Goal: Task Accomplishment & Management: Complete application form

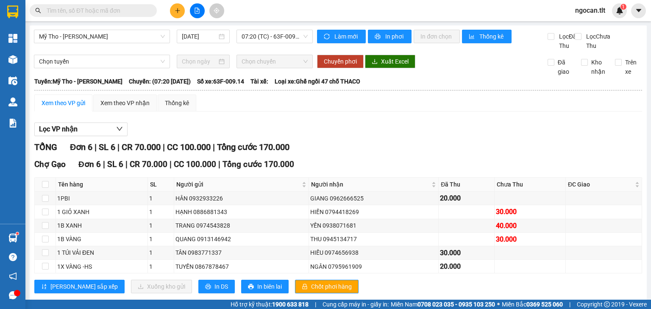
scroll to position [25, 0]
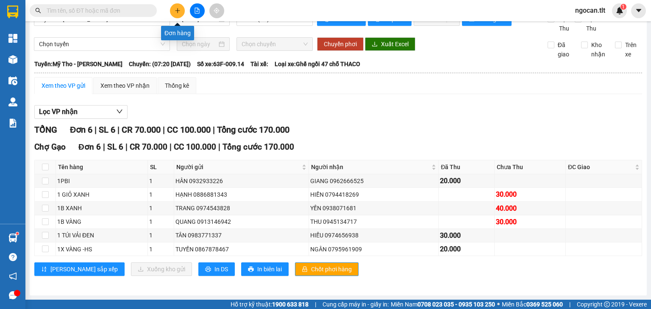
click at [180, 6] on button at bounding box center [177, 10] width 15 height 15
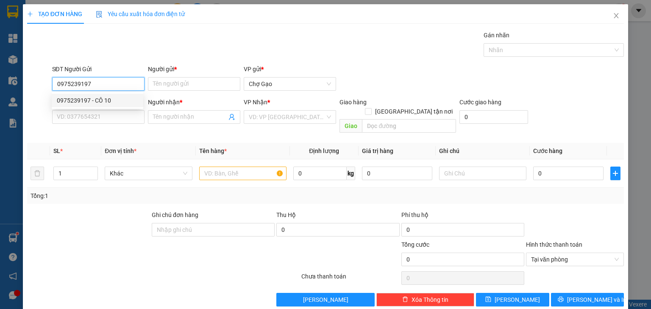
drag, startPoint x: 95, startPoint y: 102, endPoint x: 162, endPoint y: 94, distance: 67.5
click at [95, 102] on div "0975239197 - CÔ 10" at bounding box center [97, 100] width 81 height 9
type input "0975239197"
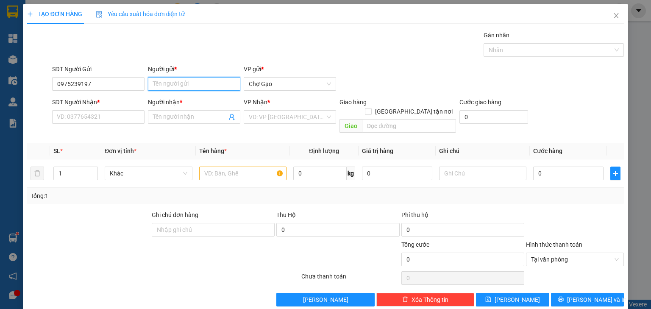
click at [190, 82] on input "Người gửi *" at bounding box center [194, 84] width 92 height 14
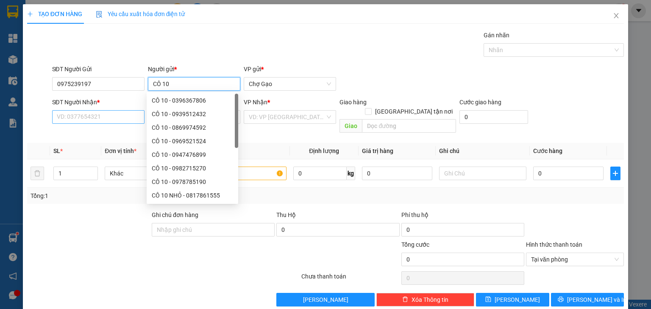
type input "CÔ 10"
click at [83, 114] on input "SĐT Người Nhận *" at bounding box center [98, 117] width 92 height 14
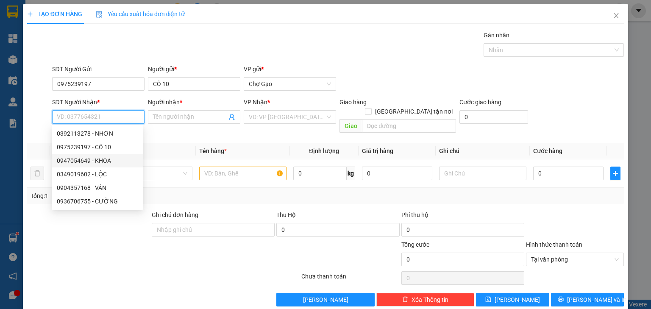
click at [103, 163] on div "0947054649 - KHOA" at bounding box center [97, 160] width 81 height 9
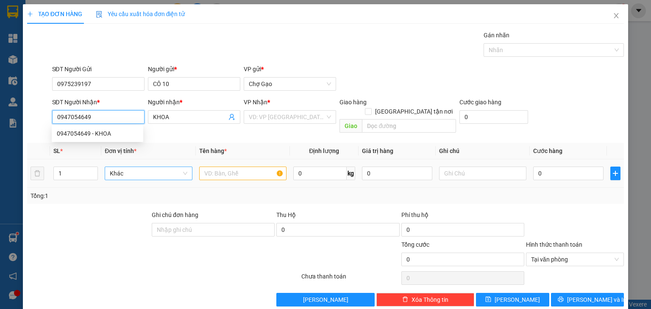
type input "0947054649"
type input "KHOA"
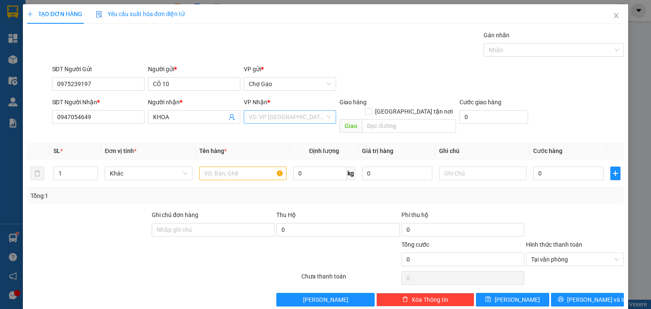
drag, startPoint x: 288, startPoint y: 120, endPoint x: 279, endPoint y: 123, distance: 9.4
click at [288, 120] on input "search" at bounding box center [287, 117] width 76 height 13
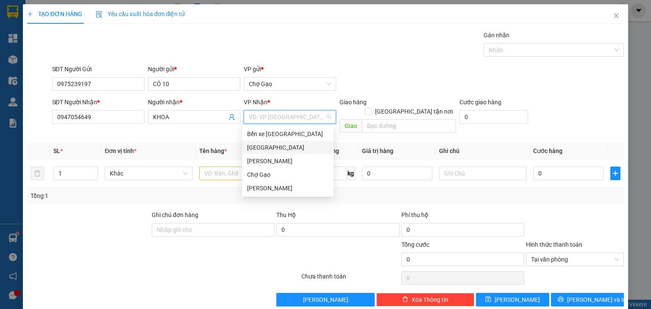
click at [254, 144] on div "[GEOGRAPHIC_DATA]" at bounding box center [287, 147] width 81 height 9
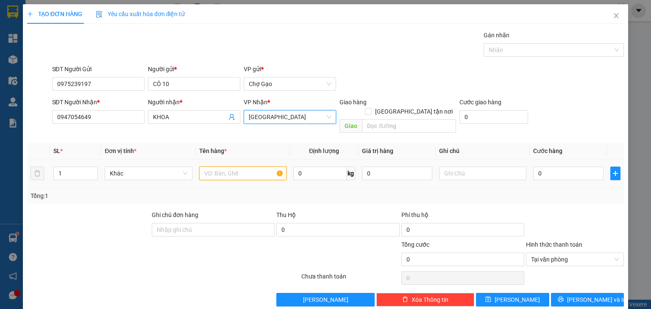
click at [230, 167] on input "text" at bounding box center [242, 174] width 87 height 14
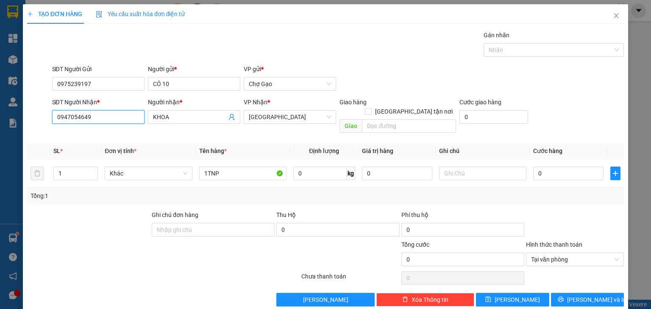
drag, startPoint x: 106, startPoint y: 116, endPoint x: 33, endPoint y: 130, distance: 74.3
click at [31, 129] on div "Transit Pickup Surcharge Ids Transit Deliver Surcharge Ids Transit Deliver Surc…" at bounding box center [325, 169] width 597 height 276
click at [239, 167] on input "1TNP" at bounding box center [242, 174] width 87 height 14
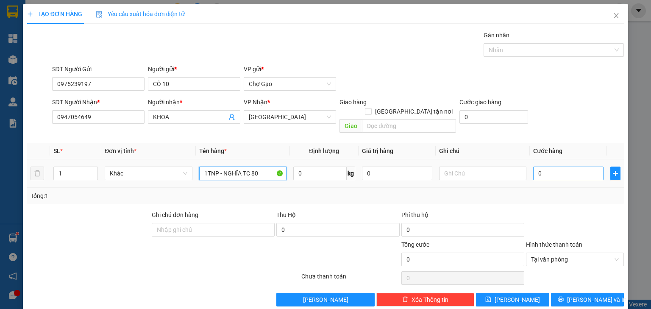
type input "1TNP - NGHĨA TC 80"
click at [551, 168] on input "0" at bounding box center [569, 174] width 70 height 14
type input "3"
type input "35"
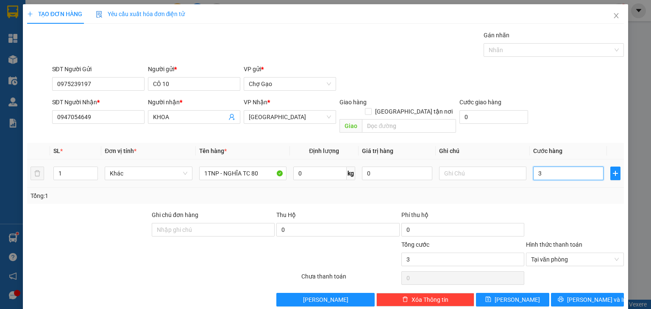
type input "35"
type input "35.000"
click at [588, 295] on span "[PERSON_NAME] và In" at bounding box center [596, 299] width 59 height 9
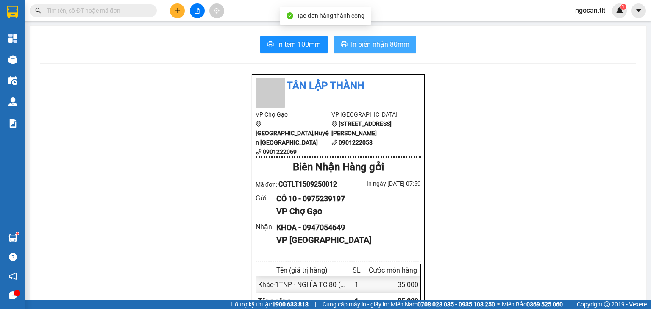
click at [394, 42] on span "In biên nhận 80mm" at bounding box center [380, 44] width 59 height 11
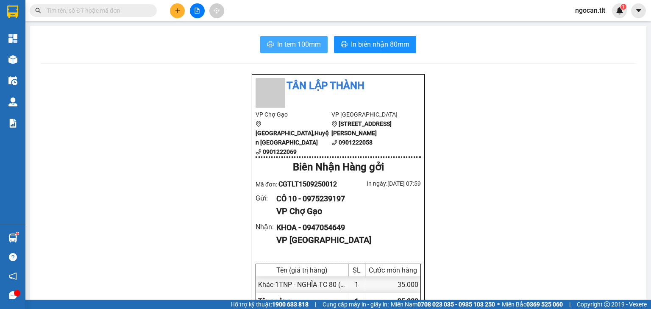
click at [285, 45] on span "In tem 100mm" at bounding box center [299, 44] width 44 height 11
drag, startPoint x: 204, startPoint y: 4, endPoint x: 198, endPoint y: 8, distance: 7.0
click at [198, 8] on div at bounding box center [197, 10] width 64 height 15
click at [198, 8] on icon "file-add" at bounding box center [197, 11] width 6 height 6
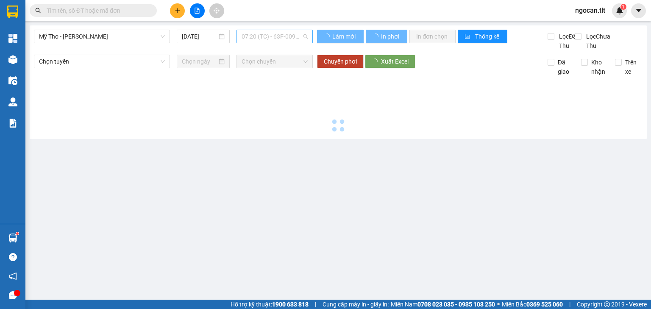
drag, startPoint x: 277, startPoint y: 34, endPoint x: 278, endPoint y: 61, distance: 27.6
click at [277, 34] on span "07:20 (TC) - 63F-009.14" at bounding box center [275, 36] width 67 height 13
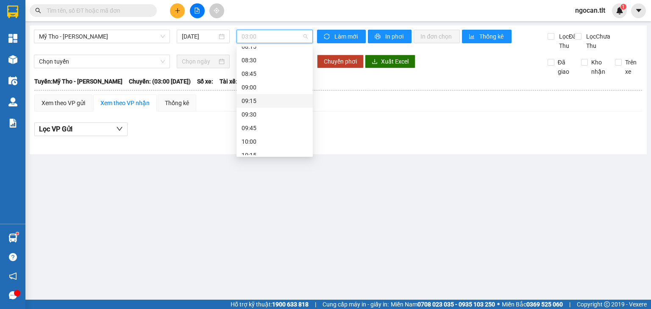
scroll to position [217, 0]
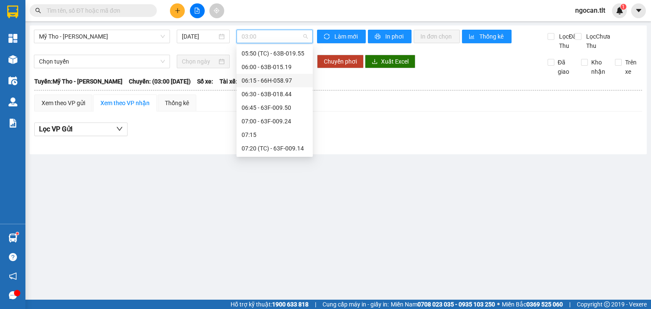
drag, startPoint x: 307, startPoint y: 81, endPoint x: 309, endPoint y: 75, distance: 6.2
click at [310, 78] on div "Chọn chuyến 03:00 03:15 03:30 - 63B-021.88 03:45 04:00 - 63B-021.82 04:15 - 63F…" at bounding box center [275, 101] width 76 height 109
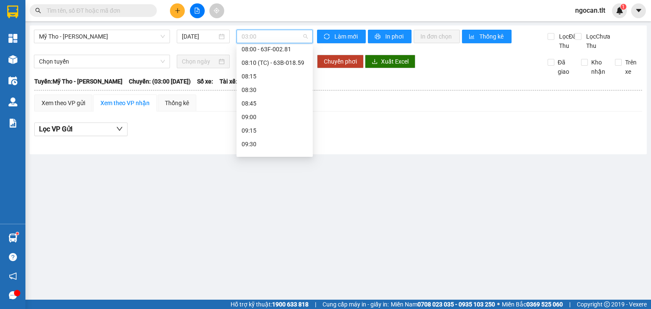
scroll to position [320, 0]
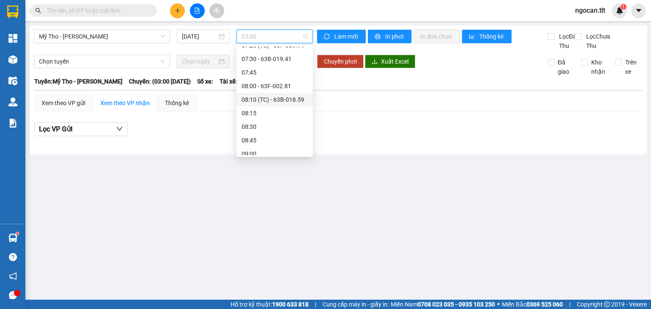
click at [290, 94] on div "08:10 (TC) - 63B-018.59" at bounding box center [275, 100] width 76 height 14
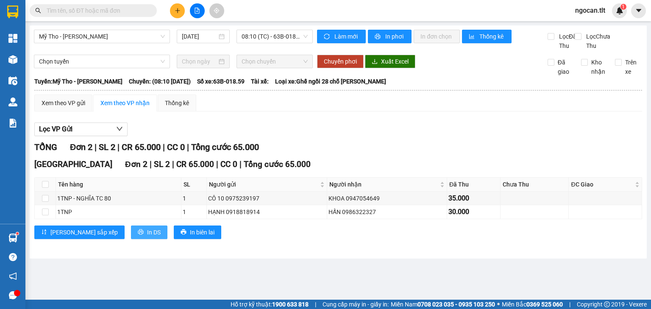
click at [147, 237] on span "In DS" at bounding box center [154, 232] width 14 height 9
click at [70, 11] on input "text" at bounding box center [97, 10] width 100 height 9
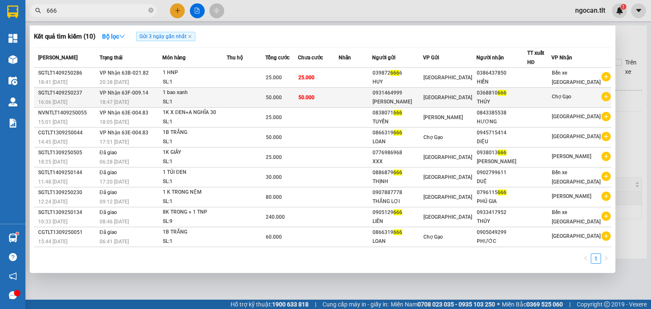
type input "666"
click at [315, 97] on span "50.000" at bounding box center [307, 98] width 16 height 6
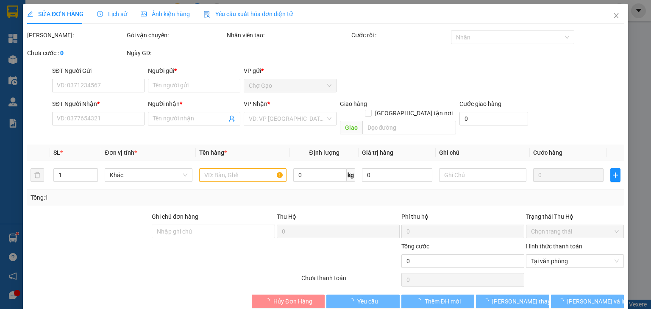
type input "0931464999"
type input "[PERSON_NAME]"
type input "0368810666"
type input "THÚY"
type input "50.000"
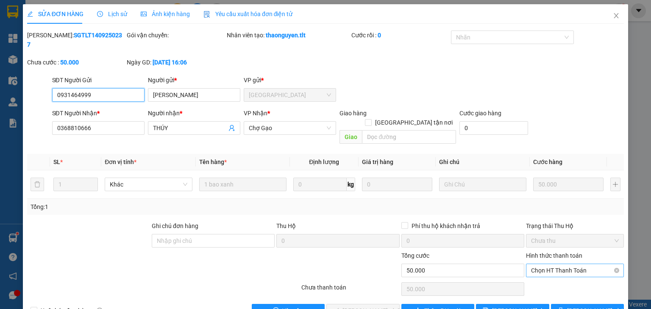
click at [538, 264] on span "Chọn HT Thanh Toán" at bounding box center [575, 270] width 88 height 13
click at [539, 265] on div "Tại văn phòng" at bounding box center [570, 268] width 87 height 9
type input "0"
click at [370, 306] on span "[PERSON_NAME] và Giao hàng" at bounding box center [383, 310] width 81 height 9
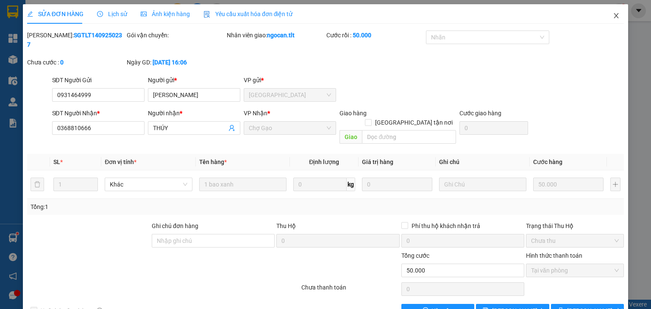
click at [614, 13] on icon "close" at bounding box center [616, 15] width 7 height 7
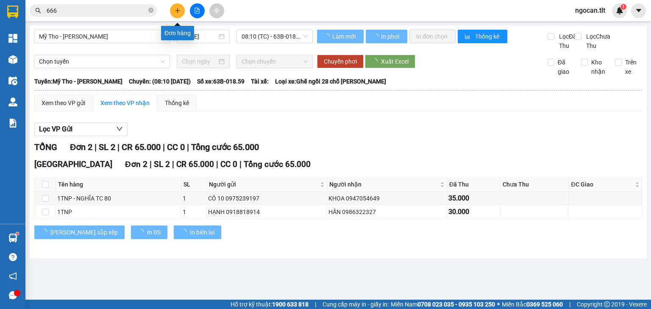
click at [176, 7] on button at bounding box center [177, 10] width 15 height 15
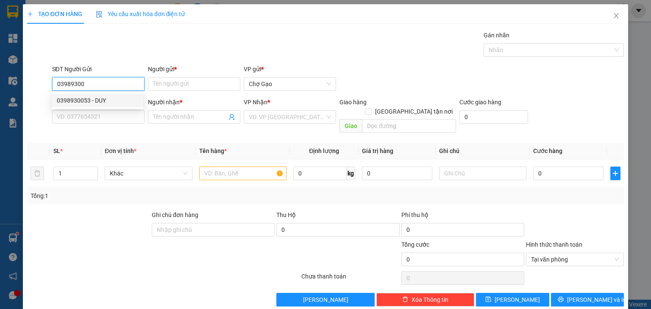
click at [103, 102] on div "0398930053 - DUY" at bounding box center [97, 100] width 81 height 9
type input "0398930053"
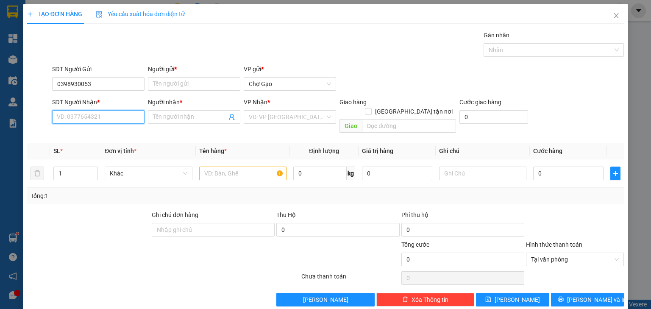
click at [97, 118] on input "SĐT Người Nhận *" at bounding box center [98, 117] width 92 height 14
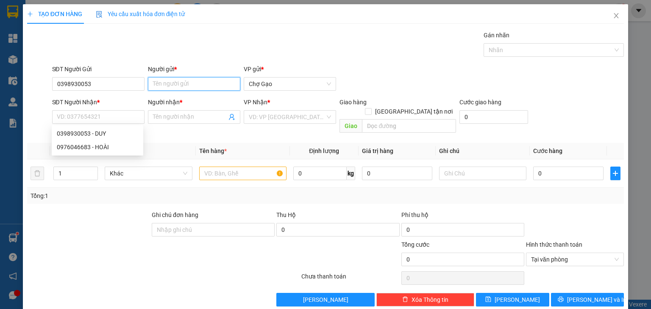
click at [168, 83] on input "Người gửi *" at bounding box center [194, 84] width 92 height 14
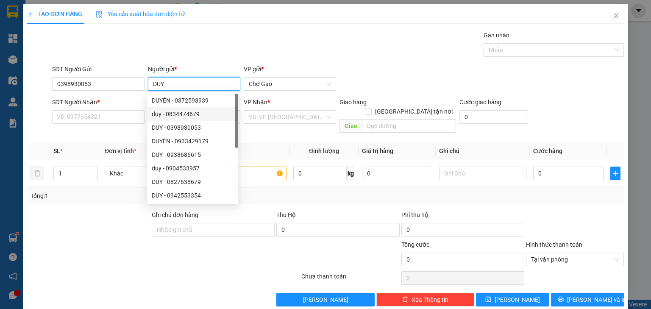
type input "DUY"
click at [102, 129] on div "Transit Pickup Surcharge Ids Transit Deliver Surcharge Ids Transit Deliver Surc…" at bounding box center [325, 169] width 597 height 276
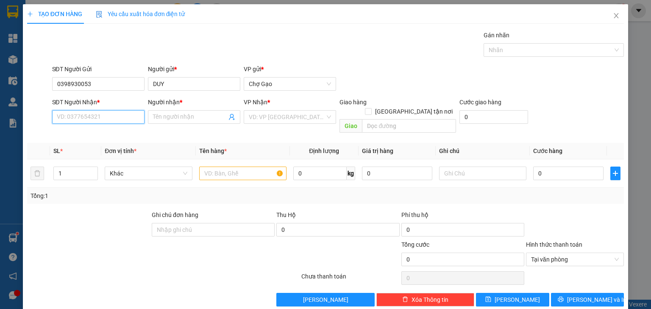
click at [104, 114] on input "SĐT Người Nhận *" at bounding box center [98, 117] width 92 height 14
click at [101, 145] on div "0976046683 - HOÀI" at bounding box center [97, 146] width 81 height 9
type input "0976046683"
type input "HOÀI"
drag, startPoint x: 117, startPoint y: 116, endPoint x: 19, endPoint y: 111, distance: 98.1
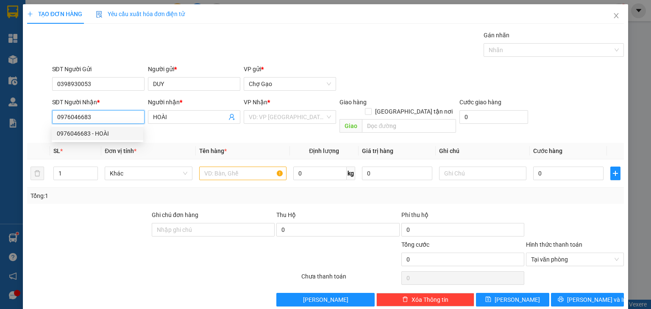
click at [23, 112] on div "TẠO ĐƠN HÀNG Yêu cầu xuất hóa đơn điện tử Transit Pickup Surcharge Ids Transit …" at bounding box center [326, 158] width 606 height 309
type input "0968827897"
click at [112, 137] on div "0968827897 - TRÍ" at bounding box center [97, 133] width 81 height 9
type input "TRÍ"
type input "0968827897"
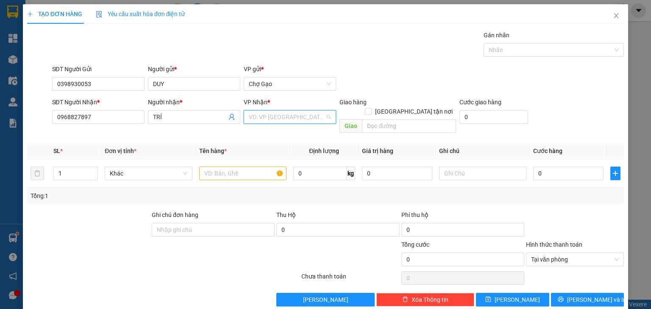
click at [278, 114] on input "search" at bounding box center [287, 117] width 76 height 13
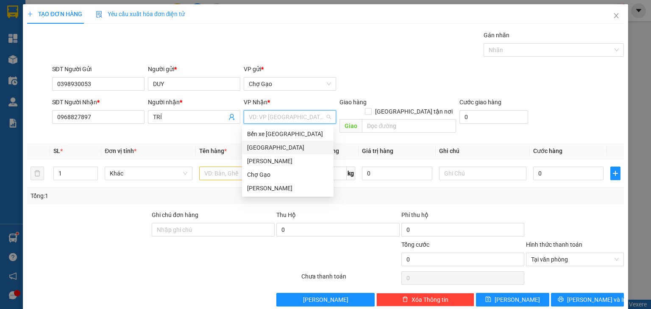
drag, startPoint x: 256, startPoint y: 145, endPoint x: 254, endPoint y: 149, distance: 4.4
click at [257, 145] on div "[GEOGRAPHIC_DATA]" at bounding box center [287, 147] width 81 height 9
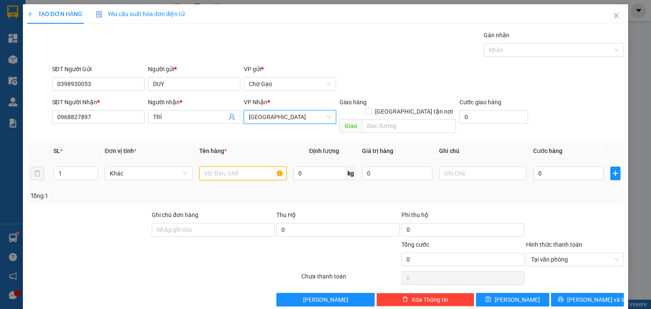
click at [236, 167] on input "text" at bounding box center [242, 174] width 87 height 14
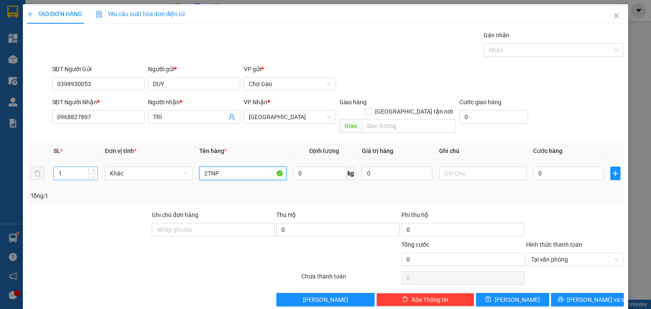
type input "2TNP"
click at [42, 164] on tr "1 Khác 2TNP 0 kg 0 0" at bounding box center [325, 173] width 597 height 28
type input "2"
click at [550, 167] on input "0" at bounding box center [569, 174] width 70 height 14
type input "6"
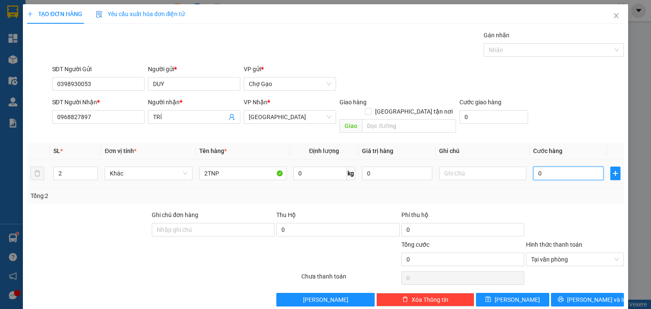
type input "6"
type input "60"
type input "60.000"
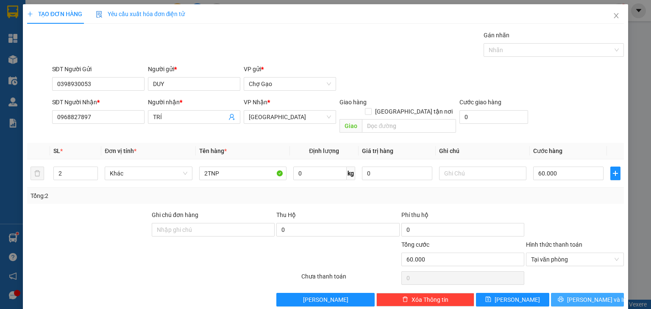
click at [609, 293] on button "[PERSON_NAME] và In" at bounding box center [587, 300] width 73 height 14
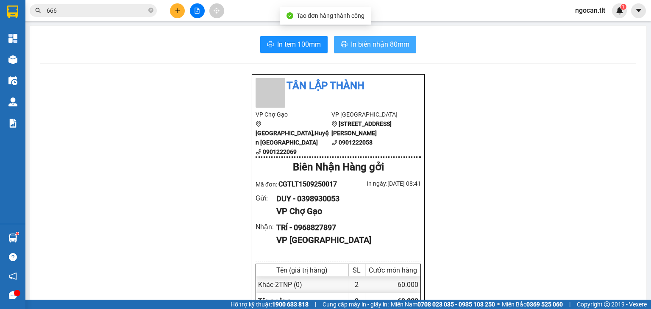
click at [387, 40] on span "In biên nhận 80mm" at bounding box center [380, 44] width 59 height 11
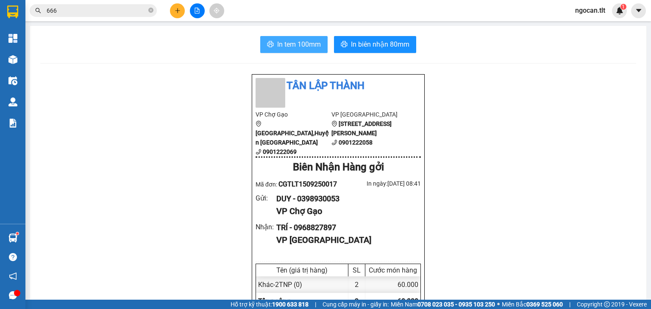
click at [298, 39] on span "In tem 100mm" at bounding box center [299, 44] width 44 height 11
click at [175, 11] on icon "plus" at bounding box center [178, 11] width 6 height 6
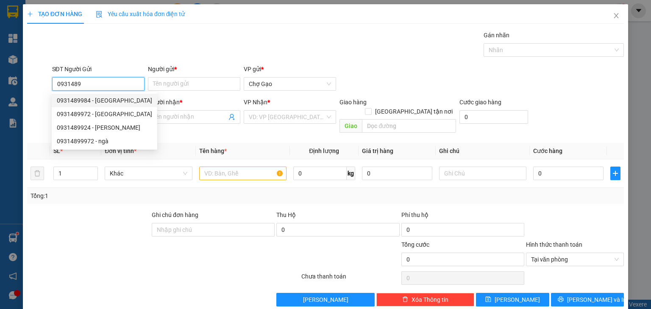
click at [97, 103] on div "0931489984 - [GEOGRAPHIC_DATA]" at bounding box center [104, 100] width 95 height 9
type input "0931489984"
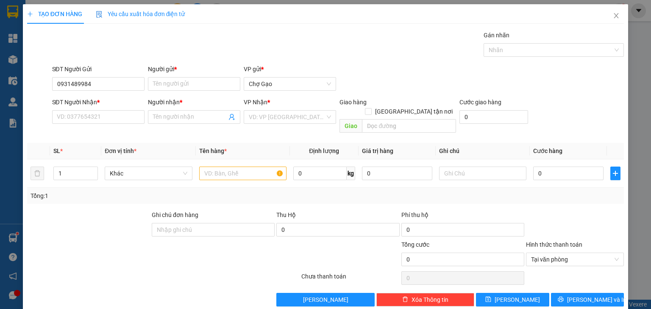
click at [170, 76] on div "Người gửi *" at bounding box center [194, 70] width 92 height 13
click at [166, 87] on input "Người gửi *" at bounding box center [194, 84] width 92 height 14
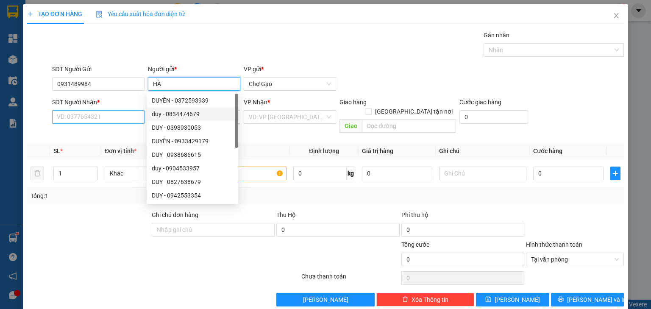
type input "HÀ"
click at [127, 117] on input "SĐT Người Nhận *" at bounding box center [98, 117] width 92 height 14
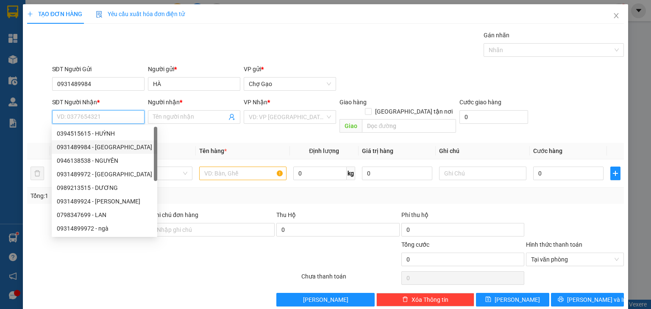
click at [99, 146] on div "0931489984 - [GEOGRAPHIC_DATA]" at bounding box center [104, 146] width 95 height 9
type input "0931489984"
type input "HÀ"
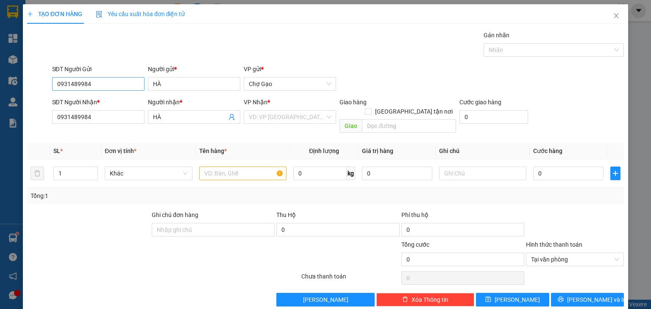
drag, startPoint x: 102, startPoint y: 90, endPoint x: 97, endPoint y: 88, distance: 5.4
click at [97, 88] on div "SĐT Người Gửi 0931489984" at bounding box center [98, 79] width 92 height 30
drag, startPoint x: 97, startPoint y: 86, endPoint x: 20, endPoint y: 76, distance: 77.9
click at [25, 78] on div "TẠO ĐƠN HÀNG Yêu cầu xuất hóa đơn điện tử Transit Pickup Surcharge Ids Transit …" at bounding box center [326, 158] width 606 height 309
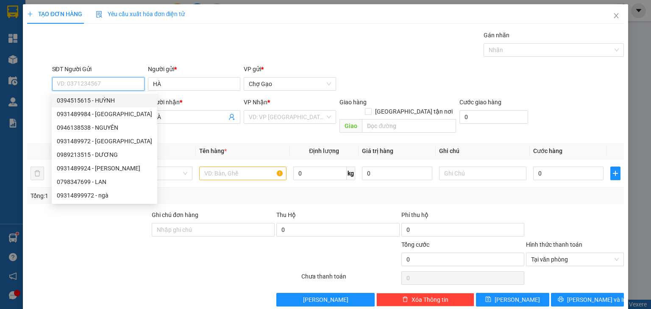
drag, startPoint x: 120, startPoint y: 101, endPoint x: 132, endPoint y: 98, distance: 12.6
click at [120, 101] on div "0394515615 - HUỲNH" at bounding box center [104, 100] width 95 height 9
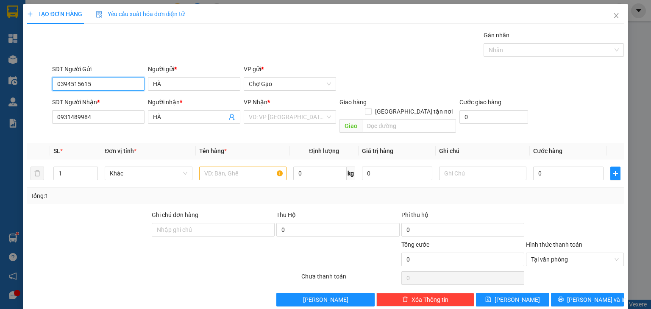
type input "0394515615"
click at [269, 118] on input "search" at bounding box center [287, 117] width 76 height 13
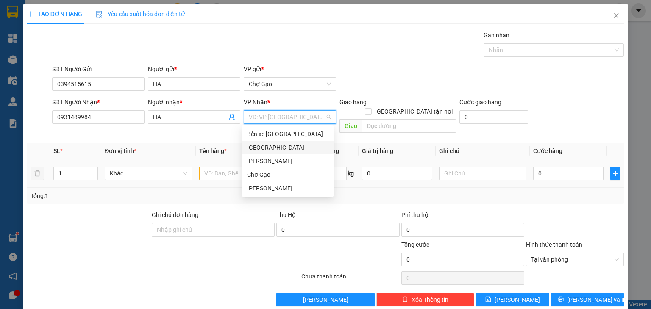
drag, startPoint x: 253, startPoint y: 145, endPoint x: 250, endPoint y: 153, distance: 8.0
click at [253, 145] on div "[GEOGRAPHIC_DATA]" at bounding box center [287, 147] width 81 height 9
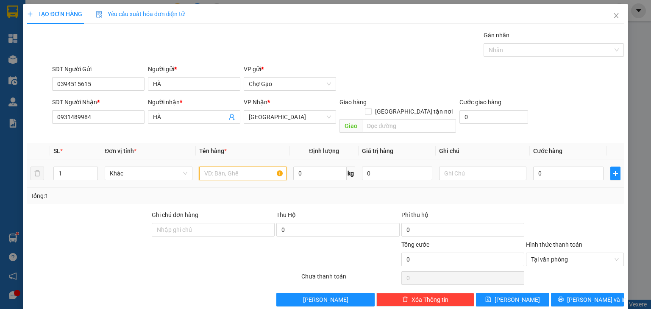
click at [236, 167] on input "text" at bounding box center [242, 174] width 87 height 14
type input "1X XANH"
click at [545, 167] on input "0" at bounding box center [569, 174] width 70 height 14
type input "3"
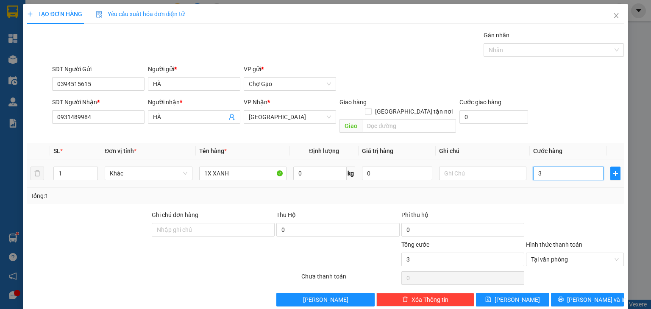
type input "30"
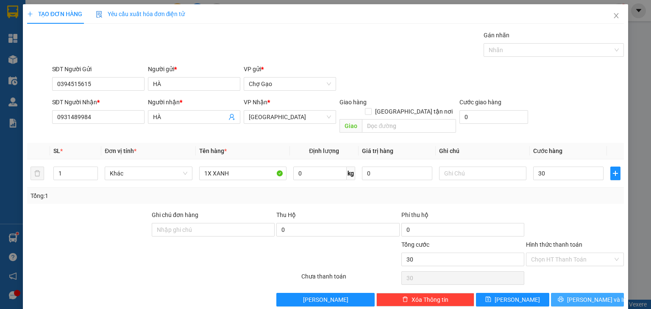
type input "30.000"
click at [586, 295] on span "[PERSON_NAME] và In" at bounding box center [596, 299] width 59 height 9
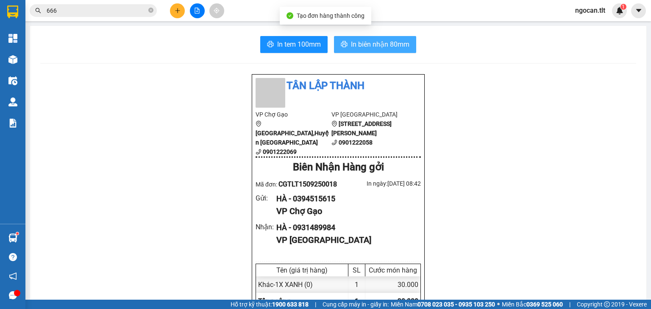
click at [373, 43] on span "In biên nhận 80mm" at bounding box center [380, 44] width 59 height 11
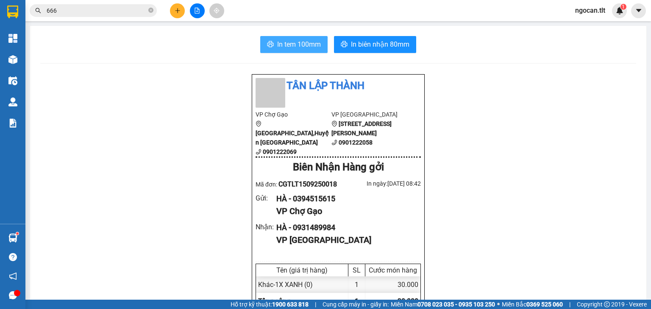
click at [316, 45] on span "In tem 100mm" at bounding box center [299, 44] width 44 height 11
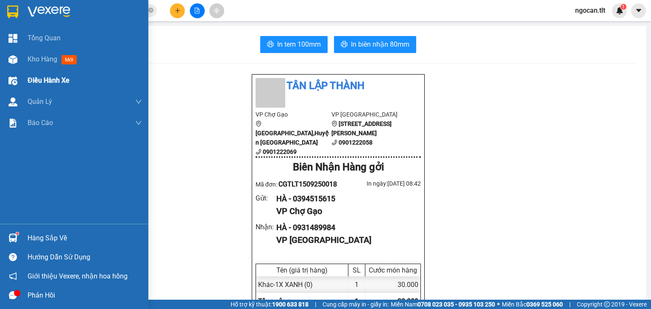
click at [7, 59] on div at bounding box center [13, 59] width 15 height 15
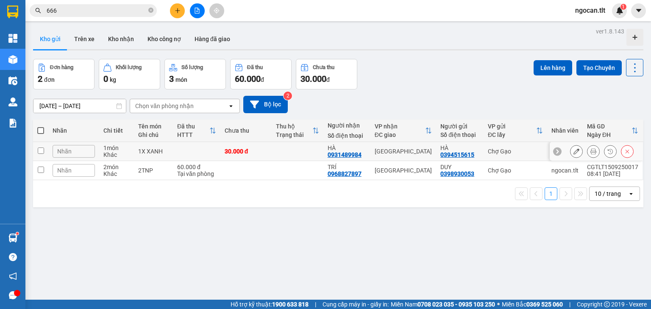
click at [129, 154] on div "Khác" at bounding box center [116, 154] width 26 height 7
checkbox input "true"
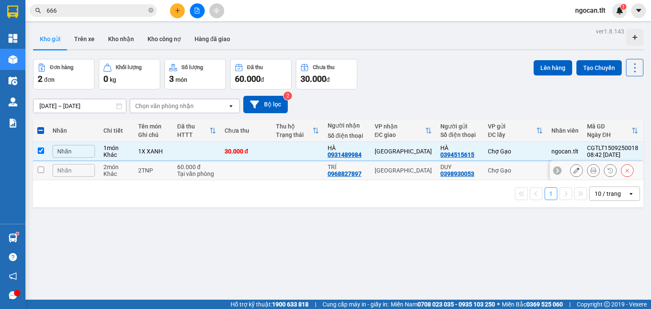
click at [136, 167] on td "2TNP" at bounding box center [153, 170] width 39 height 19
checkbox input "true"
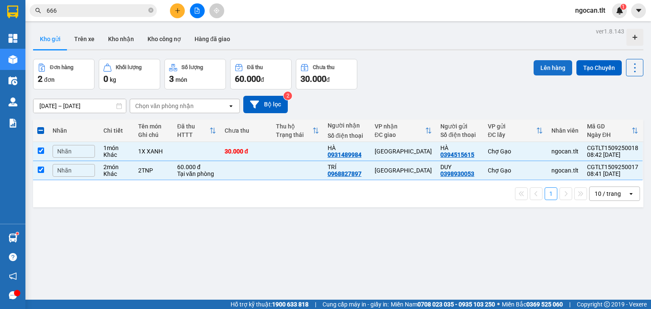
click at [553, 68] on button "Lên hàng" at bounding box center [553, 67] width 39 height 15
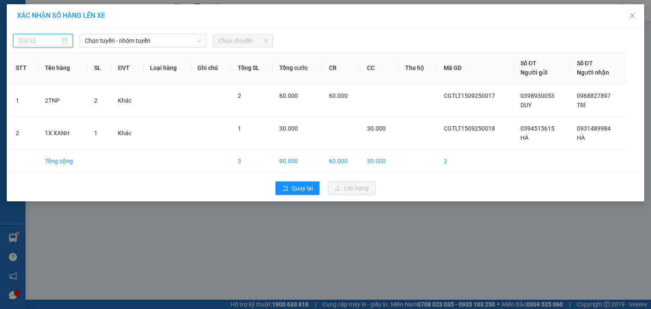
drag, startPoint x: 57, startPoint y: 39, endPoint x: 34, endPoint y: 59, distance: 30.4
click at [57, 40] on input "[DATE]" at bounding box center [39, 40] width 42 height 9
type input "[DATE]"
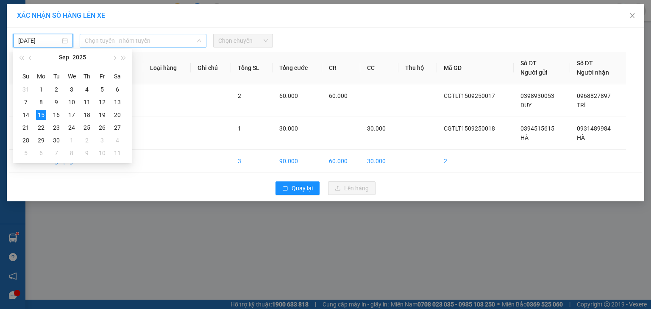
click at [123, 42] on span "Chọn tuyến - nhóm tuyến" at bounding box center [143, 40] width 117 height 13
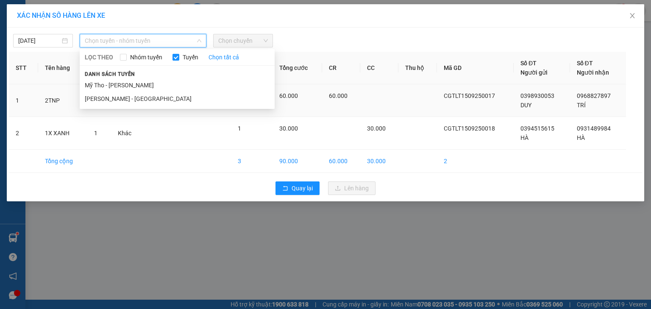
drag, startPoint x: 137, startPoint y: 88, endPoint x: 146, endPoint y: 85, distance: 9.1
click at [137, 88] on li "Mỹ Tho - [PERSON_NAME]" at bounding box center [177, 85] width 195 height 14
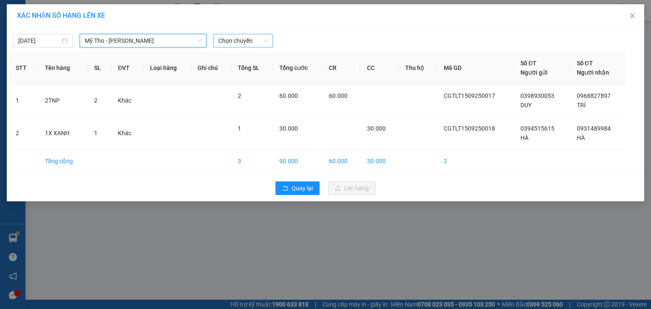
click at [259, 41] on span "Chọn chuyến" at bounding box center [243, 40] width 50 height 13
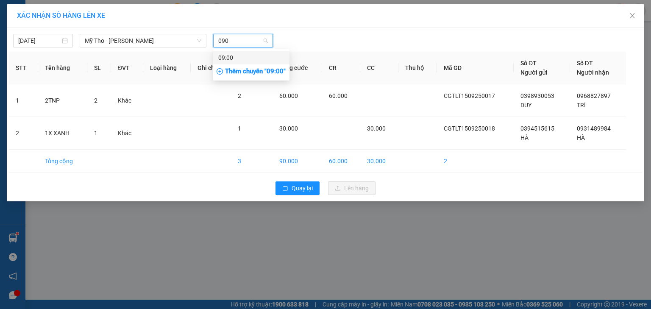
type input "0900"
click at [263, 56] on div "09:00" at bounding box center [251, 57] width 66 height 9
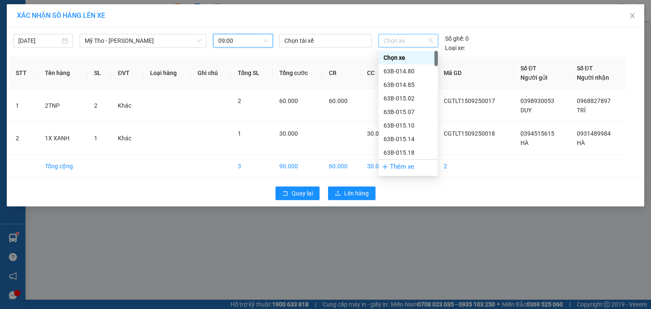
click at [420, 36] on span "Chọn xe" at bounding box center [408, 40] width 49 height 13
type input "230"
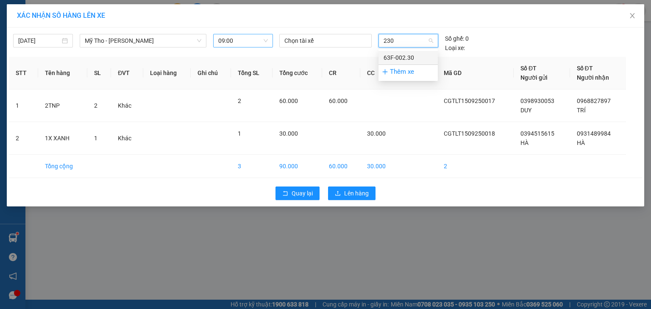
click at [414, 54] on div "63F-002.30" at bounding box center [408, 57] width 49 height 9
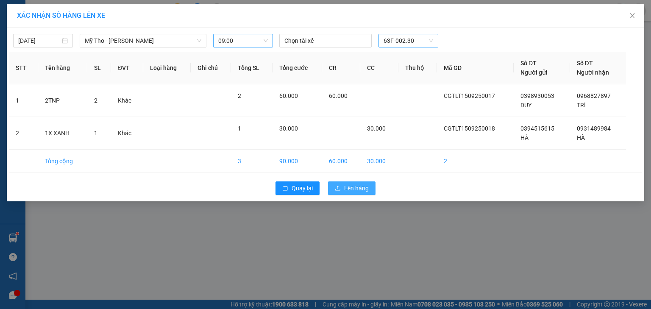
click at [368, 187] on button "Lên hàng" at bounding box center [351, 189] width 47 height 14
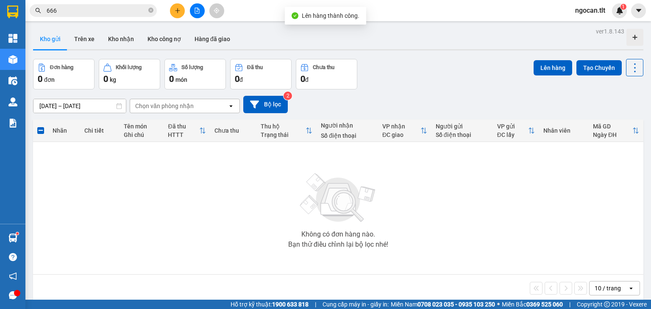
click at [200, 12] on icon "file-add" at bounding box center [197, 11] width 6 height 6
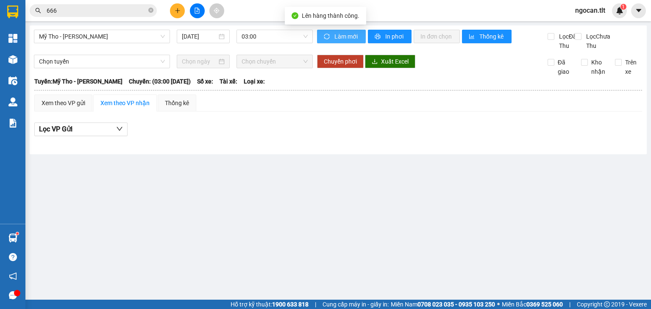
drag, startPoint x: 325, startPoint y: 38, endPoint x: 314, endPoint y: 41, distance: 11.3
click at [326, 38] on icon "sync" at bounding box center [327, 37] width 6 height 6
click at [285, 39] on span "03:00" at bounding box center [275, 36] width 67 height 13
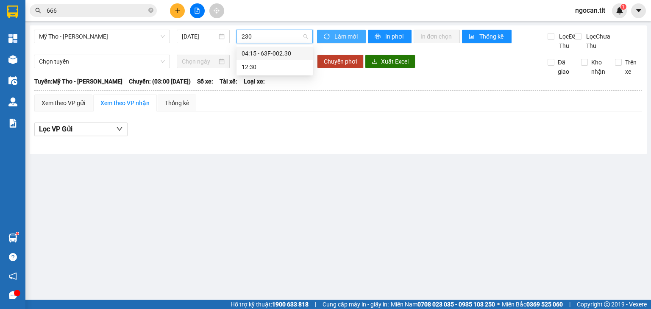
type input "230"
click at [325, 38] on icon "sync" at bounding box center [327, 37] width 6 height 6
click at [325, 37] on icon "sync" at bounding box center [327, 37] width 6 height 6
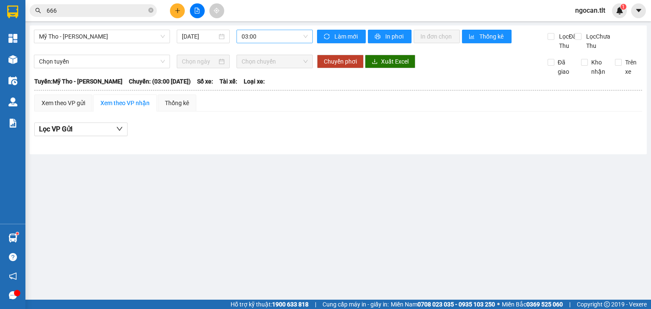
click at [261, 47] on div "Mỹ Tho - [PERSON_NAME] [DATE] 03:00" at bounding box center [173, 40] width 279 height 21
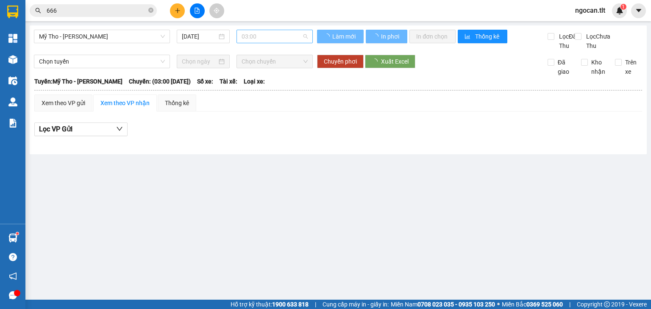
drag, startPoint x: 263, startPoint y: 39, endPoint x: 263, endPoint y: 64, distance: 25.9
click at [263, 39] on span "03:00" at bounding box center [275, 36] width 67 height 13
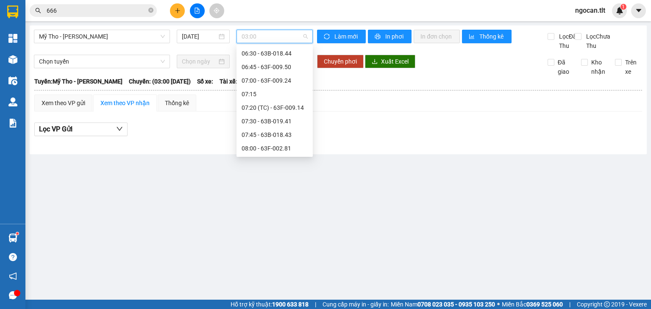
scroll to position [427, 0]
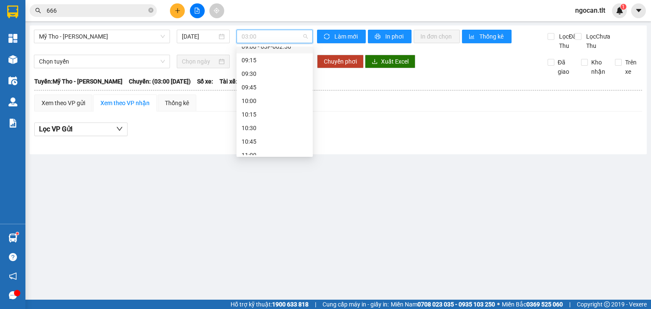
click at [263, 48] on div "09:00 - 63F-002.30" at bounding box center [275, 46] width 66 height 9
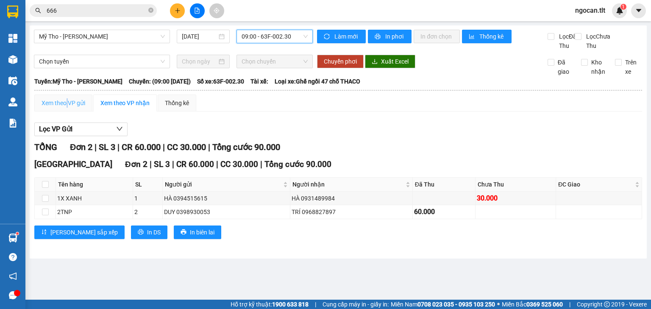
click at [70, 105] on div "Xem theo VP gửi" at bounding box center [63, 103] width 58 height 17
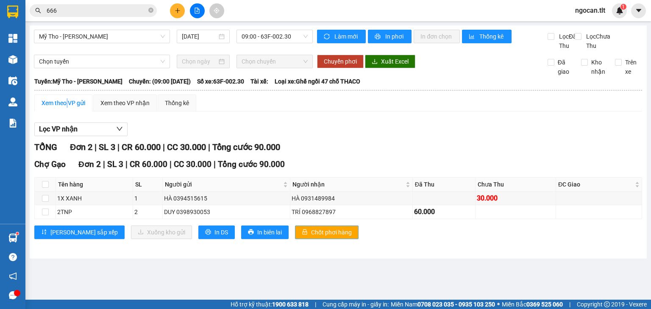
click at [295, 239] on button "Chốt phơi hàng" at bounding box center [327, 233] width 64 height 14
click at [182, 17] on div at bounding box center [197, 10] width 64 height 15
click at [173, 11] on button at bounding box center [177, 10] width 15 height 15
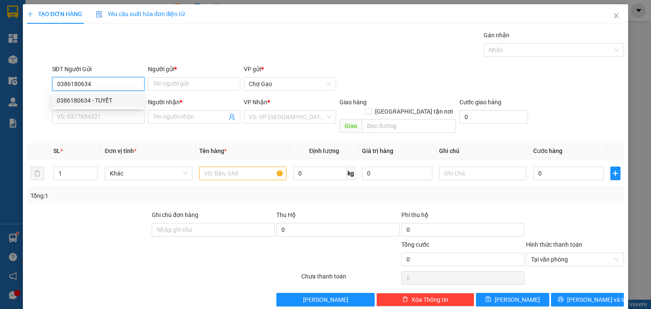
click at [104, 98] on div "0386180634 - TUYẾT" at bounding box center [97, 100] width 81 height 9
type input "0386180634"
click at [212, 81] on input "Người gửi *" at bounding box center [194, 84] width 92 height 14
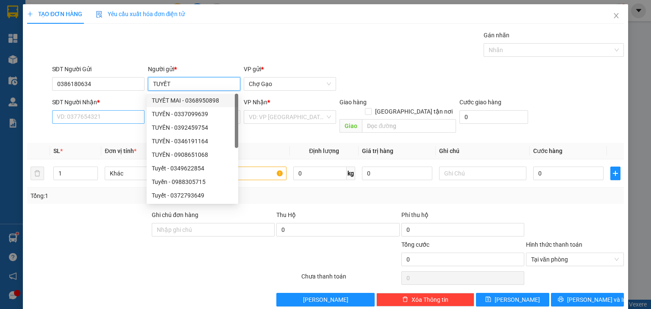
type input "TUYẾT"
click at [84, 114] on input "SĐT Người Nhận *" at bounding box center [98, 117] width 92 height 14
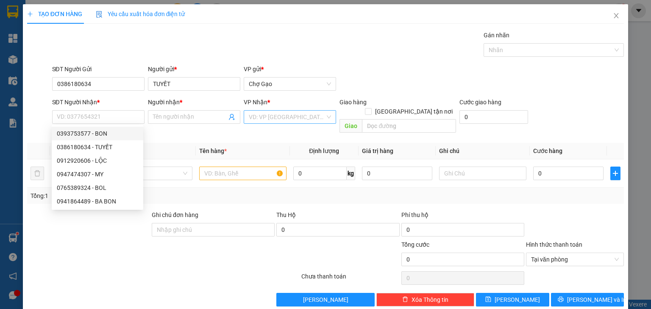
click at [259, 117] on input "search" at bounding box center [287, 117] width 76 height 13
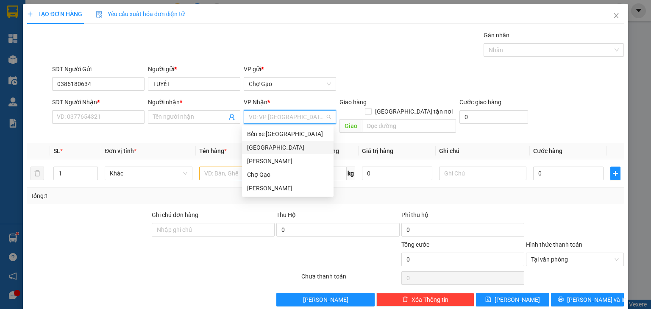
click at [257, 151] on div "[GEOGRAPHIC_DATA]" at bounding box center [287, 147] width 81 height 9
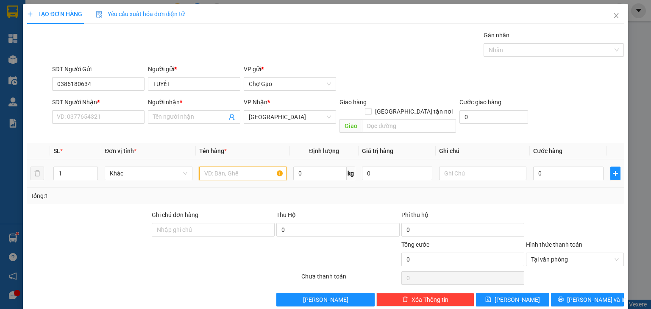
click at [224, 167] on input "text" at bounding box center [242, 174] width 87 height 14
click at [121, 123] on input "SĐT Người Nhận *" at bounding box center [98, 117] width 92 height 14
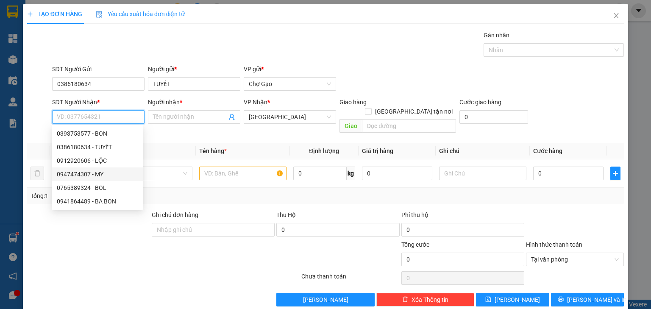
click at [109, 176] on div "0947474307 - MY" at bounding box center [97, 174] width 81 height 9
type input "0947474307"
type input "MY"
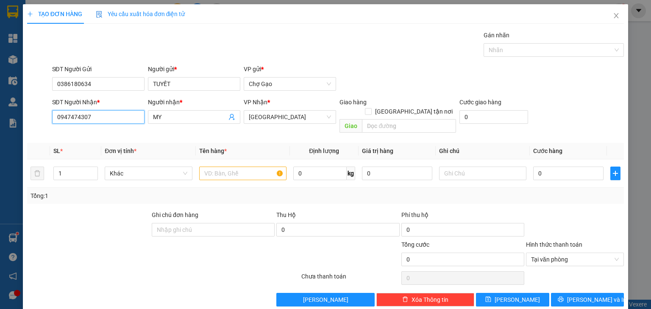
drag, startPoint x: 107, startPoint y: 119, endPoint x: 3, endPoint y: 119, distance: 103.5
click at [5, 120] on div "TẠO ĐƠN HÀNG Yêu cầu xuất hóa đơn điện tử Transit Pickup Surcharge Ids Transit …" at bounding box center [325, 154] width 651 height 309
type input "0868632086"
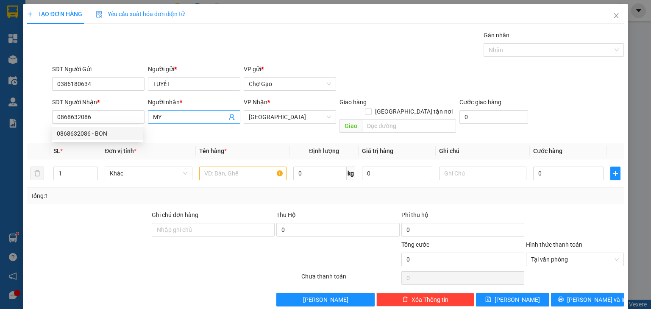
click at [166, 120] on input "MY" at bounding box center [190, 116] width 74 height 9
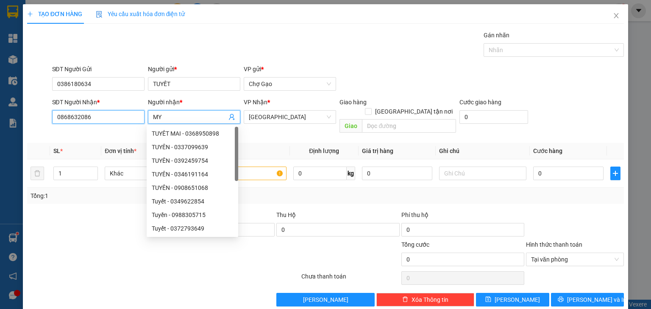
drag, startPoint x: 110, startPoint y: 119, endPoint x: 133, endPoint y: 126, distance: 23.8
click at [109, 119] on input "0868632086" at bounding box center [98, 117] width 92 height 14
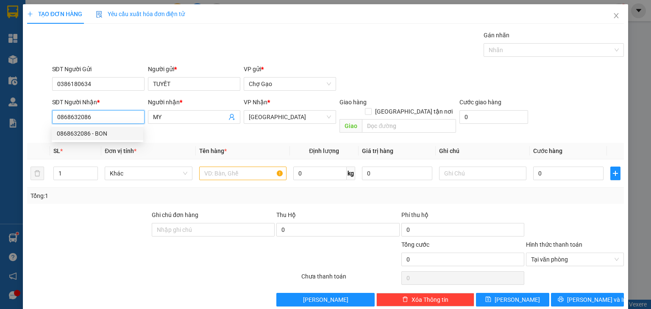
click at [109, 131] on div "0868632086 - BON" at bounding box center [97, 133] width 81 height 9
type input "BON"
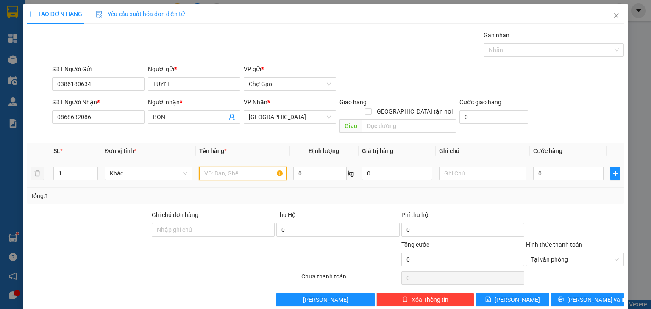
click at [241, 167] on input "text" at bounding box center [242, 174] width 87 height 14
type input "1TNP NHỎ"
click at [570, 165] on div "0" at bounding box center [569, 173] width 70 height 17
click at [567, 173] on td "0" at bounding box center [568, 173] width 77 height 28
click at [569, 168] on input "0" at bounding box center [569, 174] width 70 height 14
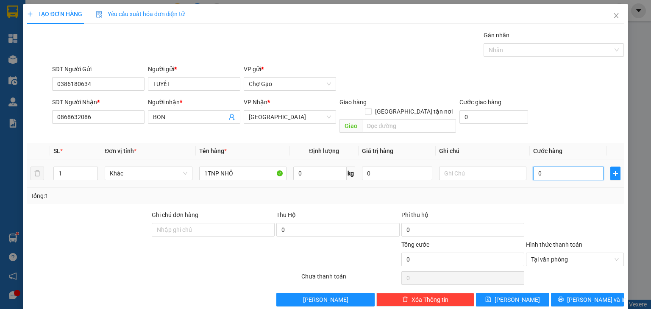
type input "2"
type input "25"
type input "25.000"
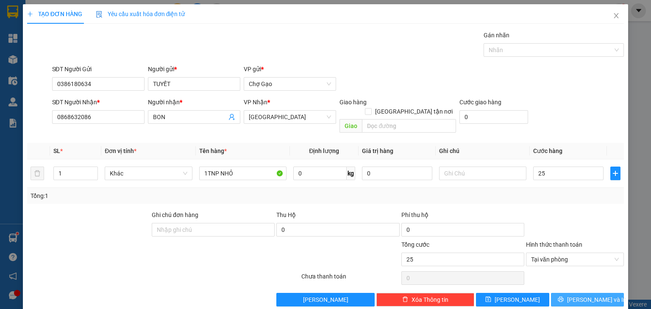
type input "25.000"
click at [576, 295] on span "[PERSON_NAME] và In" at bounding box center [596, 299] width 59 height 9
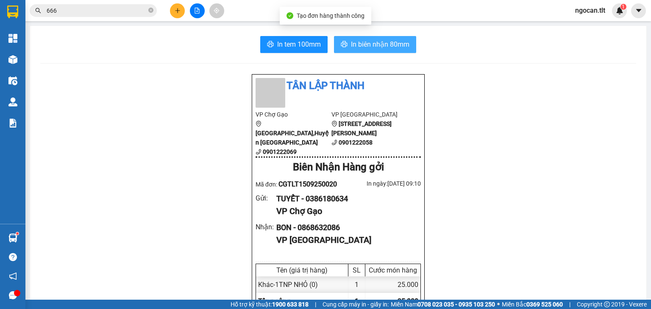
click at [388, 46] on span "In biên nhận 80mm" at bounding box center [380, 44] width 59 height 11
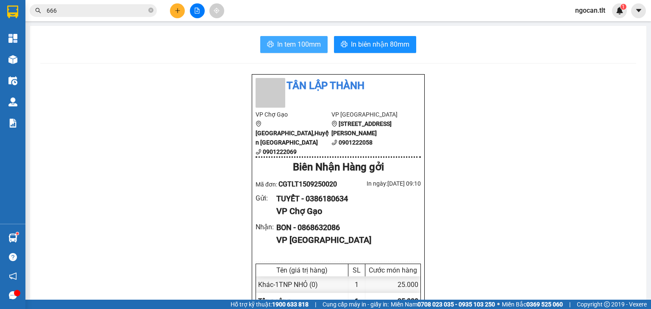
click at [295, 39] on span "In tem 100mm" at bounding box center [299, 44] width 44 height 11
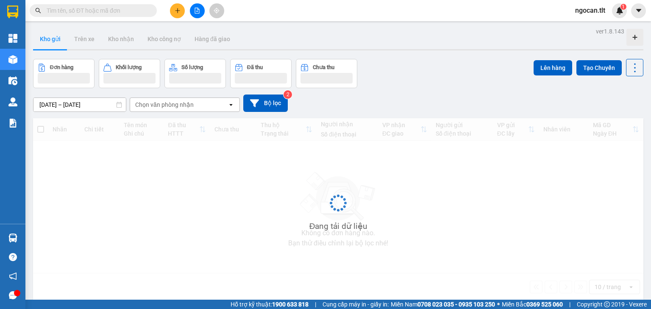
click at [95, 12] on input "text" at bounding box center [97, 10] width 100 height 9
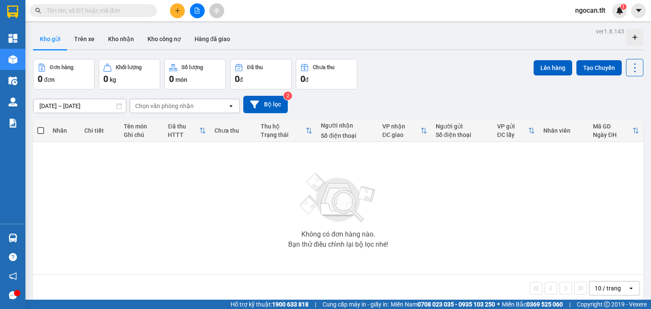
paste input "0947054649"
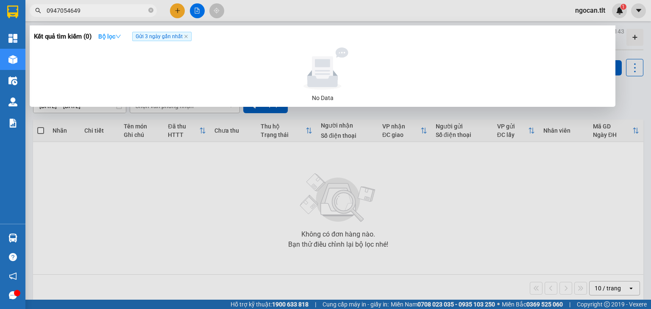
type input "0947054649"
click at [110, 39] on strong "Bộ lọc" at bounding box center [109, 36] width 23 height 7
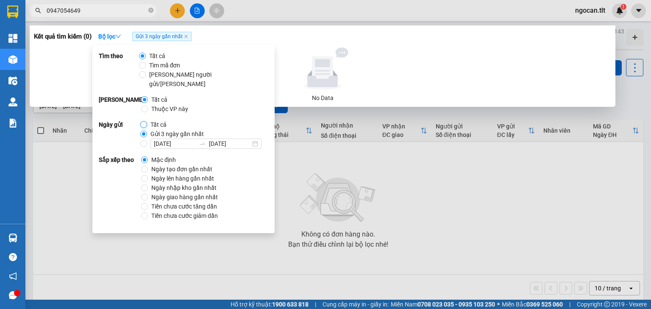
click at [140, 121] on input "Tất cả" at bounding box center [143, 124] width 7 height 7
radio input "true"
radio input "false"
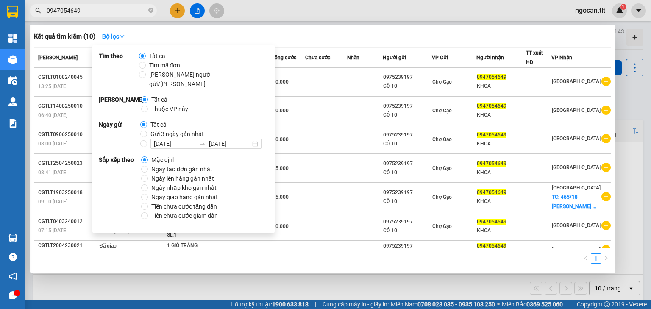
click at [235, 279] on div at bounding box center [325, 154] width 651 height 309
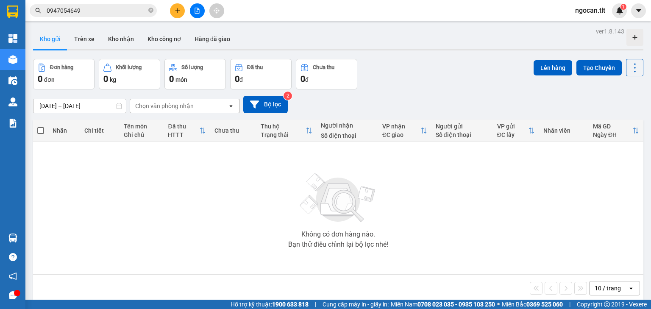
click at [119, 11] on input "0947054649" at bounding box center [97, 10] width 100 height 9
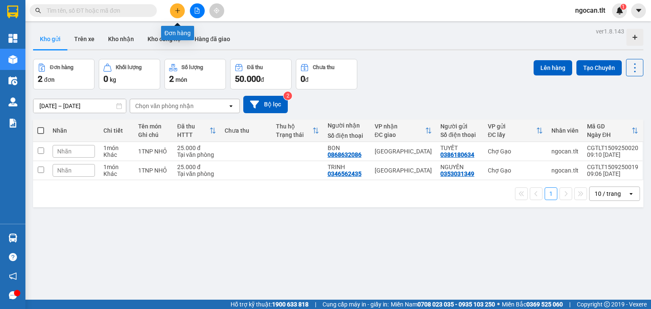
click at [182, 14] on button at bounding box center [177, 10] width 15 height 15
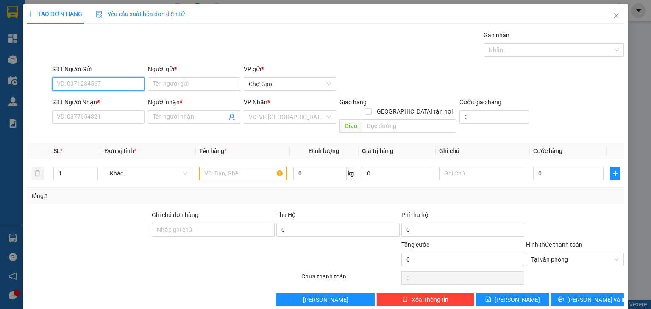
click at [102, 77] on input "SĐT Người Gửi" at bounding box center [98, 84] width 92 height 14
click at [134, 98] on div "0909962167 - LƯƠNG" at bounding box center [97, 100] width 81 height 9
type input "0909962167"
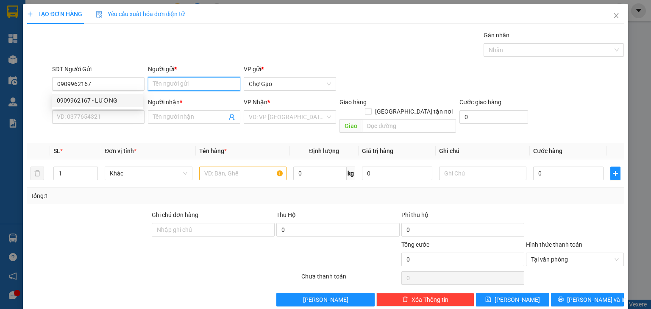
click at [212, 81] on input "Người gửi *" at bounding box center [194, 84] width 92 height 14
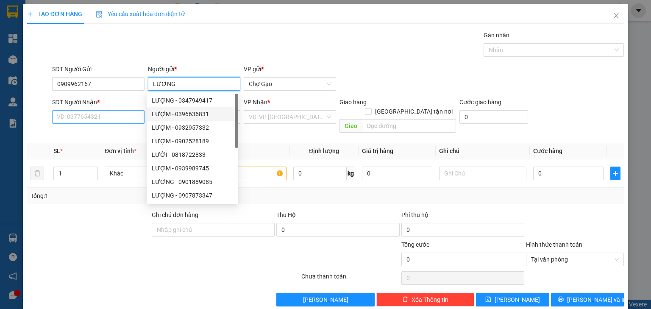
type input "LƯƠNG"
click at [100, 120] on input "SĐT Người Nhận *" at bounding box center [98, 117] width 92 height 14
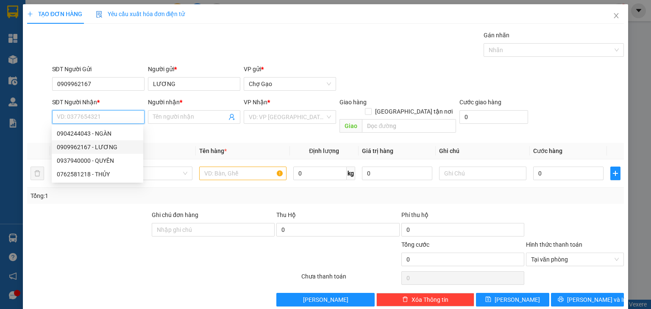
click at [124, 148] on div "0909962167 - LƯƠNG" at bounding box center [97, 146] width 81 height 9
type input "0909962167"
type input "LƯƠNG"
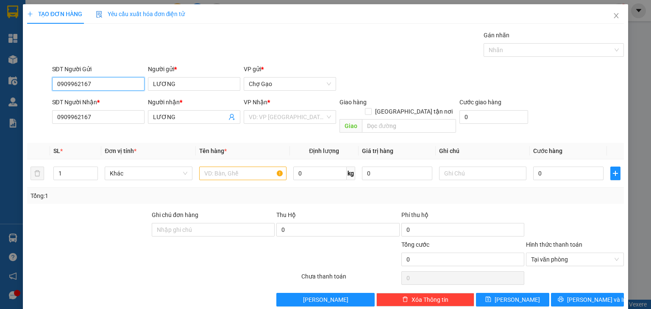
drag, startPoint x: 114, startPoint y: 83, endPoint x: 0, endPoint y: 89, distance: 114.3
click at [0, 89] on div "TẠO ĐƠN HÀNG Yêu cầu xuất hóa đơn điện tử Transit Pickup Surcharge Ids Transit …" at bounding box center [325, 154] width 651 height 309
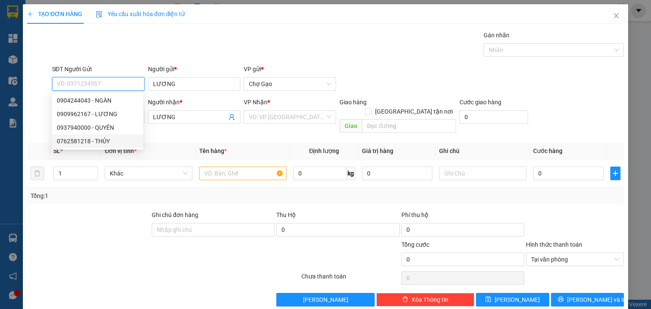
click at [115, 142] on div "0762581218 - THỦY" at bounding box center [97, 141] width 81 height 9
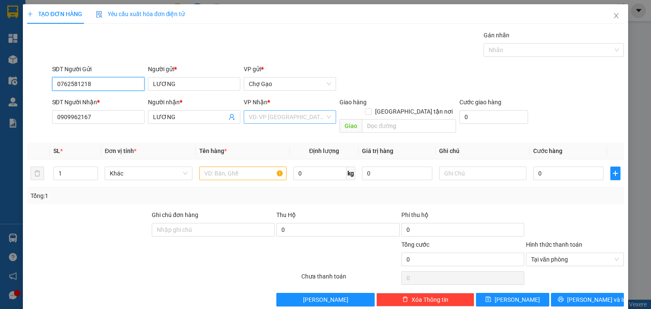
type input "0762581218"
click at [289, 117] on input "search" at bounding box center [287, 117] width 76 height 13
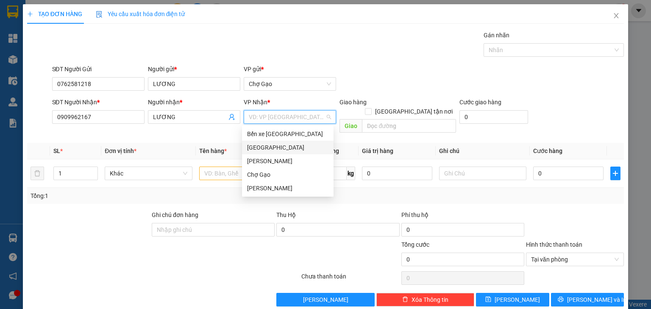
click at [273, 143] on div "[GEOGRAPHIC_DATA]" at bounding box center [287, 147] width 81 height 9
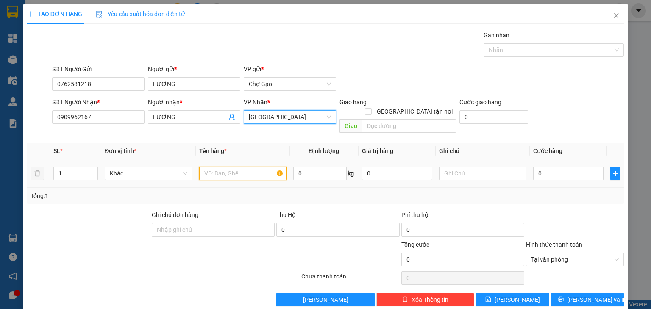
click at [237, 167] on input "text" at bounding box center [242, 174] width 87 height 14
click at [227, 167] on input "text" at bounding box center [242, 174] width 87 height 14
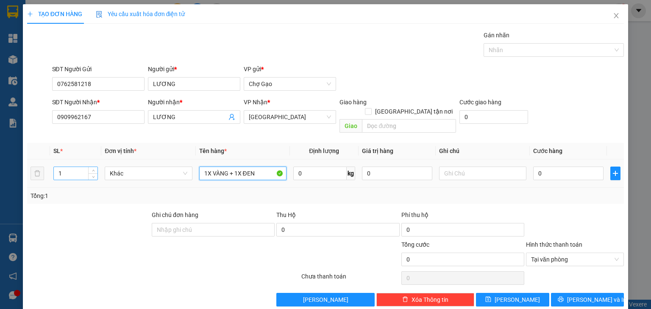
type input "1X VÀNG + 1X ĐEN"
drag, startPoint x: 79, startPoint y: 161, endPoint x: 17, endPoint y: 156, distance: 62.1
click at [17, 156] on div "TẠO ĐƠN HÀNG Yêu cầu xuất hóa đơn điện tử Transit Pickup Surcharge Ids Transit …" at bounding box center [325, 154] width 651 height 309
type input "2"
drag, startPoint x: 536, startPoint y: 162, endPoint x: 547, endPoint y: 162, distance: 10.2
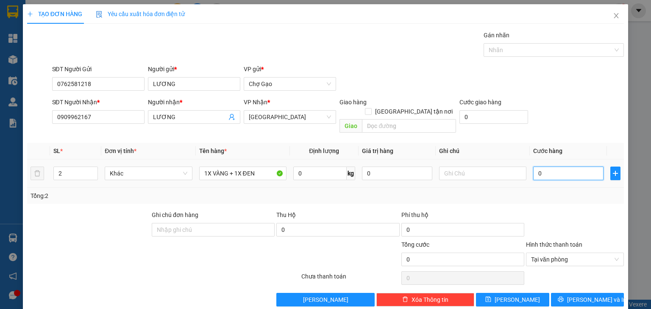
click at [536, 167] on input "0" at bounding box center [569, 174] width 70 height 14
type input "4"
type input "45"
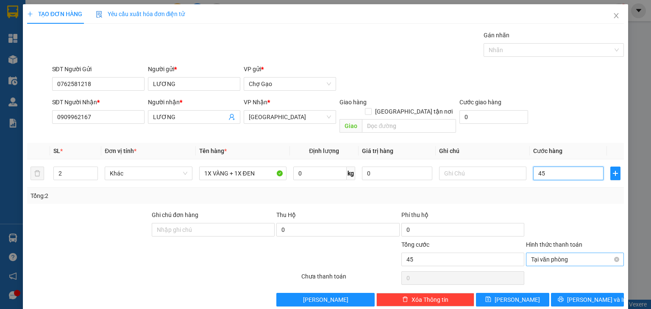
type input "45"
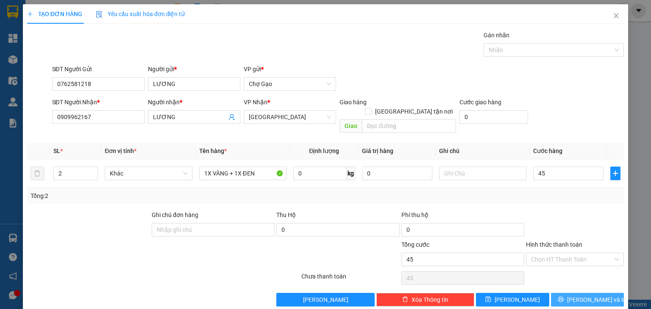
type input "45.000"
click at [542, 257] on span "[PERSON_NAME] và In" at bounding box center [596, 299] width 59 height 9
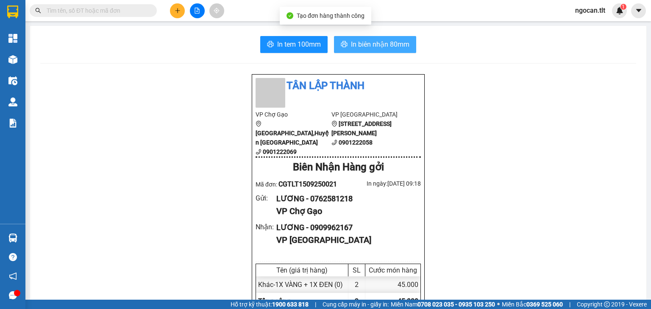
click at [381, 37] on button "In biên nhận 80mm" at bounding box center [375, 44] width 82 height 17
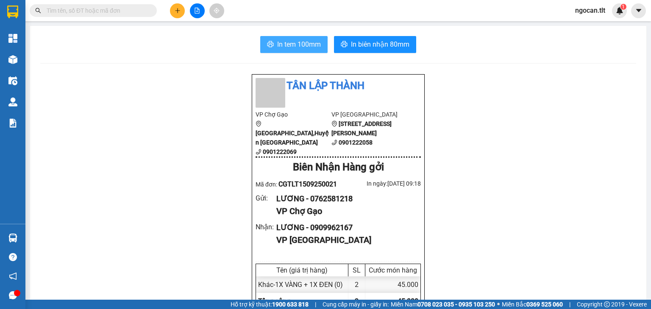
drag, startPoint x: 293, startPoint y: 46, endPoint x: 294, endPoint y: 53, distance: 6.9
click at [293, 47] on span "In tem 100mm" at bounding box center [299, 44] width 44 height 11
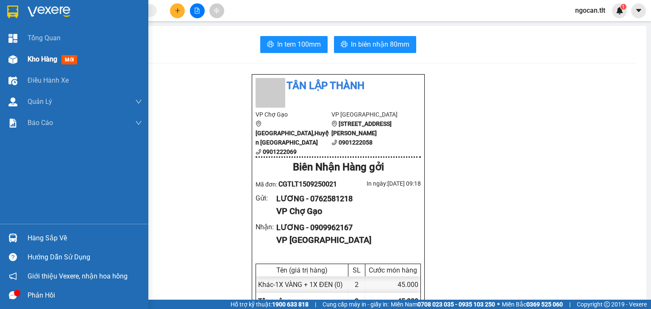
click at [47, 60] on span "Kho hàng" at bounding box center [43, 59] width 30 height 8
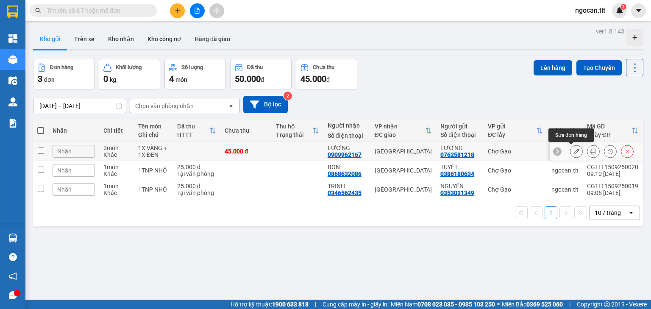
click at [542, 151] on button at bounding box center [577, 151] width 12 height 15
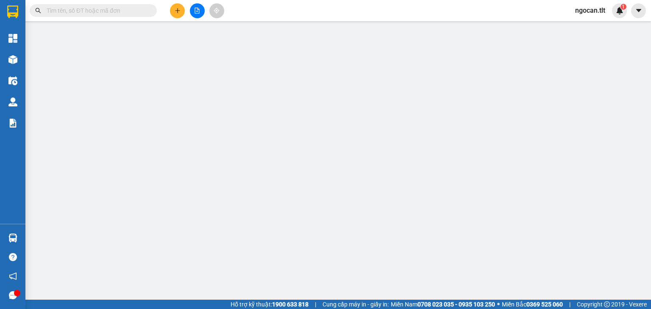
type input "0762581218"
type input "LƯƠNG"
type input "0909962167"
type input "LƯƠNG"
type input "45.000"
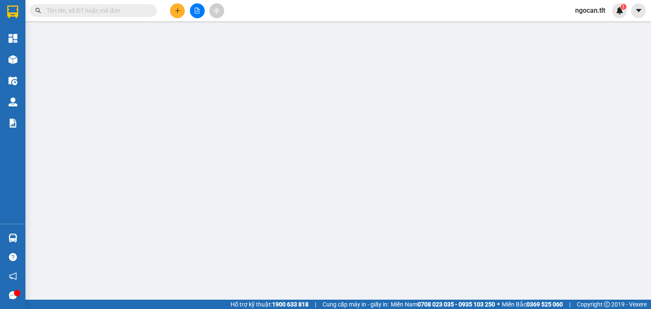
type input "45.000"
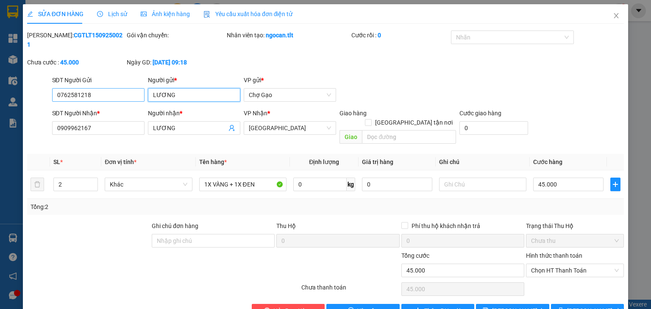
drag, startPoint x: 179, startPoint y: 86, endPoint x: 89, endPoint y: 89, distance: 89.9
click at [89, 89] on div "SĐT Người Gửi 0762581218 Người gửi * LƯƠNG VP gửi * Chợ Gạo" at bounding box center [338, 90] width 576 height 30
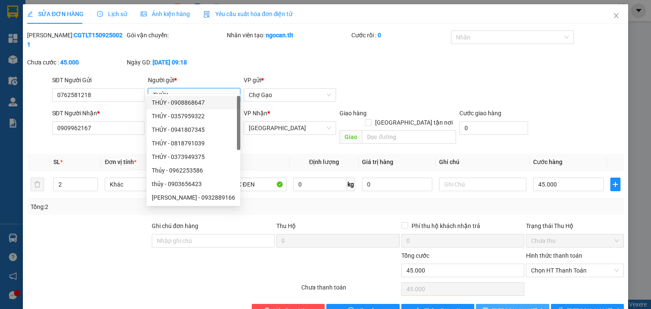
type input "THỦY"
click at [503, 257] on button "[PERSON_NAME] thay đổi" at bounding box center [512, 311] width 73 height 14
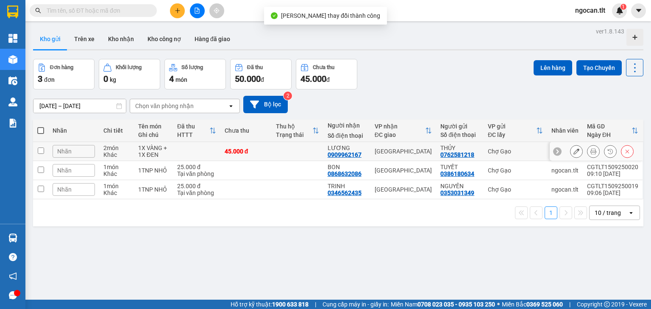
click at [542, 156] on button at bounding box center [594, 151] width 12 height 15
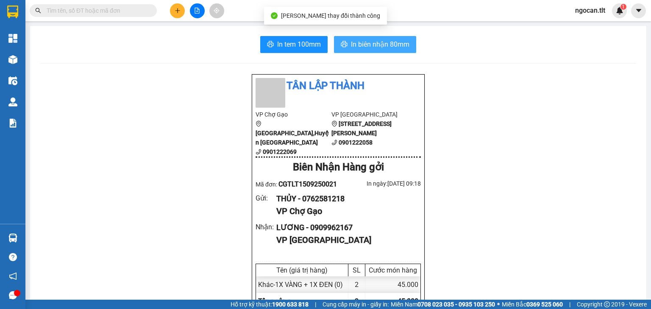
click at [379, 43] on span "In biên nhận 80mm" at bounding box center [380, 44] width 59 height 11
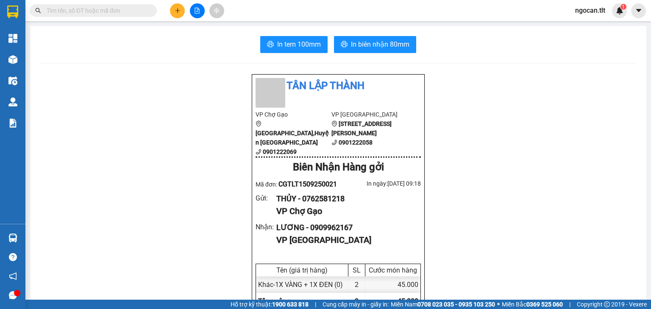
click at [288, 47] on span "In tem 100mm" at bounding box center [299, 44] width 44 height 11
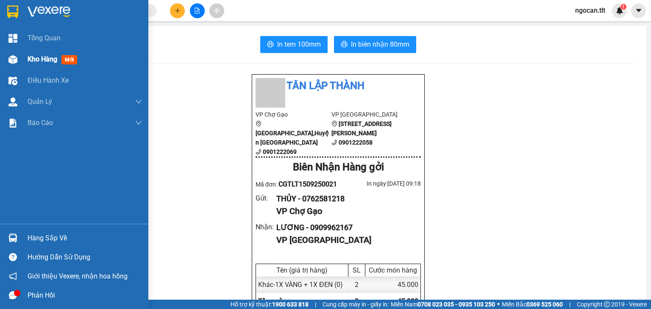
click at [59, 59] on div "Kho hàng mới" at bounding box center [54, 59] width 53 height 11
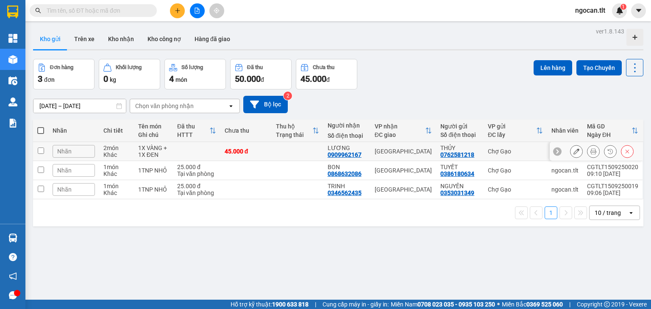
click at [223, 152] on td "45.000 đ" at bounding box center [246, 151] width 51 height 19
checkbox input "true"
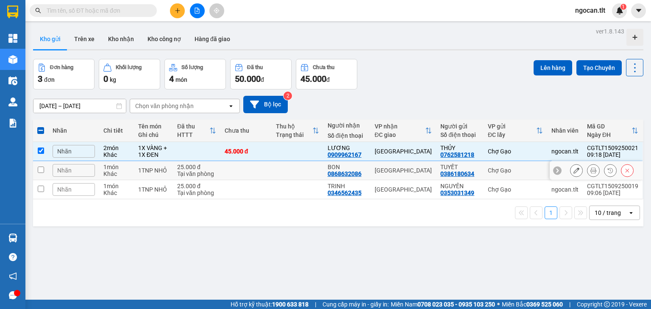
click at [232, 170] on td at bounding box center [246, 170] width 51 height 19
checkbox input "true"
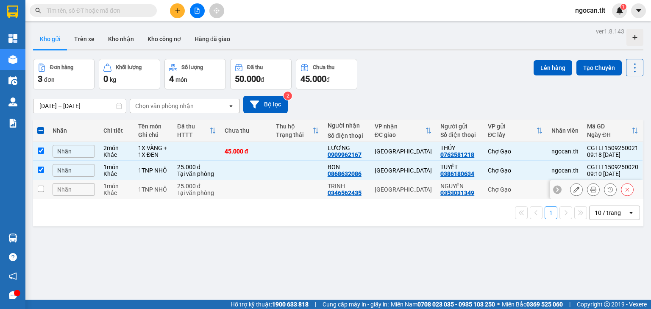
click at [232, 198] on td at bounding box center [246, 189] width 51 height 19
checkbox input "true"
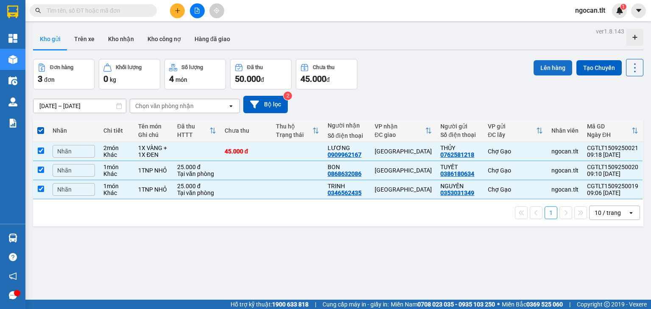
click at [542, 60] on button "Lên hàng" at bounding box center [553, 67] width 39 height 15
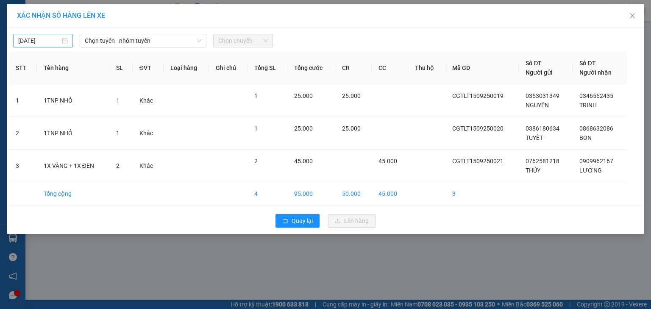
type input "[DATE]"
click at [25, 44] on input "[DATE]" at bounding box center [39, 40] width 42 height 9
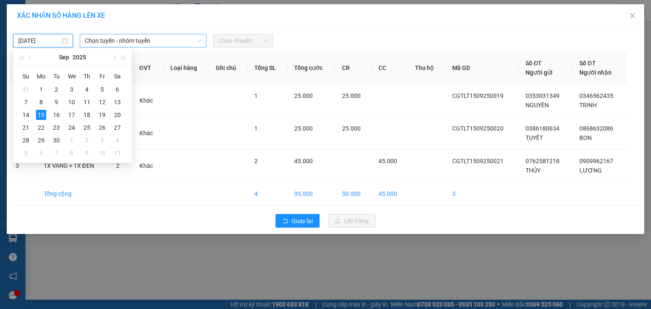
click at [123, 39] on span "Chọn tuyến - nhóm tuyến" at bounding box center [143, 40] width 117 height 13
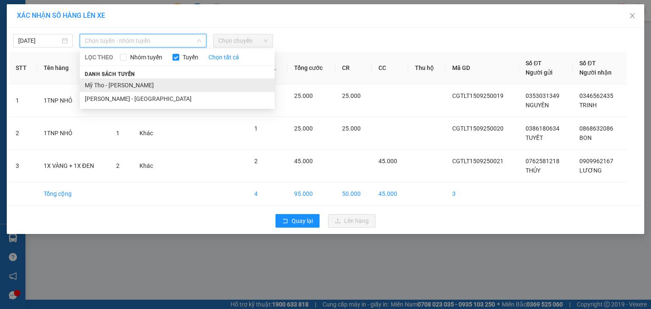
click at [184, 81] on li "Mỹ Tho - [PERSON_NAME]" at bounding box center [177, 85] width 195 height 14
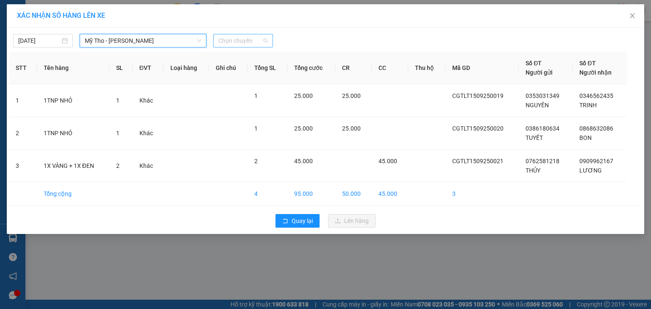
click at [251, 45] on span "Chọn chuyến" at bounding box center [243, 40] width 50 height 13
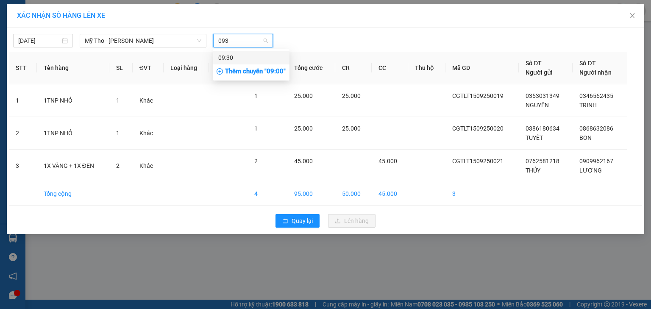
type input "0930"
click at [271, 60] on div "09:30" at bounding box center [251, 57] width 66 height 9
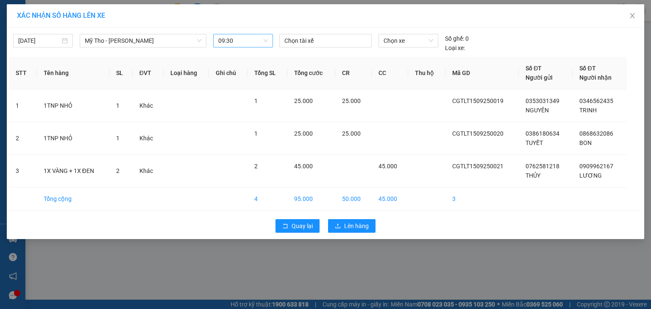
click at [403, 33] on div "15/09/2025 Mỹ Tho - Hồ Chí Minh LỌC THEO Nhóm tuyến Tuyến Chọn tất cả Danh sách…" at bounding box center [326, 41] width 634 height 23
click at [404, 37] on span "Chọn xe" at bounding box center [408, 40] width 49 height 13
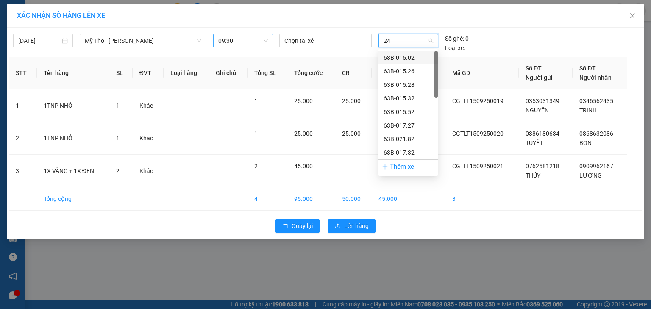
type input "246"
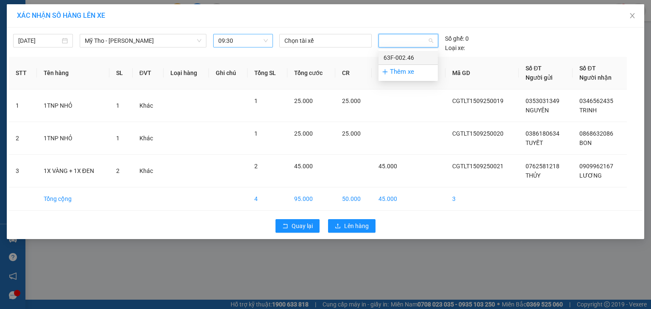
type input "'"
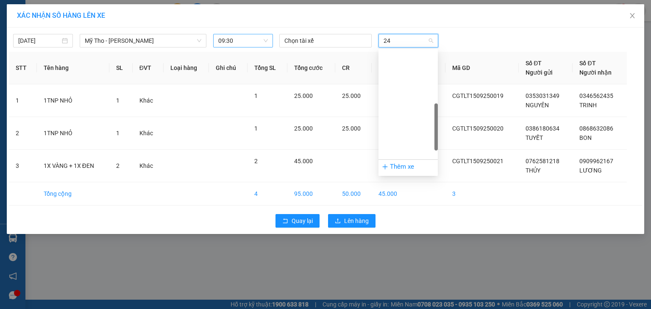
type input "246"
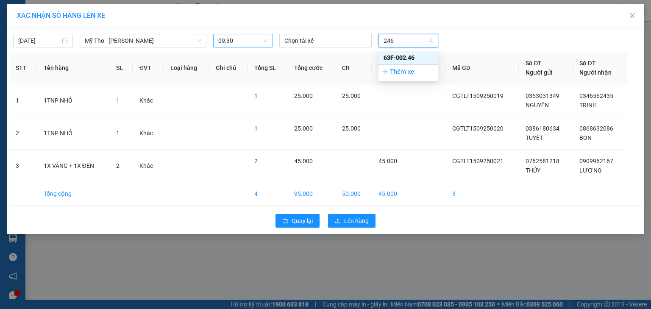
click at [424, 59] on div "63F-002.46" at bounding box center [408, 57] width 49 height 9
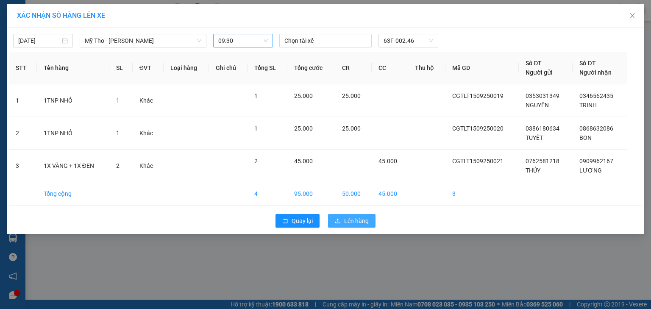
click at [351, 221] on span "Lên hàng" at bounding box center [356, 220] width 25 height 9
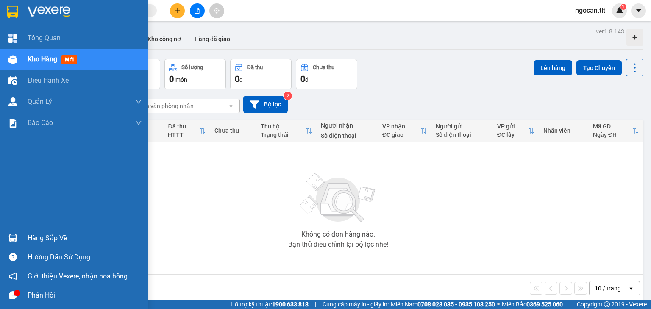
click at [29, 237] on div "Hàng sắp về" at bounding box center [85, 238] width 115 height 13
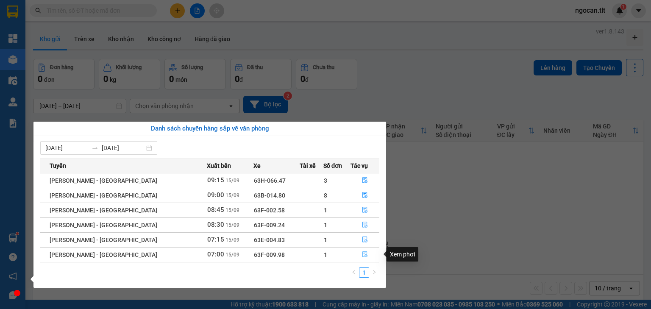
click at [362, 257] on icon "file-done" at bounding box center [365, 254] width 6 height 6
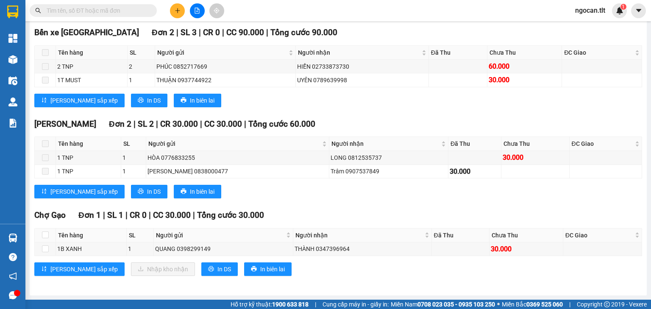
scroll to position [217, 0]
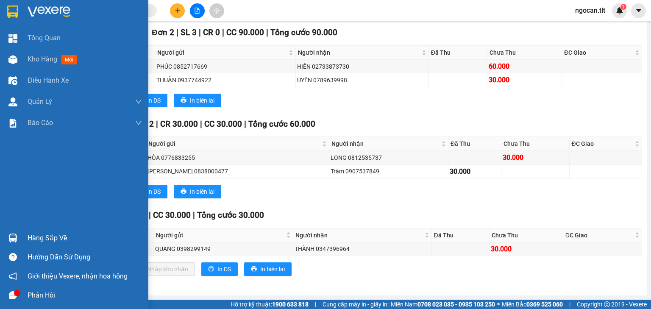
drag, startPoint x: 42, startPoint y: 236, endPoint x: 50, endPoint y: 235, distance: 7.2
click at [43, 236] on div "Hàng sắp về" at bounding box center [85, 238] width 115 height 13
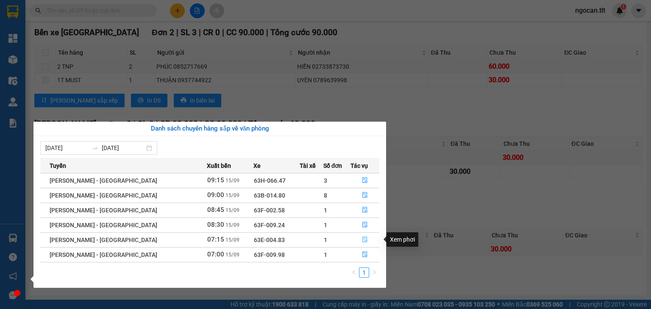
click at [355, 234] on button "button" at bounding box center [365, 240] width 28 height 14
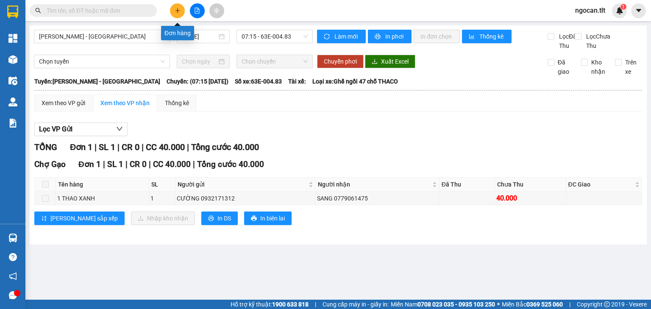
click at [180, 14] on button at bounding box center [177, 10] width 15 height 15
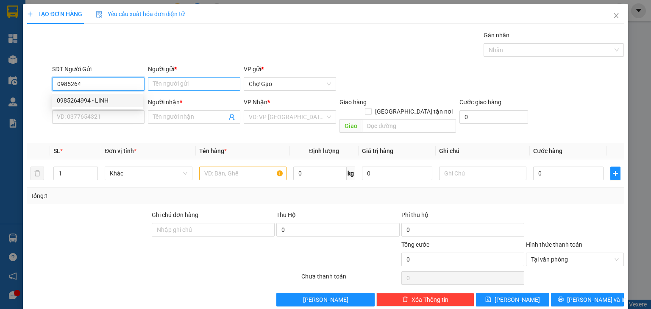
drag, startPoint x: 107, startPoint y: 98, endPoint x: 206, endPoint y: 87, distance: 99.4
click at [108, 98] on div "0985264994 - LINH" at bounding box center [97, 100] width 81 height 9
type input "0985264994"
click at [207, 86] on input "Người gửi *" at bounding box center [194, 84] width 92 height 14
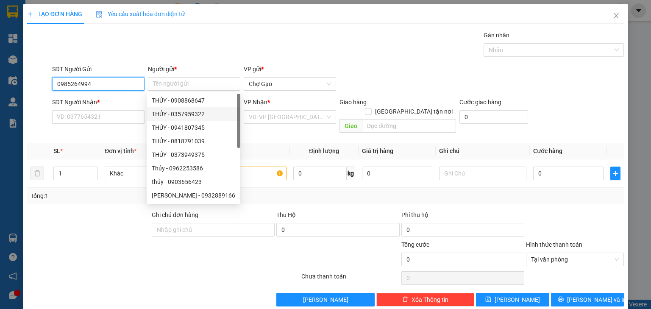
click at [115, 89] on input "0985264994" at bounding box center [98, 84] width 92 height 14
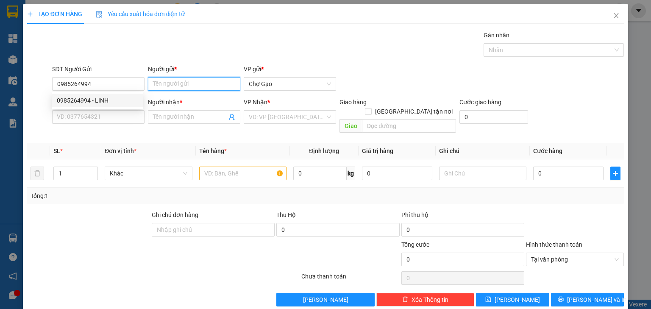
click at [184, 78] on input "Người gửi *" at bounding box center [194, 84] width 92 height 14
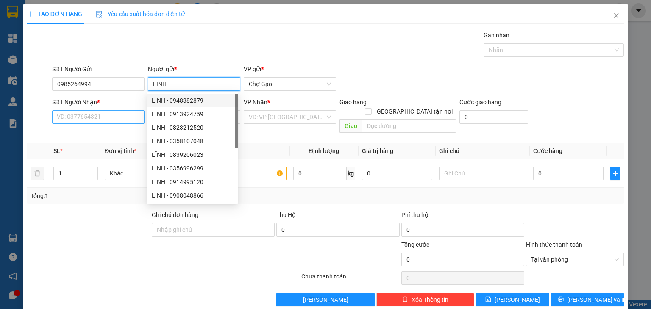
type input "LINH"
click at [78, 116] on input "SĐT Người Nhận *" at bounding box center [98, 117] width 92 height 14
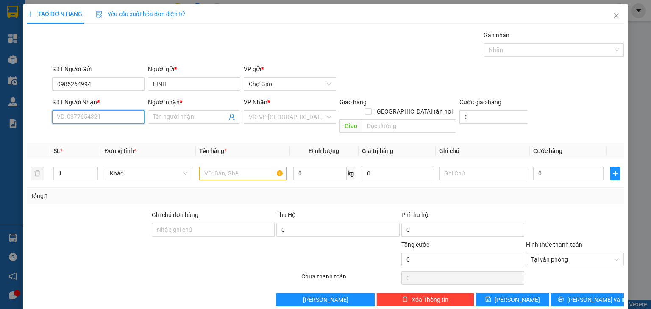
click at [87, 119] on input "SĐT Người Nhận *" at bounding box center [98, 117] width 92 height 14
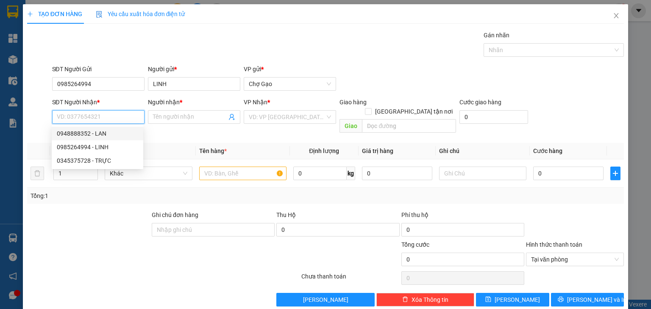
click at [110, 134] on div "0948888352 - LAN" at bounding box center [97, 133] width 81 height 9
type input "0948888352"
type input "LAN"
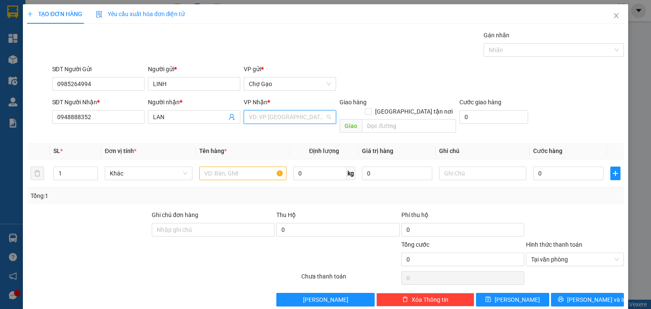
click at [286, 118] on input "search" at bounding box center [287, 117] width 76 height 13
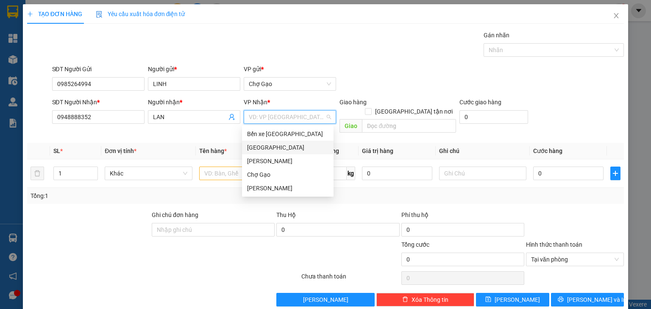
click at [261, 149] on div "[GEOGRAPHIC_DATA]" at bounding box center [287, 147] width 81 height 9
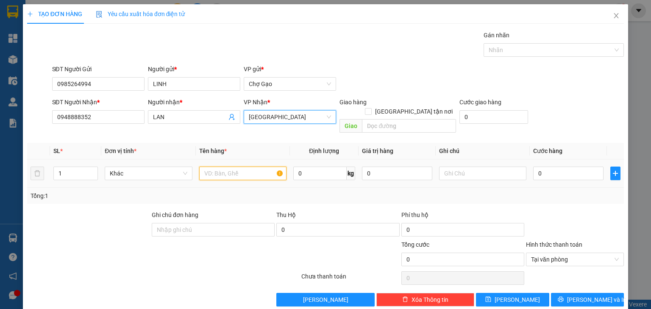
click at [226, 167] on input "text" at bounding box center [242, 174] width 87 height 14
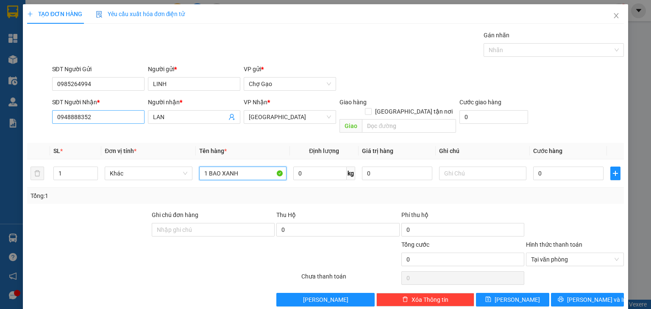
type input "1 BAO XANH"
drag, startPoint x: 97, startPoint y: 119, endPoint x: 44, endPoint y: 118, distance: 53.0
click at [44, 118] on div "SĐT Người Nhận * 0948888352 Người nhận * LAN VP Nhận * Sài Gòn Giao hàng Giao t…" at bounding box center [325, 117] width 599 height 39
click at [542, 167] on input "0" at bounding box center [569, 174] width 70 height 14
type input "5"
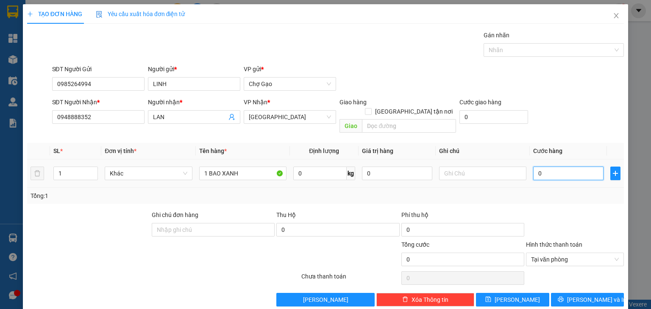
type input "5"
type input "50"
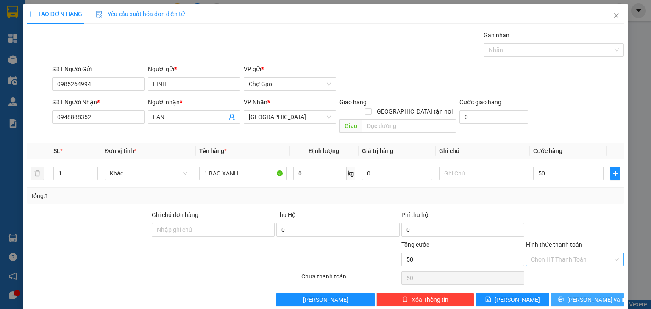
type input "50.000"
click at [542, 257] on span "[PERSON_NAME] và In" at bounding box center [596, 299] width 59 height 9
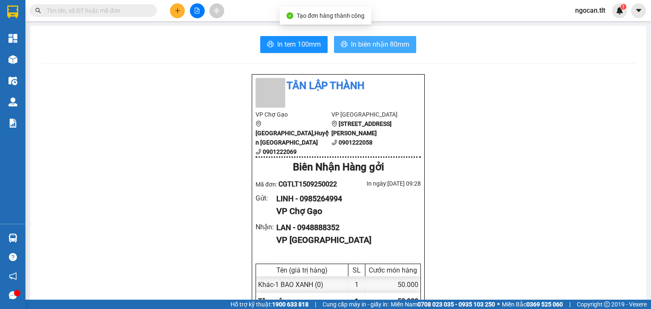
click at [390, 39] on button "In biên nhận 80mm" at bounding box center [375, 44] width 82 height 17
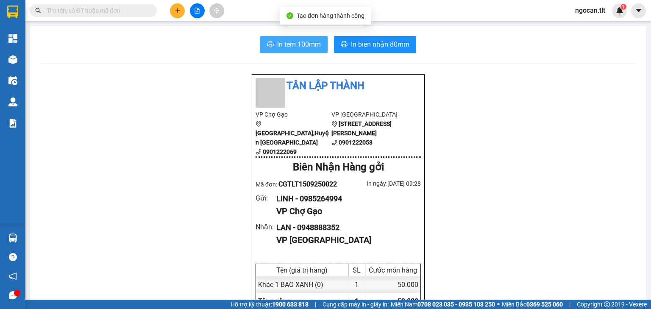
click at [299, 46] on span "In tem 100mm" at bounding box center [299, 44] width 44 height 11
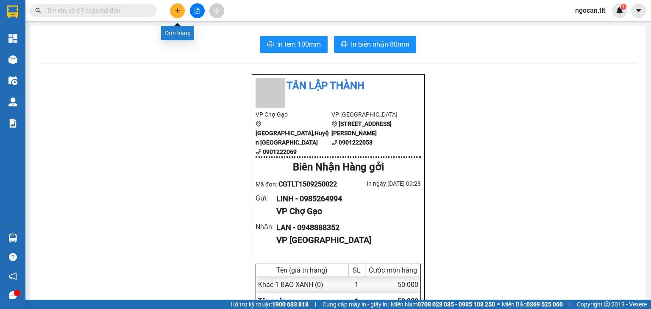
click at [179, 5] on button at bounding box center [177, 10] width 15 height 15
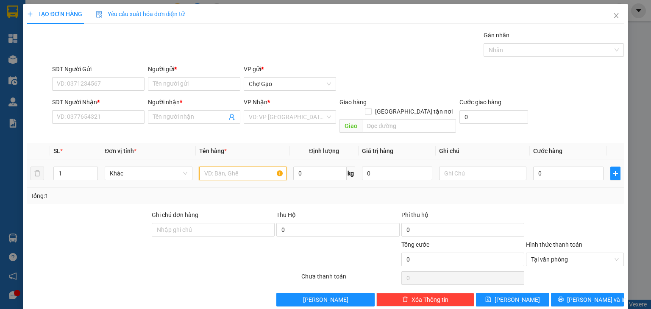
click at [207, 167] on input "text" at bounding box center [242, 174] width 87 height 14
type input "3 BAO TRẮNG - GẠO"
type input "9"
type input "90"
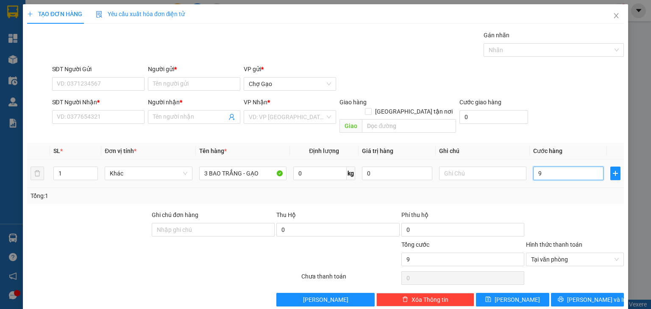
type input "90"
type input "90.000"
click at [125, 82] on input "SĐT Người Gửi" at bounding box center [98, 84] width 92 height 14
click at [108, 85] on input "SĐT Người Gửi" at bounding box center [98, 84] width 92 height 14
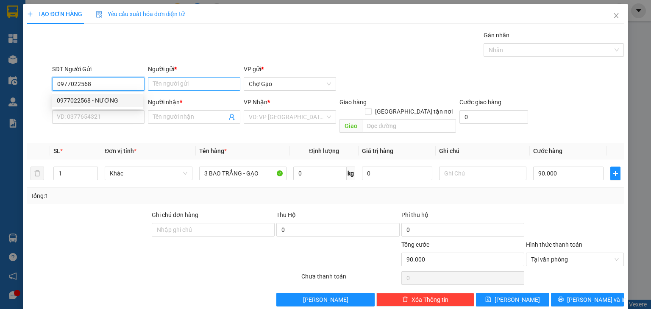
drag, startPoint x: 112, startPoint y: 106, endPoint x: 182, endPoint y: 88, distance: 72.2
click at [115, 106] on div "0977022568 - NƯƠNG" at bounding box center [98, 101] width 92 height 14
type input "0977022568"
click at [184, 85] on input "Người gửi *" at bounding box center [194, 84] width 92 height 14
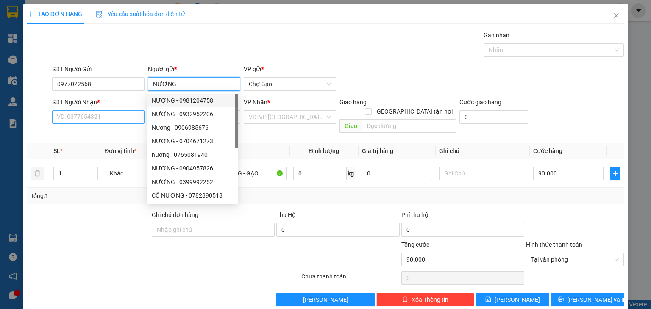
type input "NƯƠNG"
click at [103, 120] on input "SĐT Người Nhận *" at bounding box center [98, 117] width 92 height 14
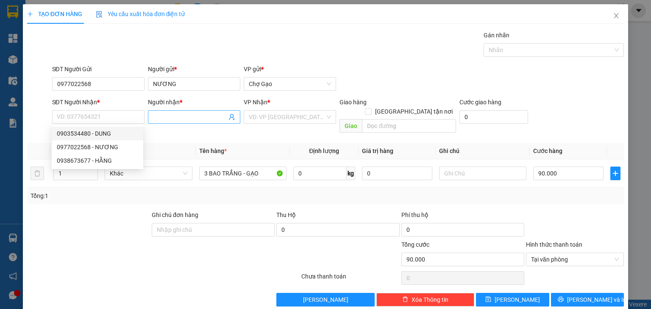
click at [181, 120] on input "Người nhận *" at bounding box center [190, 116] width 74 height 9
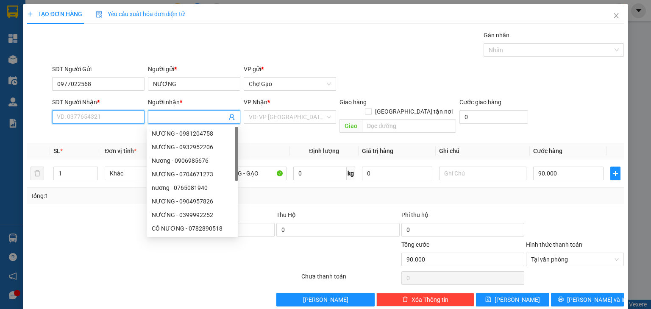
click at [119, 120] on input "SĐT Người Nhận *" at bounding box center [98, 117] width 92 height 14
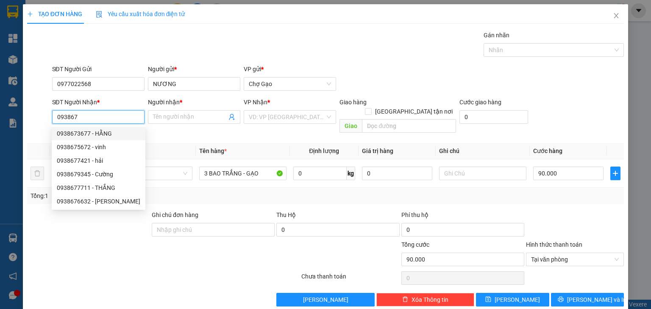
click at [83, 135] on div "0938673677 - HẰNG" at bounding box center [99, 133] width 84 height 9
type input "0938673677"
type input "HẰNG"
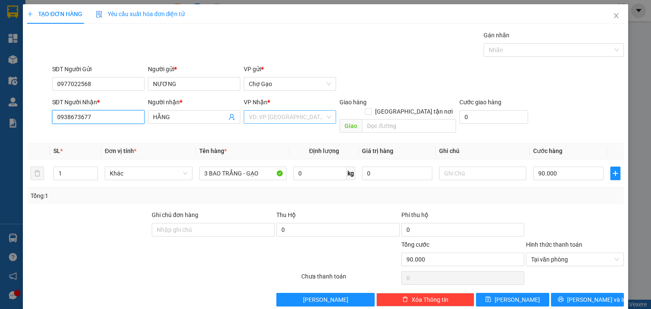
type input "0938673677"
click at [252, 120] on input "search" at bounding box center [287, 117] width 76 height 13
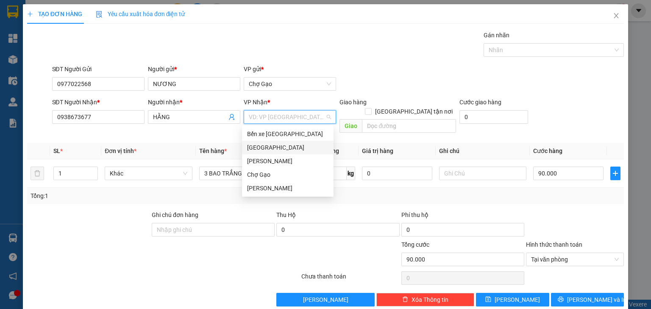
click at [261, 143] on div "[GEOGRAPHIC_DATA]" at bounding box center [287, 147] width 81 height 9
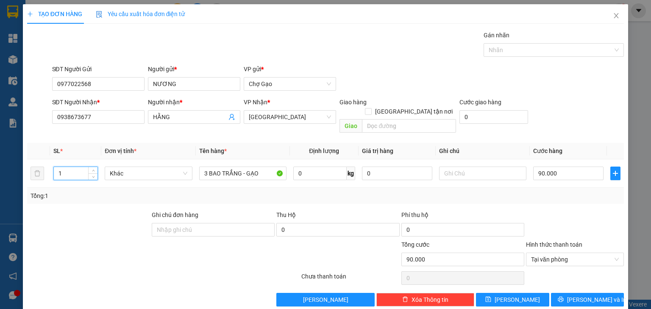
drag, startPoint x: 66, startPoint y: 163, endPoint x: 23, endPoint y: 159, distance: 43.4
click at [24, 159] on div "TẠO ĐƠN HÀNG Yêu cầu xuất hóa đơn điện tử Transit Pickup Surcharge Ids Transit …" at bounding box center [326, 158] width 606 height 309
type input "3"
drag, startPoint x: 107, startPoint y: 112, endPoint x: 56, endPoint y: 118, distance: 51.7
click at [37, 115] on div "SĐT Người Nhận * 0938673677 Người nhận * HẰNG VP Nhận * Sài Gòn Giao hàng Giao …" at bounding box center [325, 117] width 599 height 39
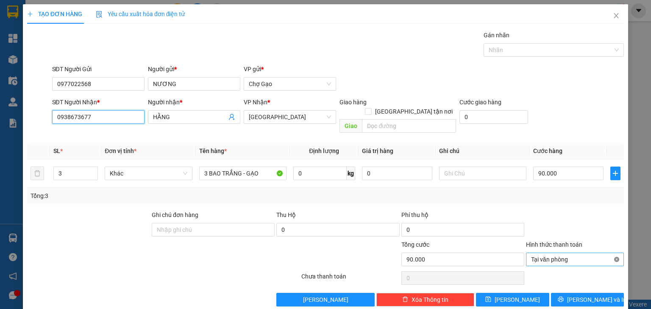
type input "90.000"
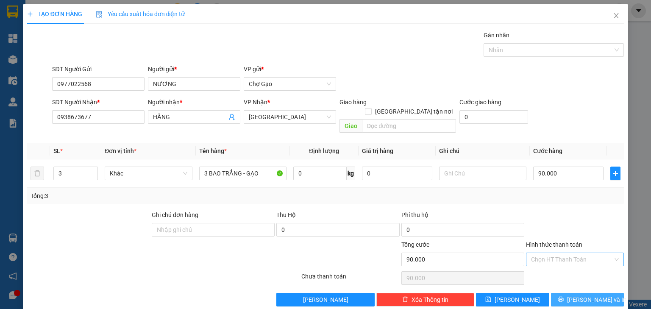
click at [542, 257] on span "[PERSON_NAME] và In" at bounding box center [596, 299] width 59 height 9
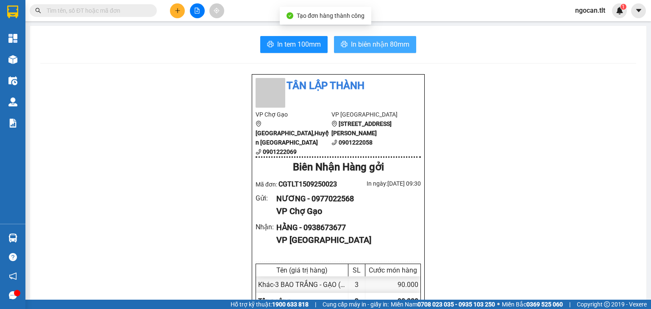
click at [372, 39] on span "In biên nhận 80mm" at bounding box center [380, 44] width 59 height 11
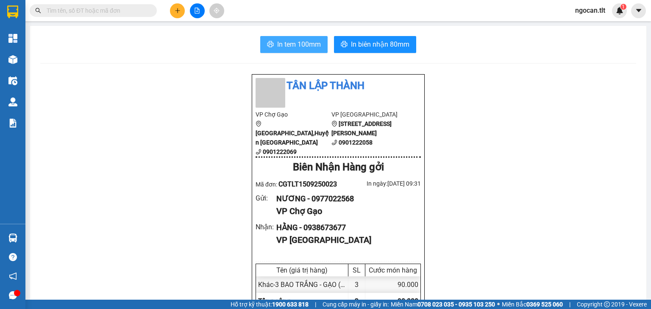
click at [296, 48] on span "In tem 100mm" at bounding box center [299, 44] width 44 height 11
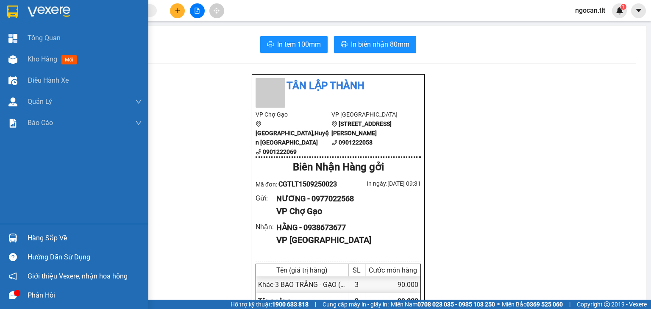
drag, startPoint x: 20, startPoint y: 236, endPoint x: 126, endPoint y: 239, distance: 105.2
click at [22, 235] on div "Hàng sắp về" at bounding box center [74, 238] width 148 height 19
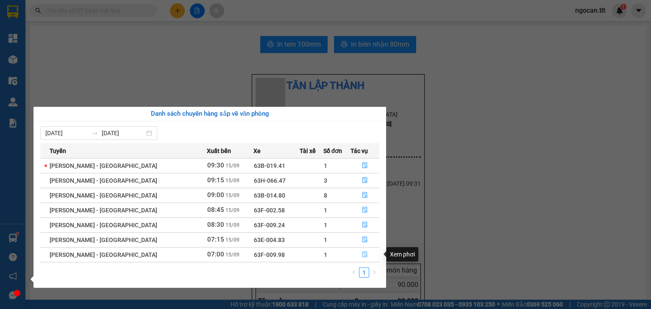
click at [364, 254] on icon "file-done" at bounding box center [365, 254] width 6 height 6
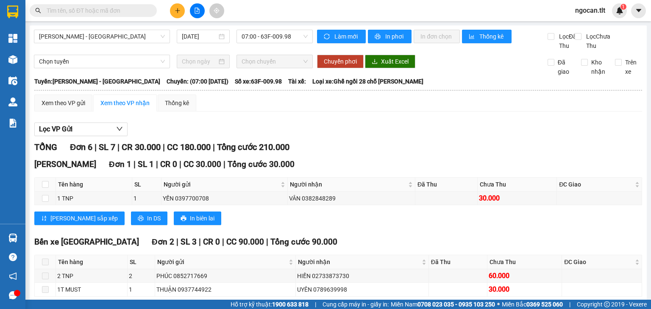
scroll to position [217, 0]
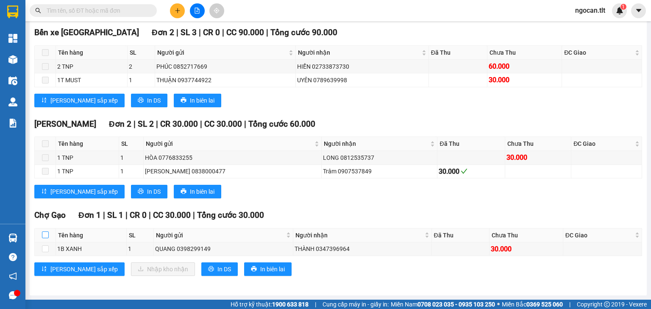
drag, startPoint x: 46, startPoint y: 236, endPoint x: 91, endPoint y: 256, distance: 49.2
click at [47, 236] on input "checkbox" at bounding box center [45, 235] width 7 height 7
checkbox input "true"
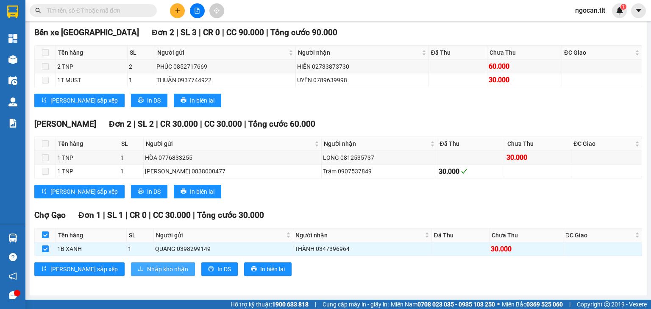
click at [147, 257] on span "Nhập kho nhận" at bounding box center [167, 269] width 41 height 9
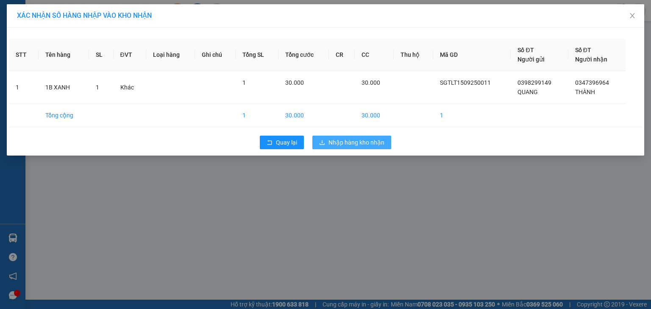
click at [374, 142] on span "Nhập hàng kho nhận" at bounding box center [357, 142] width 56 height 9
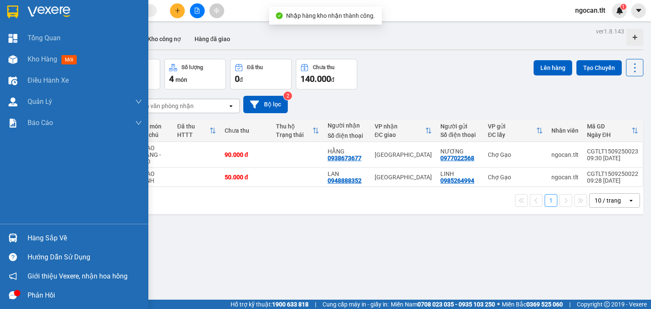
click at [34, 237] on div "Hàng sắp về" at bounding box center [85, 238] width 115 height 13
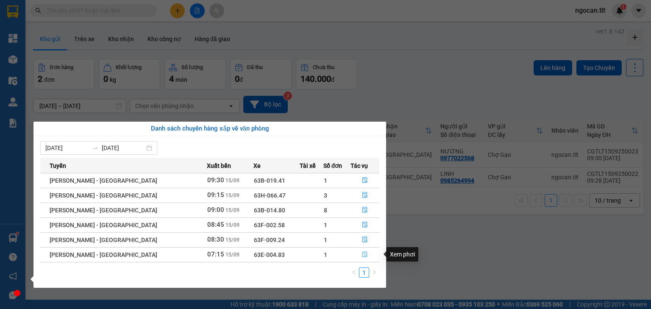
click at [362, 253] on icon "file-done" at bounding box center [365, 254] width 6 height 6
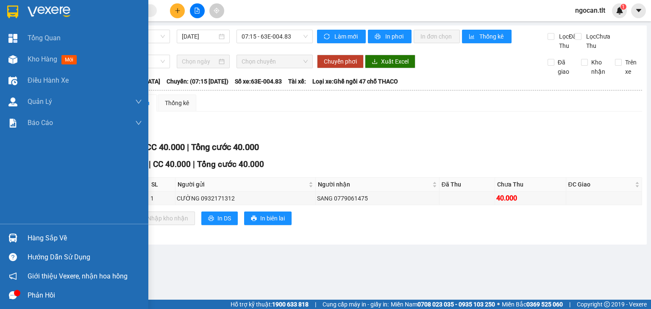
click at [33, 240] on div "Hàng sắp về" at bounding box center [85, 238] width 115 height 13
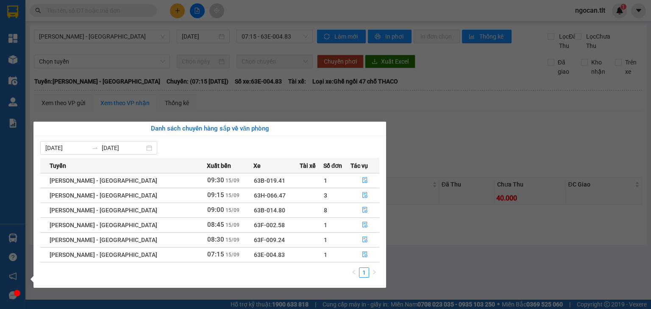
click at [156, 56] on section "Kết quả tìm kiếm ( 0 ) Bộ lọc No Data ngocan.tlt 1 Tổng Quan Kho hàng mới Điều …" at bounding box center [325, 154] width 651 height 309
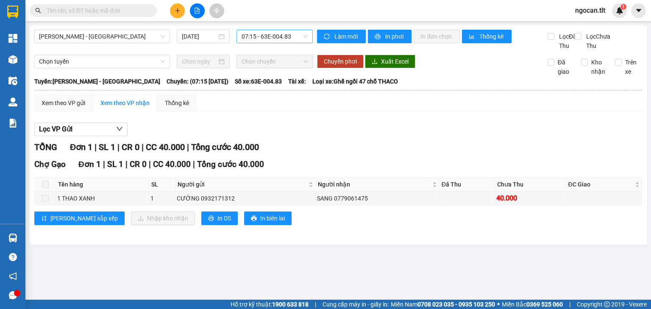
click at [254, 36] on span "07:15 - 63E-004.83" at bounding box center [275, 36] width 67 height 13
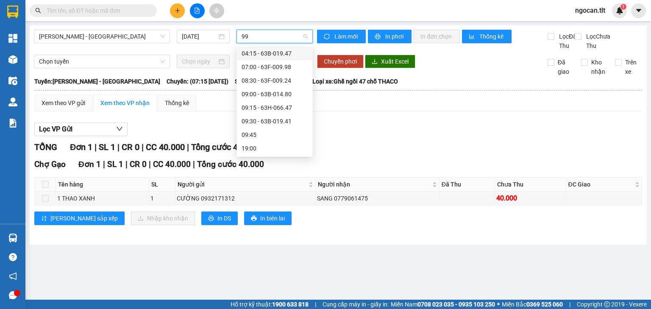
type input "998"
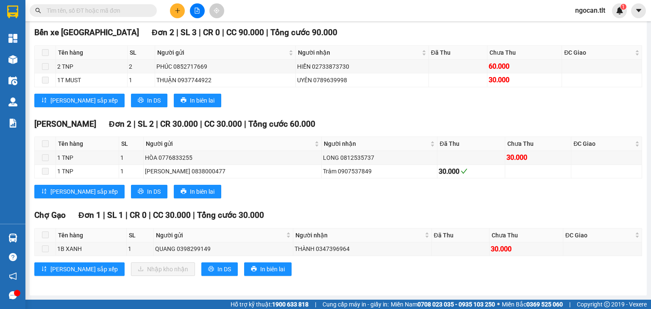
scroll to position [217, 0]
click at [93, 16] on span at bounding box center [93, 10] width 127 height 13
click at [93, 12] on input "text" at bounding box center [97, 10] width 100 height 9
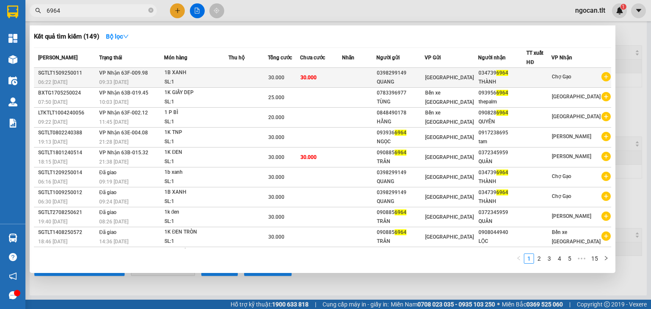
type input "6964"
click at [342, 75] on td "30.000" at bounding box center [321, 78] width 42 height 20
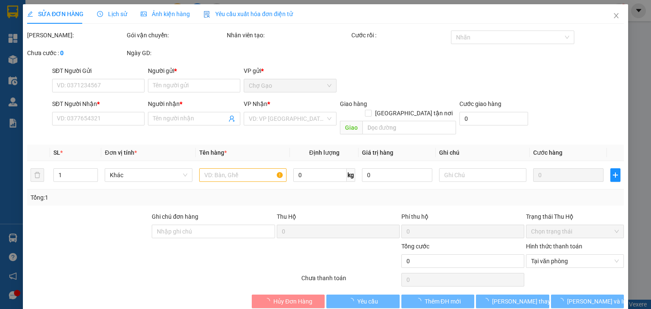
type input "0398299149"
type input "QUANG"
type input "0347396964"
type input "THÀNH"
type input "30.000"
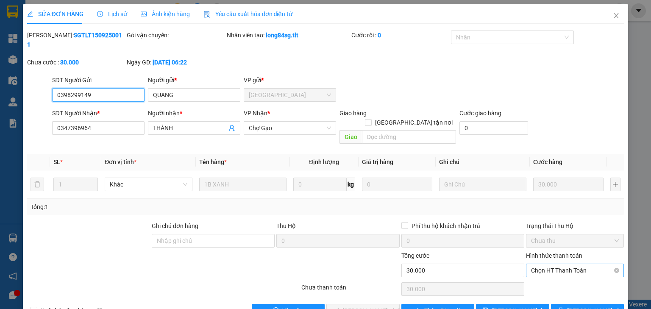
drag, startPoint x: 563, startPoint y: 248, endPoint x: 561, endPoint y: 258, distance: 10.3
click at [542, 257] on span "Chọn HT Thanh Toán" at bounding box center [575, 270] width 88 height 13
drag, startPoint x: 556, startPoint y: 264, endPoint x: 465, endPoint y: 274, distance: 91.7
click at [542, 257] on div "Tại văn phòng" at bounding box center [570, 268] width 87 height 9
type input "0"
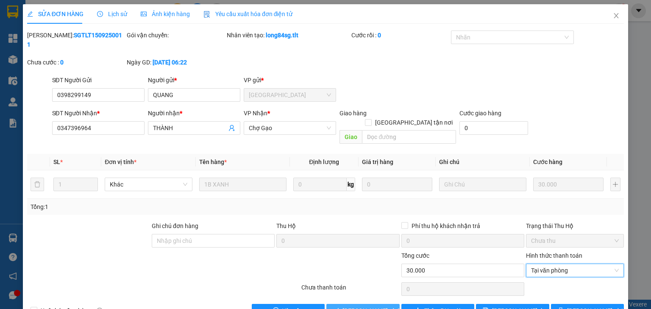
click at [372, 257] on button "[PERSON_NAME] và Giao hàng" at bounding box center [363, 311] width 73 height 14
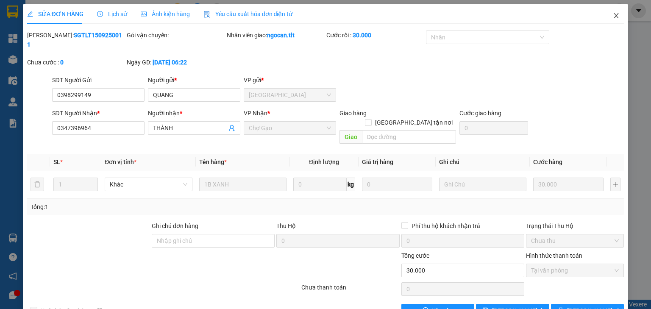
drag, startPoint x: 607, startPoint y: 22, endPoint x: 528, endPoint y: 23, distance: 78.9
click at [542, 22] on span "Close" at bounding box center [617, 16] width 24 height 24
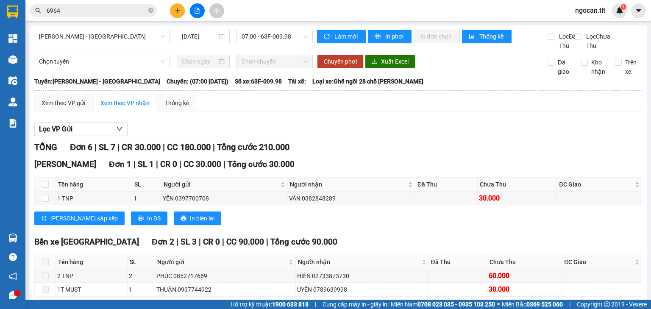
click at [187, 6] on div at bounding box center [197, 10] width 64 height 15
click at [177, 12] on icon "plus" at bounding box center [178, 11] width 6 height 6
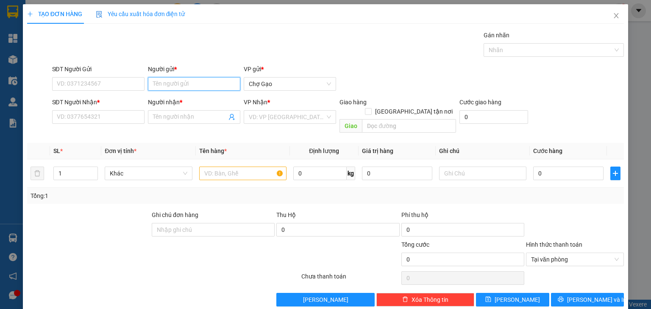
click at [193, 85] on input "Người gửi *" at bounding box center [194, 84] width 92 height 14
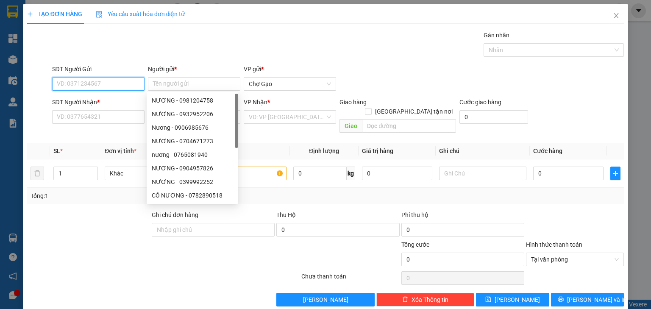
click at [134, 83] on input "SĐT Người Gửi" at bounding box center [98, 84] width 92 height 14
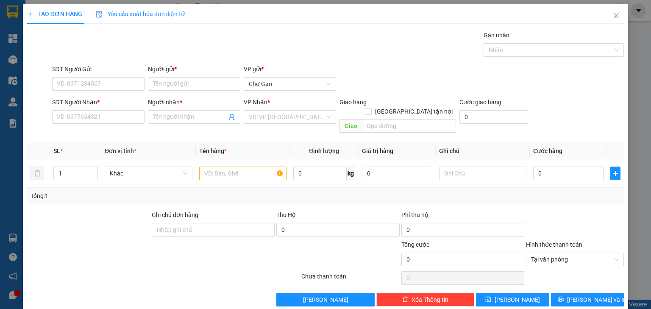
click at [179, 76] on div "Người gửi *" at bounding box center [194, 70] width 92 height 13
click at [178, 86] on input "Người gửi *" at bounding box center [194, 84] width 92 height 14
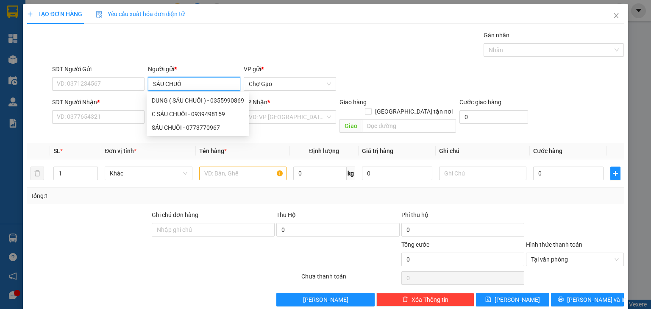
type input "SÁU CHUỐI"
click at [187, 129] on div "SÁU CHUỐI - 0773770967" at bounding box center [198, 127] width 92 height 9
type input "0773770967"
type input "SÁU CHUỐI"
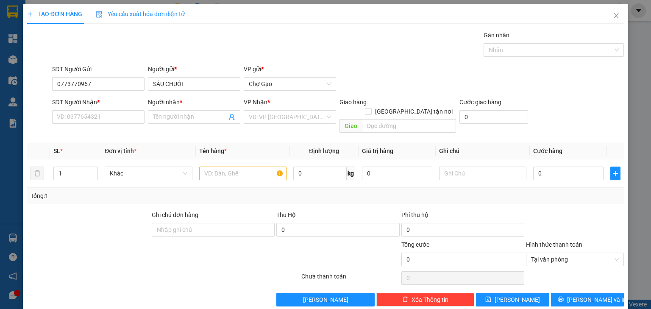
click at [132, 125] on div "SĐT Người Nhận * VD: 0377654321" at bounding box center [98, 113] width 92 height 30
click at [132, 120] on input "SĐT Người Nhận *" at bounding box center [98, 117] width 92 height 14
click at [171, 115] on input "Người nhận *" at bounding box center [190, 116] width 74 height 9
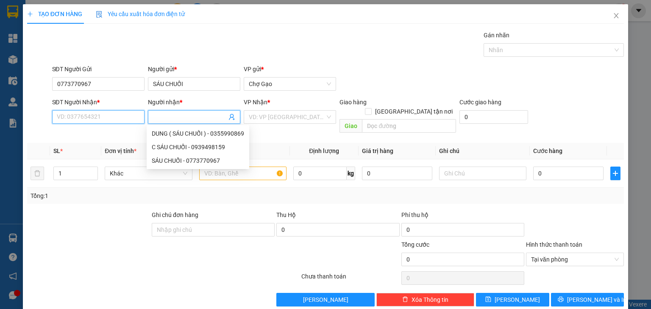
click at [114, 119] on input "SĐT Người Nhận *" at bounding box center [98, 117] width 92 height 14
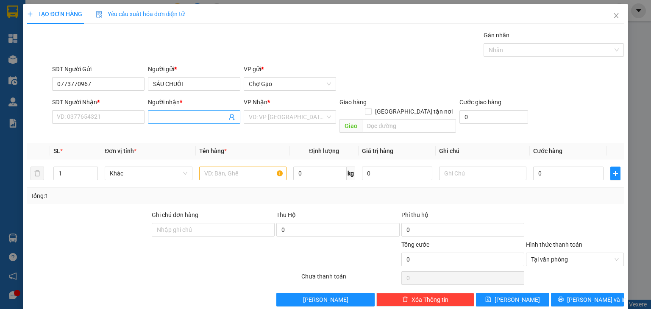
click at [180, 118] on input "Người nhận *" at bounding box center [190, 116] width 74 height 9
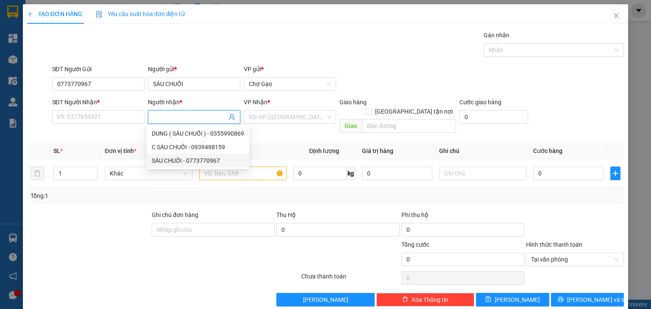
click at [174, 158] on div "SÁU CHUỐI - 0773770967" at bounding box center [198, 160] width 92 height 9
type input "0773770967"
type input "SÁU CHUỐI"
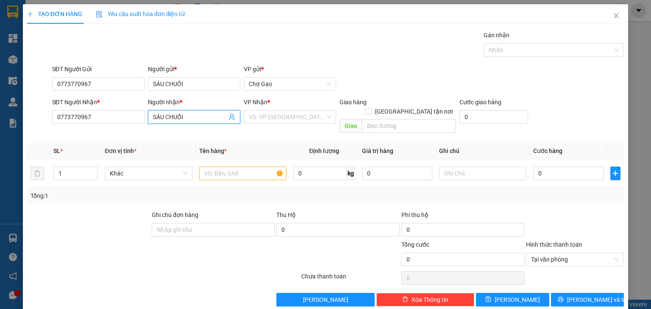
drag, startPoint x: 272, startPoint y: 118, endPoint x: 269, endPoint y: 124, distance: 6.6
click at [272, 118] on input "search" at bounding box center [287, 117] width 76 height 13
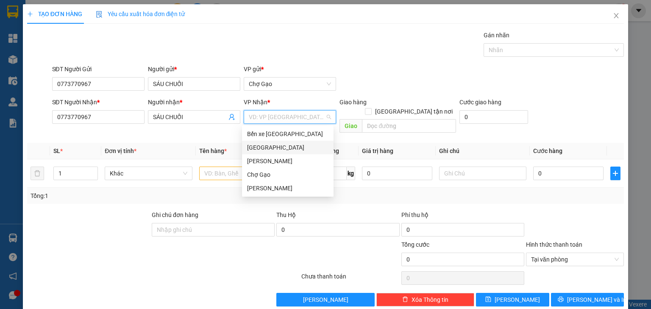
click at [259, 150] on div "[GEOGRAPHIC_DATA]" at bounding box center [287, 147] width 81 height 9
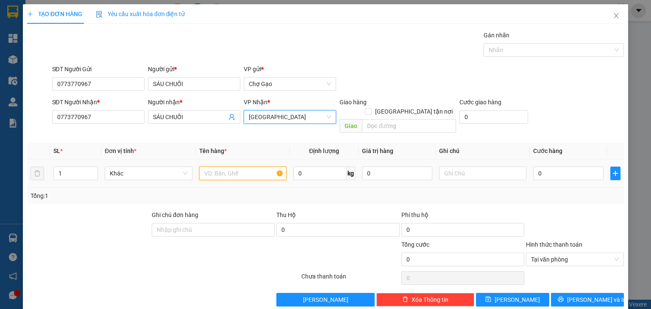
click at [237, 167] on input "text" at bounding box center [242, 174] width 87 height 14
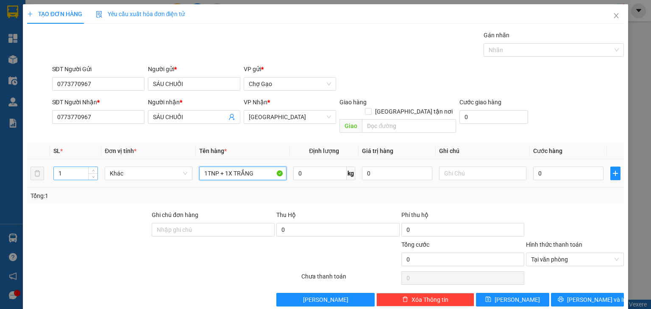
type input "1TNP + 1X TRẮNG"
drag, startPoint x: 64, startPoint y: 161, endPoint x: 29, endPoint y: 161, distance: 34.8
click at [29, 161] on tr "1 Khác 1TNP + 1X TRẮNG 0 kg 0 0" at bounding box center [325, 173] width 597 height 28
type input "2"
click at [542, 167] on input "0" at bounding box center [569, 174] width 70 height 14
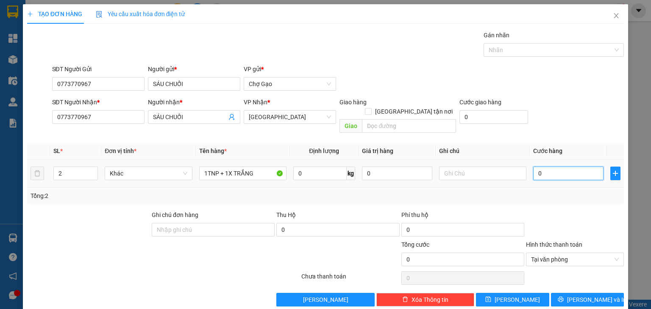
type input "6"
type input "60"
type input "60.000"
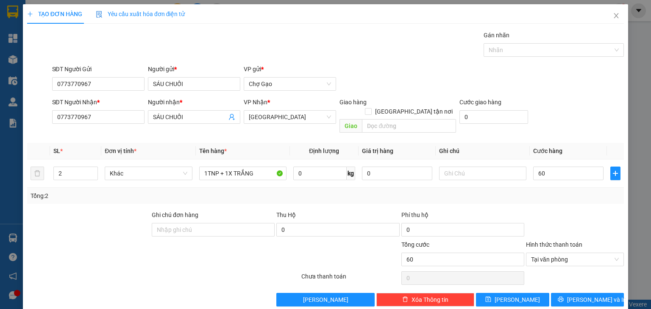
type input "60.000"
click at [542, 257] on div "Transit Pickup Surcharge Ids Transit Deliver Surcharge Ids Transit Deliver Surc…" at bounding box center [325, 169] width 597 height 276
click at [542, 257] on button "[PERSON_NAME] và In" at bounding box center [587, 300] width 73 height 14
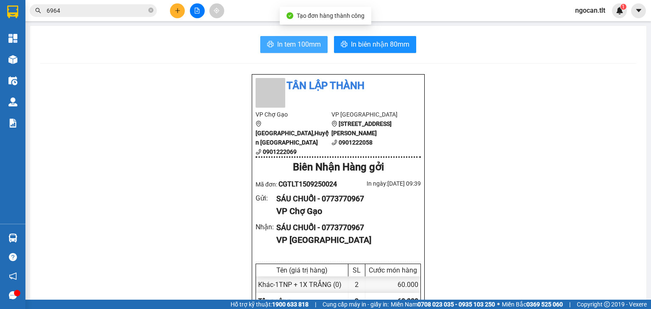
click at [299, 49] on span "In tem 100mm" at bounding box center [299, 44] width 44 height 11
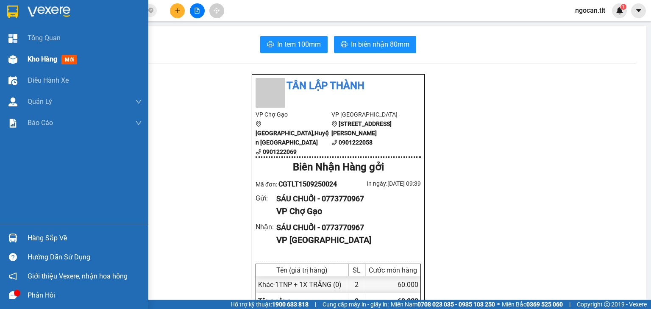
click at [28, 57] on span "Kho hàng" at bounding box center [43, 59] width 30 height 8
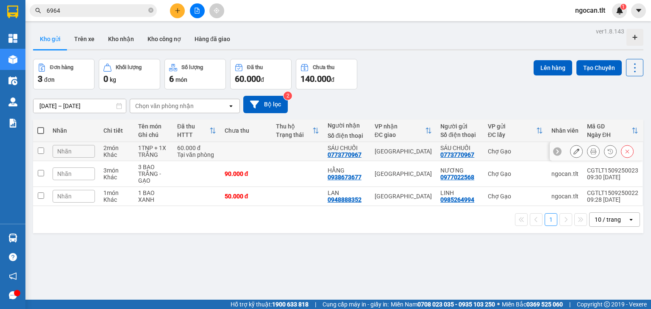
click at [210, 151] on div "Tại văn phòng" at bounding box center [196, 154] width 39 height 7
checkbox input "true"
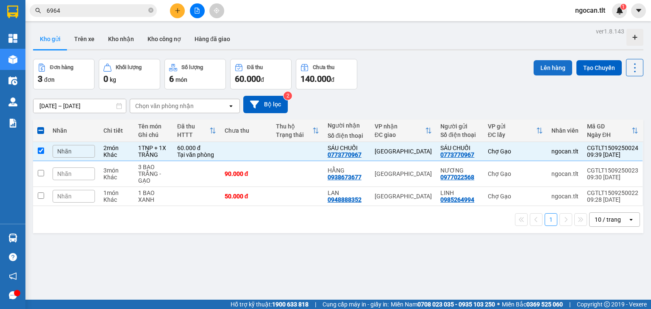
click at [542, 63] on button "Lên hàng" at bounding box center [553, 67] width 39 height 15
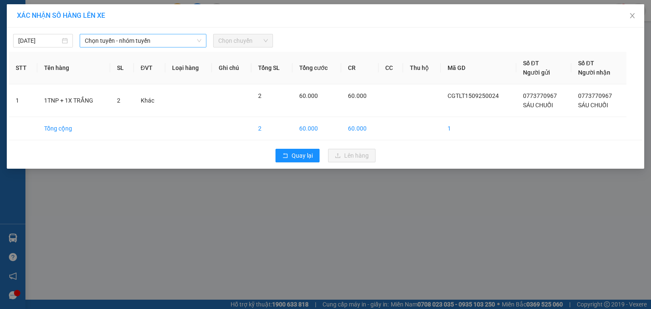
click at [97, 42] on span "Chọn tuyến - nhóm tuyến" at bounding box center [143, 40] width 117 height 13
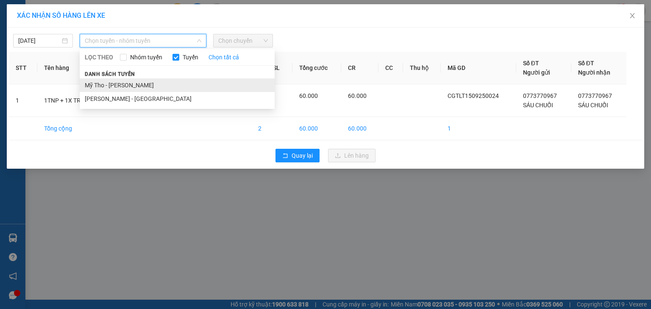
click at [132, 81] on li "Mỹ Tho - [PERSON_NAME]" at bounding box center [177, 85] width 195 height 14
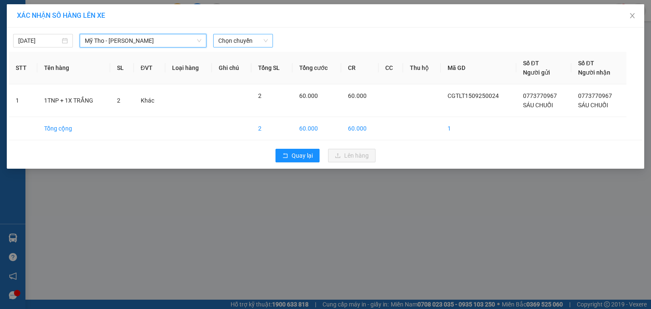
click at [258, 45] on span "Chọn chuyến" at bounding box center [243, 40] width 50 height 13
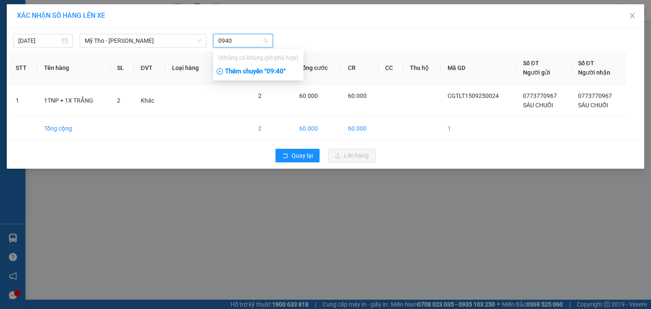
type input "0940"
click at [277, 69] on div "Thêm chuyến " 09:40 "" at bounding box center [258, 71] width 90 height 14
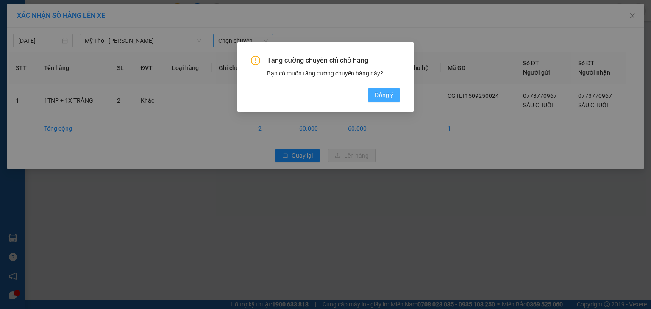
click at [384, 98] on span "Đồng ý" at bounding box center [384, 94] width 19 height 9
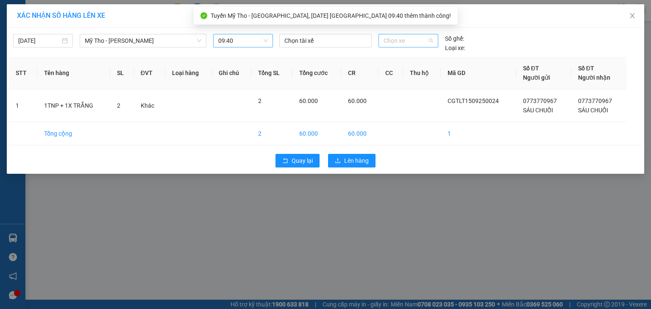
click at [397, 43] on span "Chọn xe" at bounding box center [408, 40] width 49 height 13
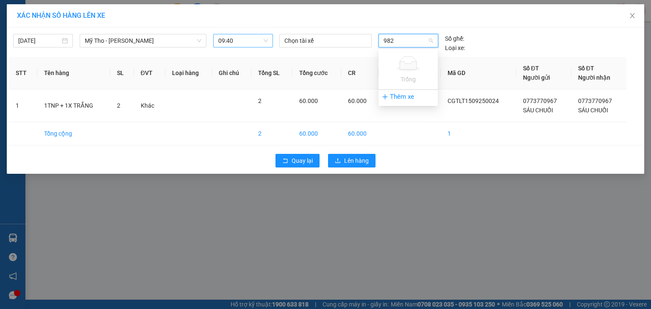
type input "982"
click at [402, 96] on div "Thêm xe" at bounding box center [408, 96] width 59 height 15
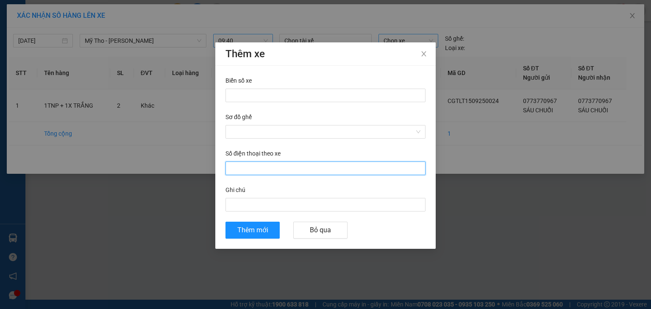
click at [253, 164] on input "Số điện thoại theo xe" at bounding box center [326, 169] width 200 height 14
click at [265, 93] on input "Biển số xe" at bounding box center [326, 96] width 200 height 14
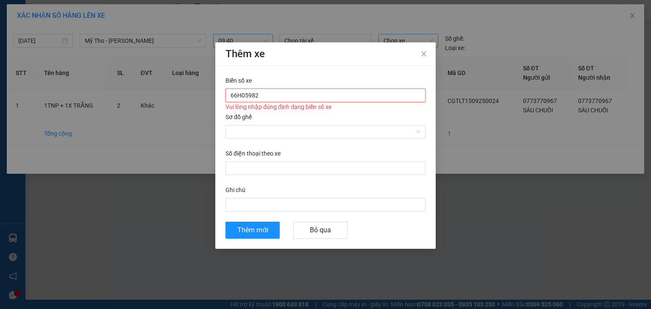
click at [241, 90] on input "66H05982" at bounding box center [326, 96] width 200 height 14
click at [253, 98] on input "66H 05982" at bounding box center [326, 96] width 200 height 14
click at [241, 97] on input "66H 059.82" at bounding box center [326, 96] width 200 height 14
click at [251, 95] on input "66H - 059.82" at bounding box center [326, 96] width 200 height 14
click at [246, 95] on input "66H - 059.82" at bounding box center [326, 96] width 200 height 14
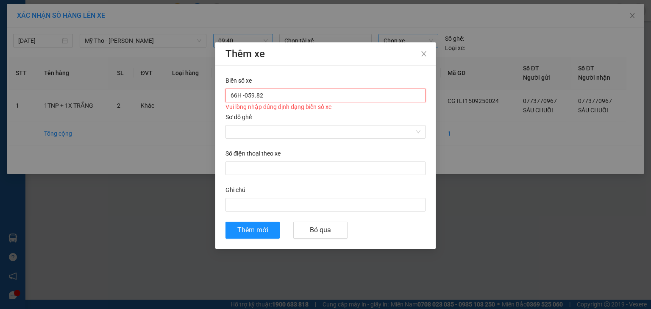
click at [243, 97] on input "66H -059.82" at bounding box center [326, 96] width 200 height 14
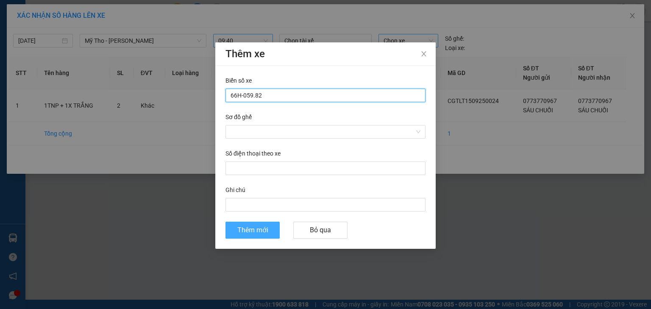
type input "66H-059.82"
click at [261, 231] on span "Thêm mới" at bounding box center [252, 230] width 31 height 11
click at [263, 124] on div "Sơ đồ ghế Vui lòng chọn sơ đồ ghế" at bounding box center [326, 130] width 200 height 36
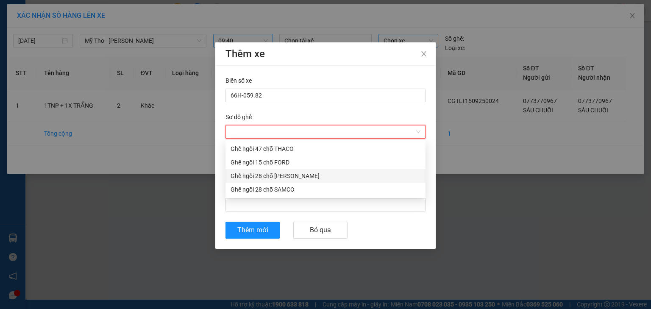
click at [279, 179] on div "Ghế ngồi 28 chỗ [PERSON_NAME]" at bounding box center [326, 175] width 190 height 9
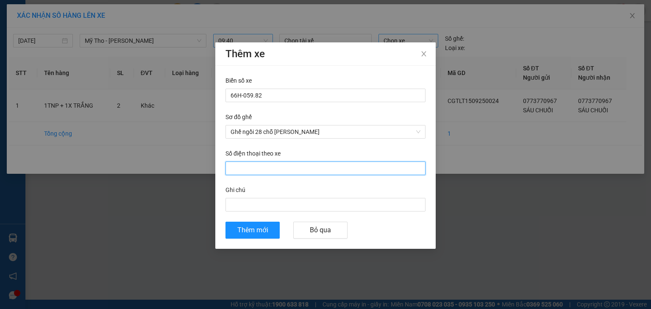
click at [270, 165] on input "Số điện thoại theo xe" at bounding box center [326, 169] width 200 height 14
click at [278, 231] on button "Thêm mới" at bounding box center [253, 230] width 54 height 17
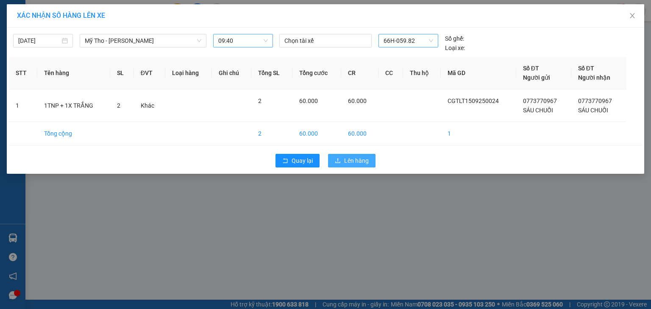
click at [362, 161] on span "Lên hàng" at bounding box center [356, 160] width 25 height 9
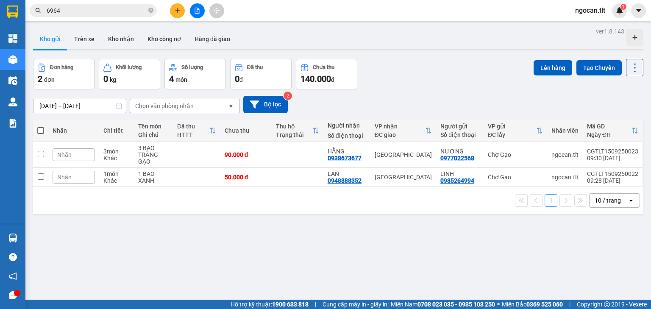
click at [200, 9] on button at bounding box center [197, 10] width 15 height 15
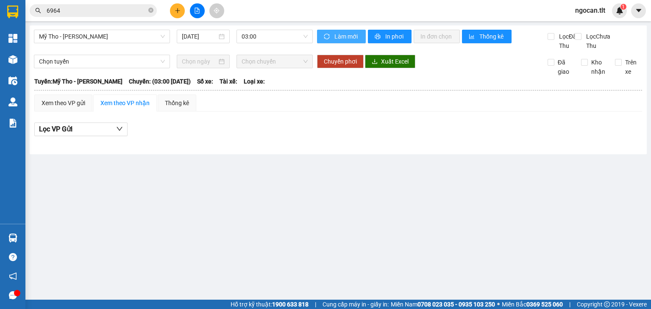
click at [341, 32] on span "Làm mới" at bounding box center [347, 36] width 25 height 9
click at [292, 37] on span "03:00" at bounding box center [275, 36] width 67 height 13
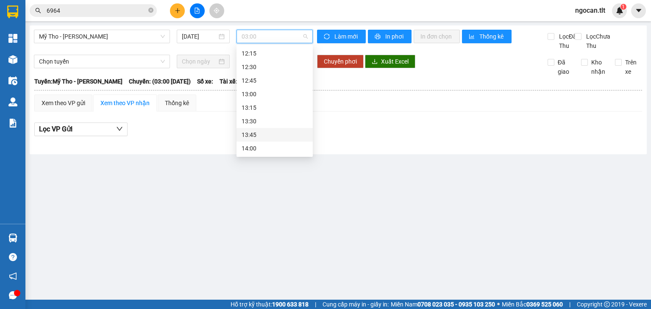
scroll to position [441, 0]
drag, startPoint x: 284, startPoint y: 73, endPoint x: 283, endPoint y: 80, distance: 6.8
click at [284, 73] on div "09:40 (TC) - 66H-059.82" at bounding box center [275, 73] width 66 height 9
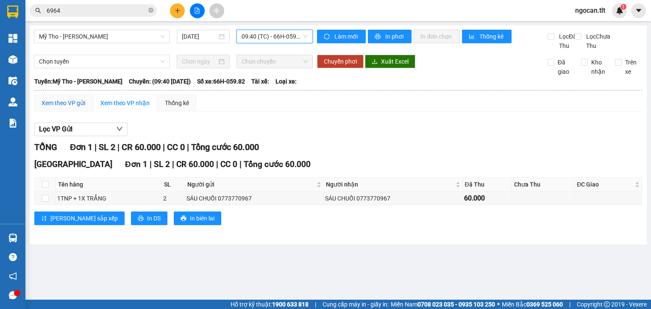
click at [67, 108] on div "Xem theo VP gửi" at bounding box center [64, 102] width 44 height 9
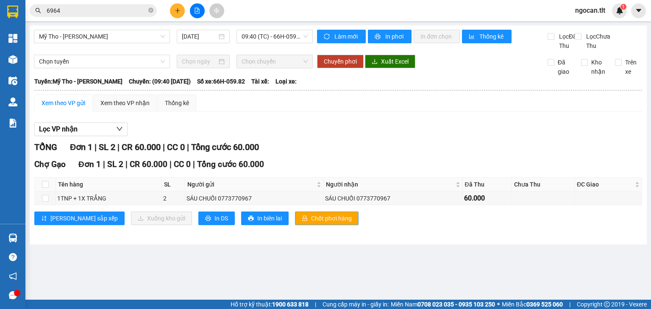
click at [311, 223] on span "Chốt phơi hàng" at bounding box center [331, 218] width 41 height 9
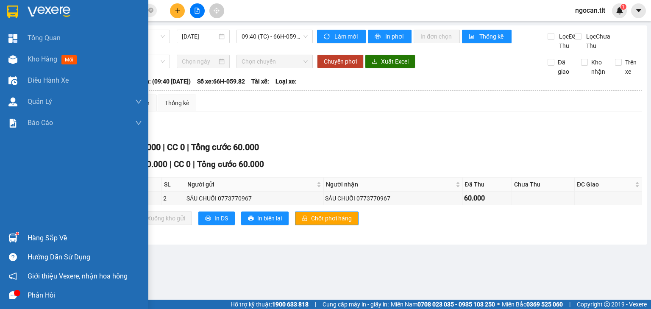
drag, startPoint x: 37, startPoint y: 238, endPoint x: 45, endPoint y: 239, distance: 8.1
click at [37, 238] on div "Hàng sắp về" at bounding box center [85, 238] width 115 height 13
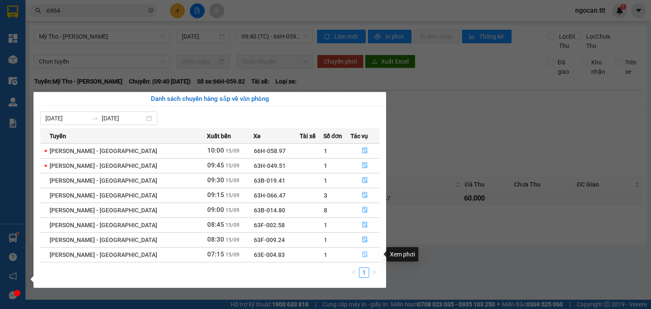
click at [363, 254] on icon "file-done" at bounding box center [365, 255] width 5 height 6
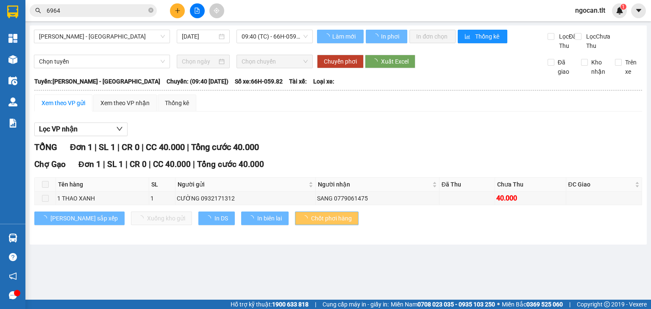
click at [386, 257] on main "Hồ Chí Minh - Mỹ Tho 15/09/2025 09:40 (TC) - 66H-059.82 Làm mới In phơi In đơn …" at bounding box center [325, 150] width 651 height 300
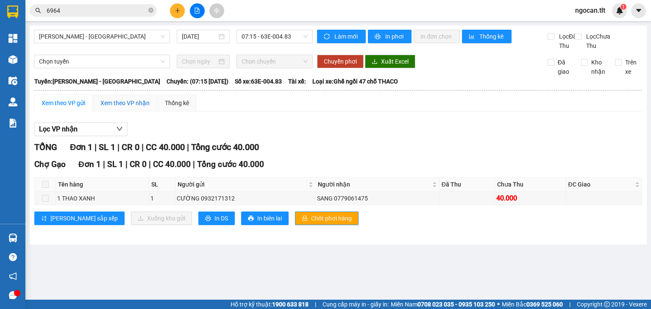
click at [115, 108] on div "Xem theo VP nhận" at bounding box center [125, 102] width 49 height 9
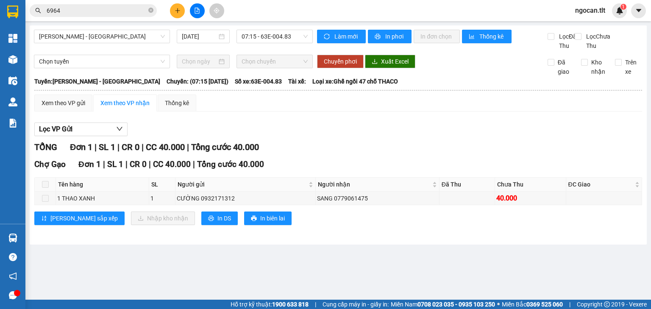
click at [47, 188] on span at bounding box center [45, 184] width 7 height 7
click at [89, 110] on div "Xem theo VP gửi Xem theo VP nhận Thống kê" at bounding box center [115, 103] width 162 height 17
click at [73, 108] on div "Xem theo VP gửi" at bounding box center [64, 102] width 44 height 9
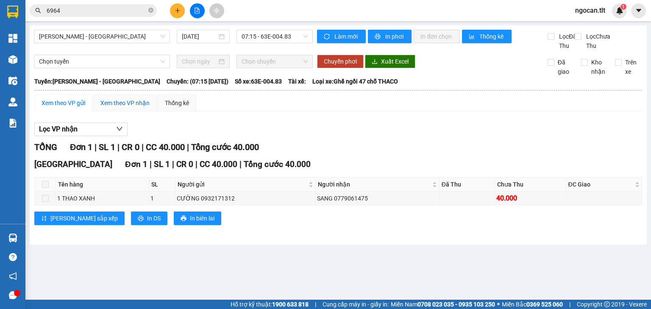
click at [119, 107] on div "Xem theo VP nhận" at bounding box center [125, 102] width 49 height 9
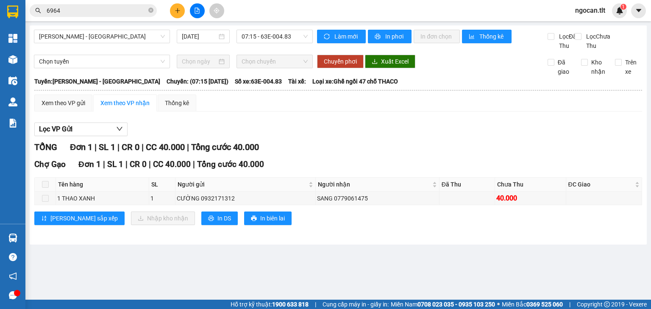
click at [43, 188] on span at bounding box center [45, 184] width 7 height 7
click at [170, 10] on div at bounding box center [197, 10] width 64 height 15
click at [170, 9] on button at bounding box center [177, 10] width 15 height 15
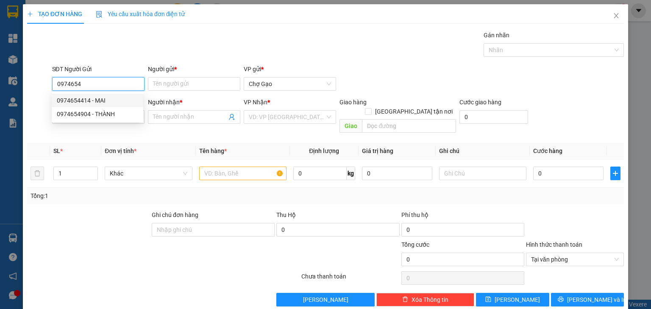
drag, startPoint x: 109, startPoint y: 103, endPoint x: 167, endPoint y: 90, distance: 59.7
click at [109, 103] on div "0974654414 - MAI" at bounding box center [97, 100] width 81 height 9
type input "0974654414"
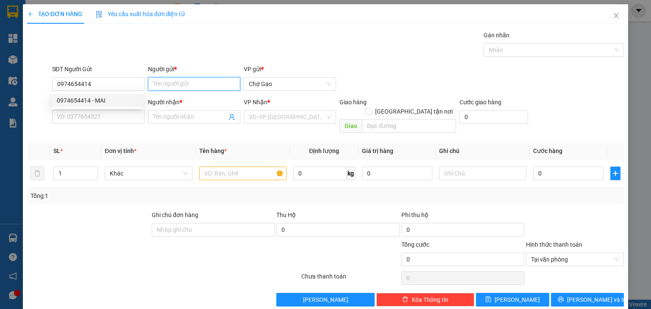
click at [167, 88] on input "Người gửi *" at bounding box center [194, 84] width 92 height 14
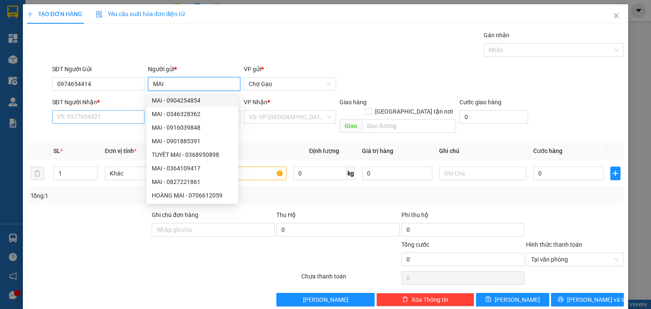
type input "MAI"
click at [61, 119] on input "SĐT Người Nhận *" at bounding box center [98, 117] width 92 height 14
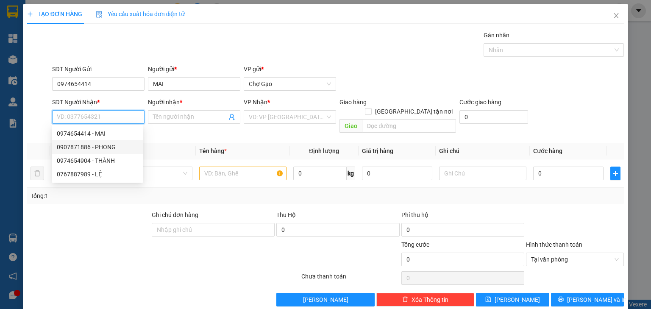
click at [115, 145] on div "0907871886 - PHONG" at bounding box center [97, 146] width 81 height 9
type input "0907871886"
type input "PHONG"
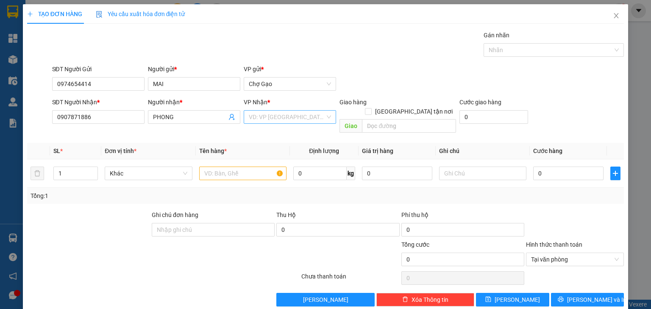
click at [292, 114] on input "search" at bounding box center [287, 117] width 76 height 13
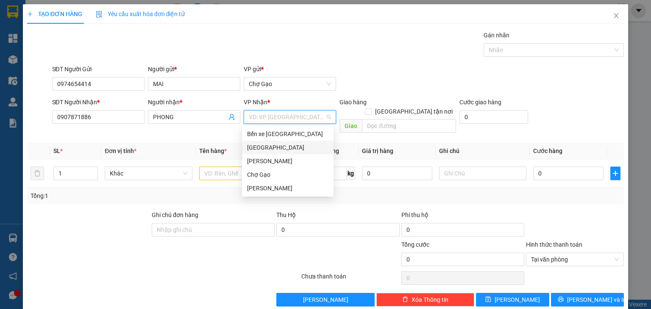
click at [258, 145] on div "[GEOGRAPHIC_DATA]" at bounding box center [287, 147] width 81 height 9
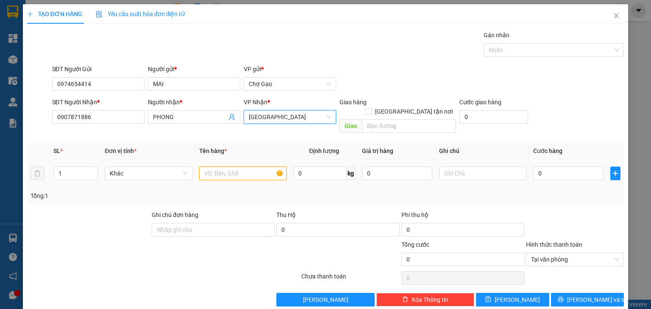
click at [229, 167] on input "text" at bounding box center [242, 174] width 87 height 14
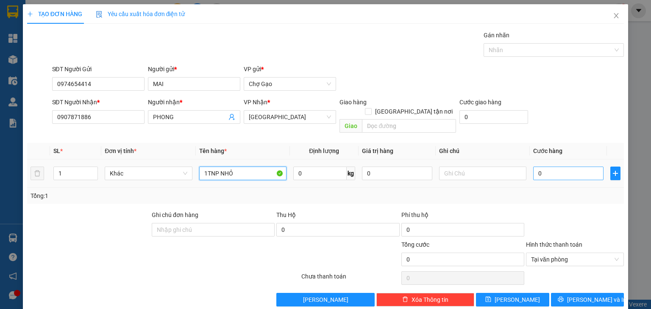
type input "1TNP NHỎ"
click at [542, 167] on input "0" at bounding box center [569, 174] width 70 height 14
type input "2"
type input "25"
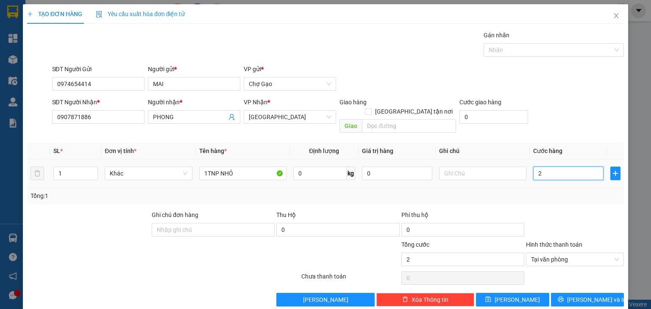
type input "25"
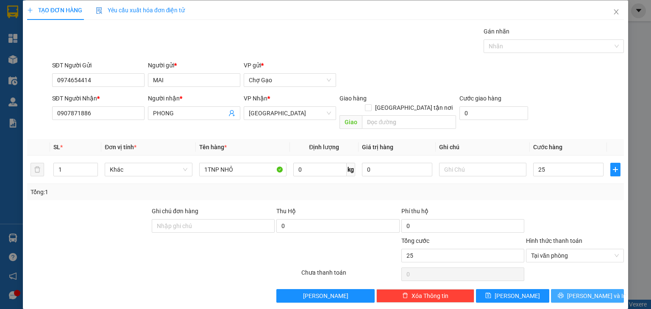
type input "25.000"
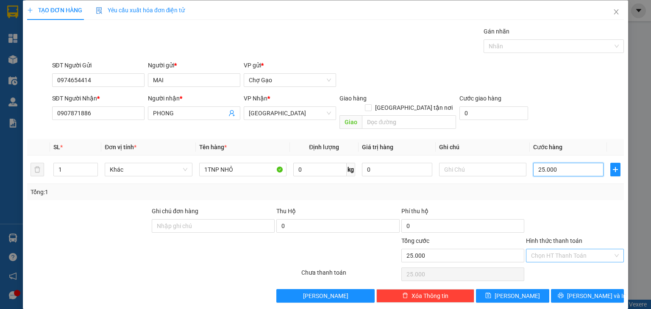
drag, startPoint x: 611, startPoint y: 246, endPoint x: 604, endPoint y: 278, distance: 32.6
click at [542, 257] on span "[PERSON_NAME] và In" at bounding box center [596, 295] width 59 height 9
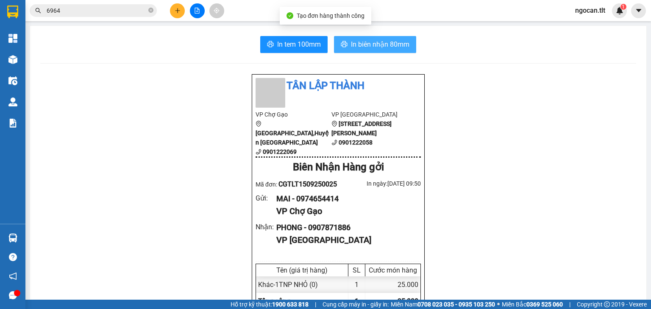
click at [367, 46] on span "In biên nhận 80mm" at bounding box center [380, 44] width 59 height 11
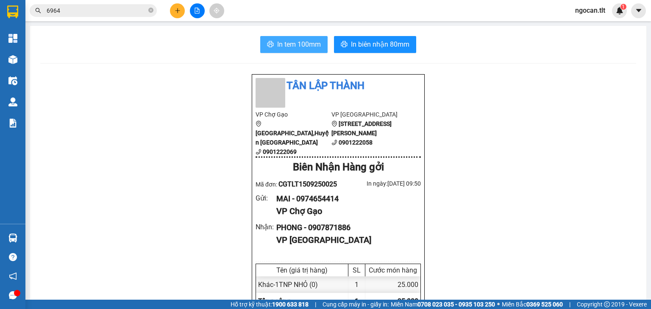
click at [300, 45] on span "In tem 100mm" at bounding box center [299, 44] width 44 height 11
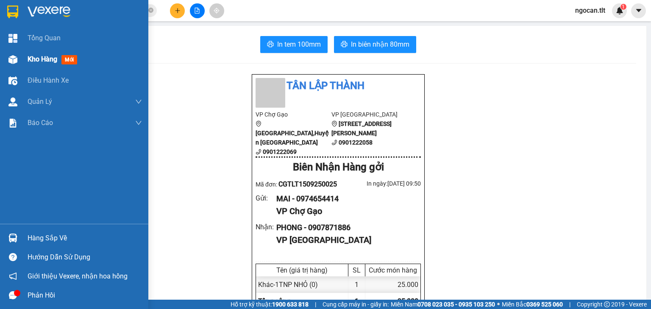
drag, startPoint x: 19, startPoint y: 66, endPoint x: 85, endPoint y: 57, distance: 67.2
click at [19, 66] on div at bounding box center [13, 59] width 15 height 15
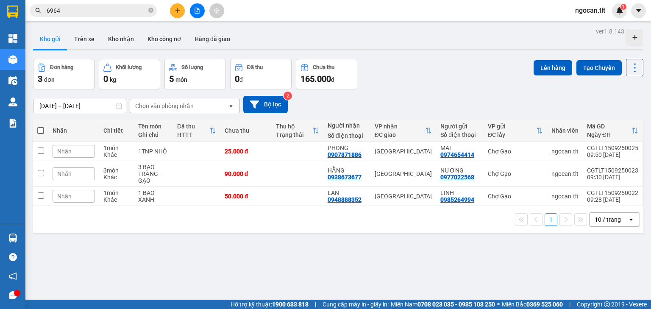
click at [41, 125] on th at bounding box center [40, 131] width 15 height 22
click at [41, 127] on span at bounding box center [40, 130] width 7 height 7
click at [41, 126] on input "checkbox" at bounding box center [41, 126] width 0 height 0
checkbox input "true"
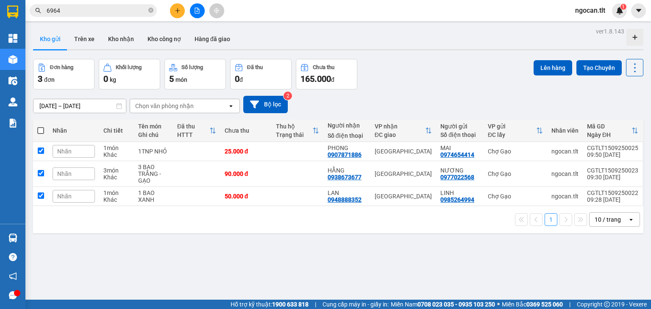
checkbox input "true"
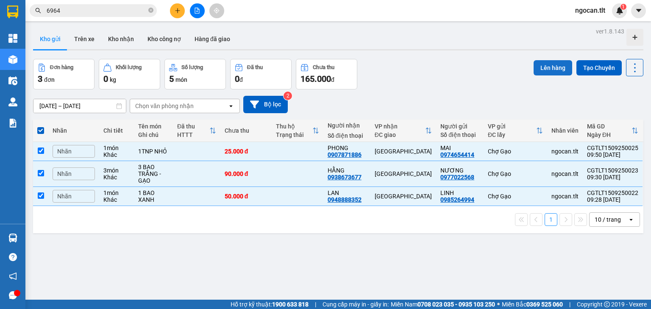
click at [542, 73] on button "Lên hàng" at bounding box center [553, 67] width 39 height 15
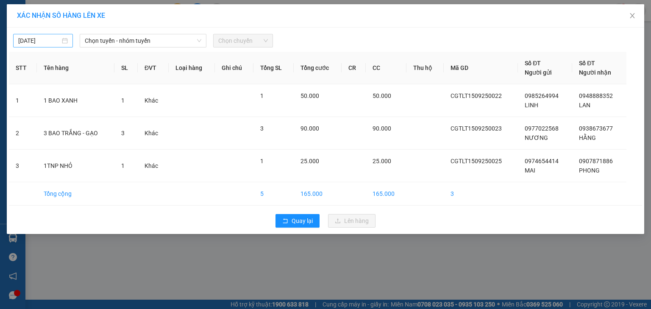
type input "[DATE]"
click at [33, 36] on input "[DATE]" at bounding box center [39, 40] width 42 height 9
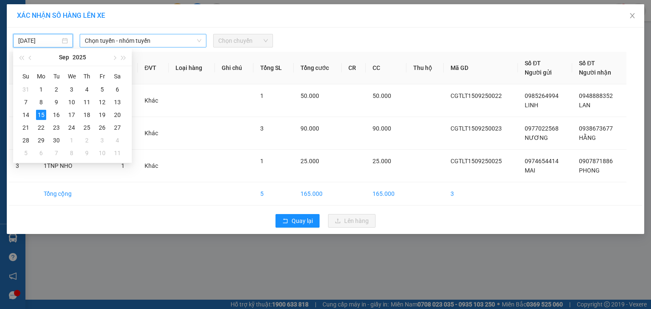
click at [152, 42] on span "Chọn tuyến - nhóm tuyến" at bounding box center [143, 40] width 117 height 13
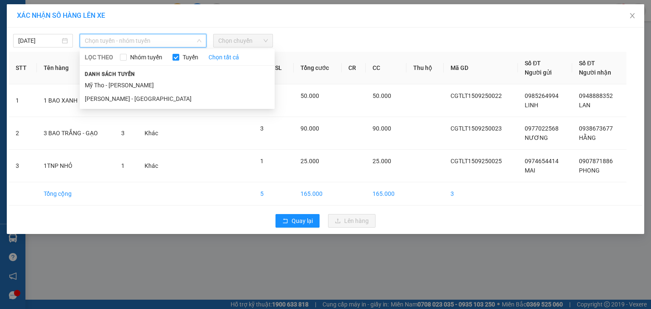
drag, startPoint x: 142, startPoint y: 81, endPoint x: 201, endPoint y: 64, distance: 60.9
click at [142, 81] on li "Mỹ Tho - [PERSON_NAME]" at bounding box center [177, 85] width 195 height 14
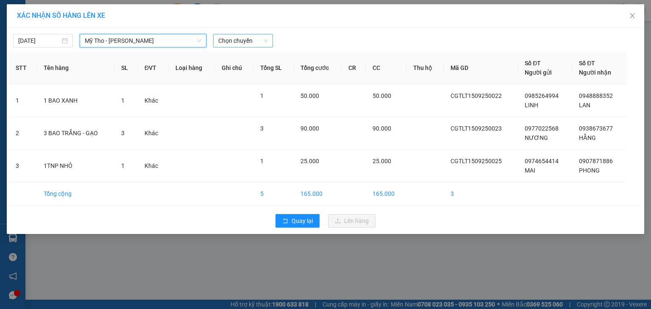
click at [260, 44] on span "Chọn chuyến" at bounding box center [243, 40] width 50 height 13
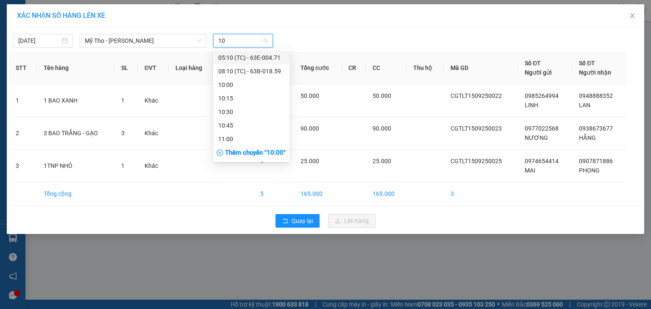
type input "100"
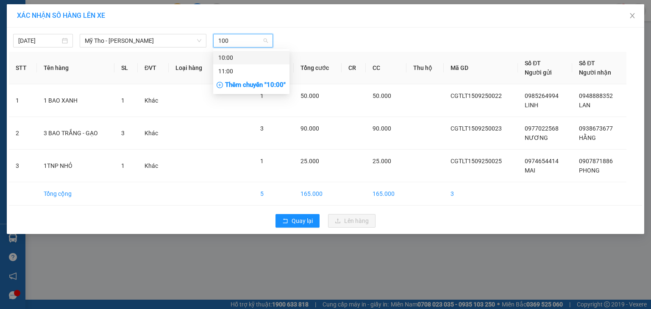
click at [267, 58] on div "10:00" at bounding box center [251, 57] width 66 height 9
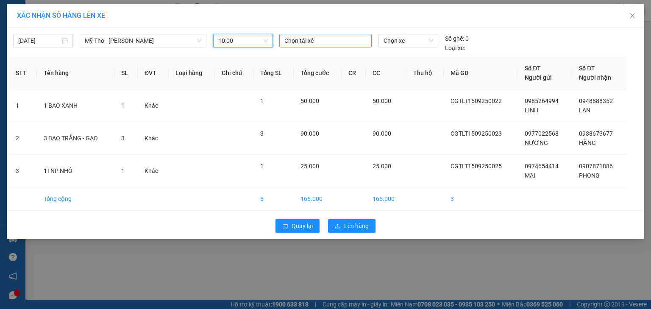
click at [344, 37] on div at bounding box center [326, 41] width 88 height 10
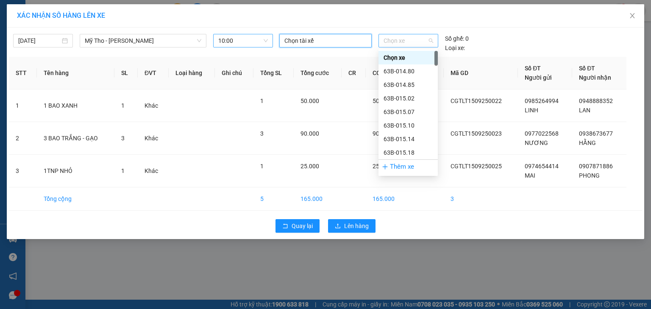
click at [394, 44] on span "Chọn xe" at bounding box center [408, 40] width 49 height 13
type input "182"
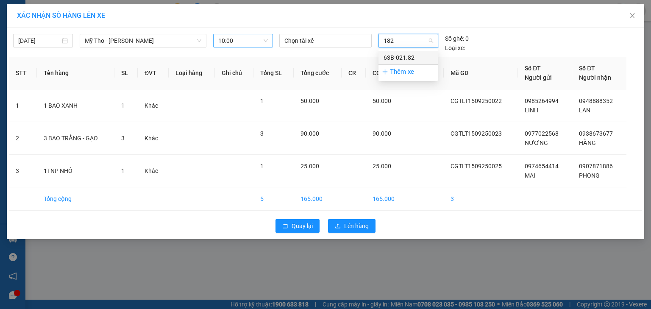
click at [421, 55] on div "63B-021.82" at bounding box center [408, 57] width 49 height 9
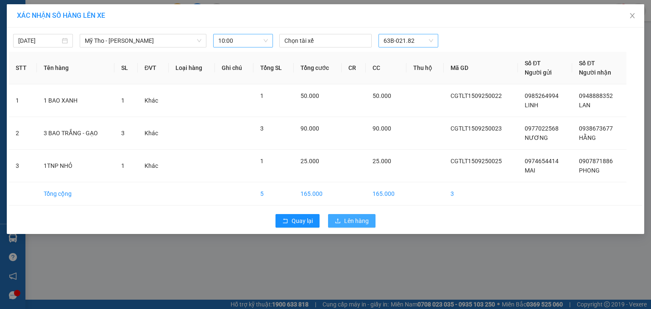
click at [366, 218] on span "Lên hàng" at bounding box center [356, 220] width 25 height 9
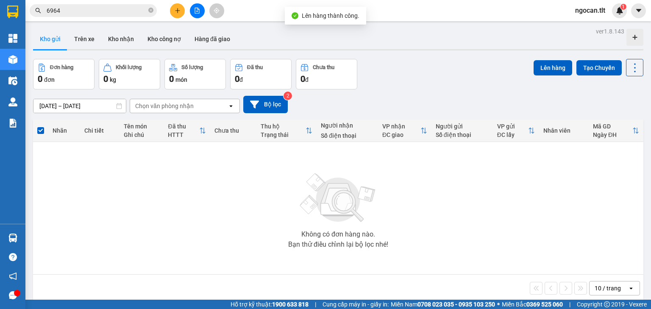
click at [205, 8] on div at bounding box center [197, 10] width 64 height 15
click at [199, 8] on icon "file-add" at bounding box center [197, 11] width 6 height 6
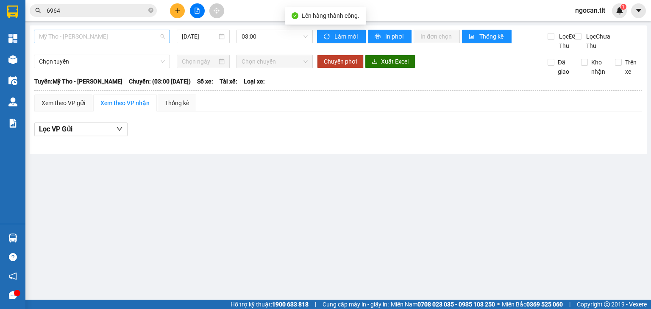
click at [117, 40] on span "Mỹ Tho - [PERSON_NAME]" at bounding box center [102, 36] width 126 height 13
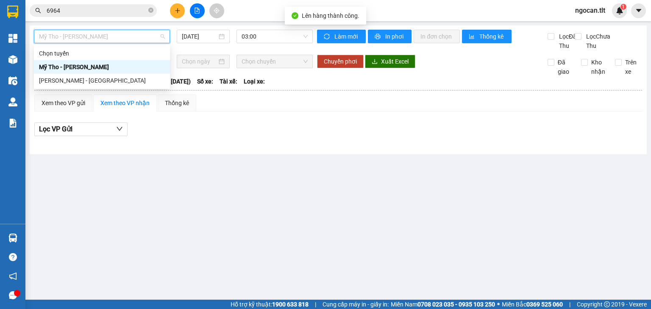
click at [106, 70] on div "Mỹ Tho - [PERSON_NAME]" at bounding box center [102, 66] width 126 height 9
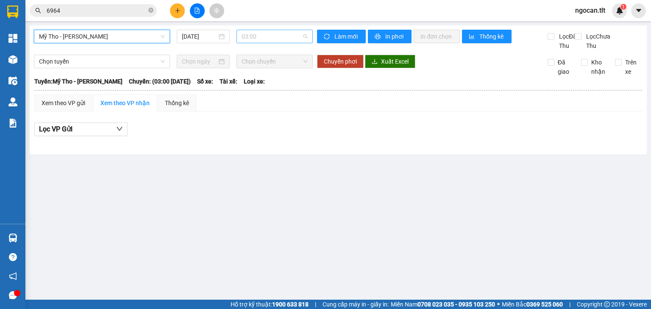
click at [268, 36] on span "03:00" at bounding box center [275, 36] width 67 height 13
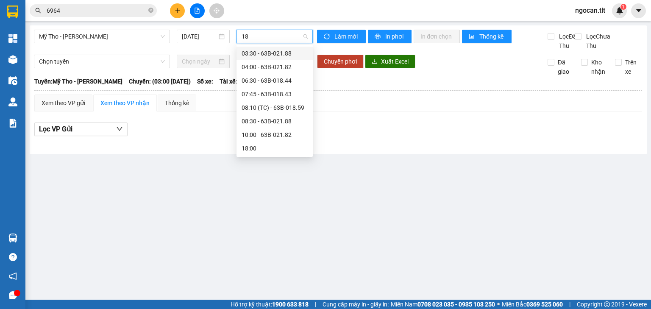
type input "182"
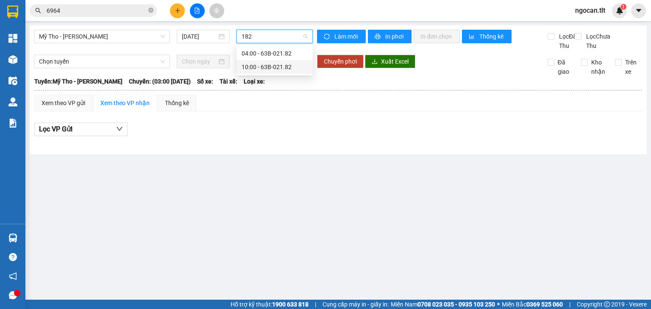
click at [278, 61] on div "10:00 - 63B-021.82" at bounding box center [275, 67] width 76 height 14
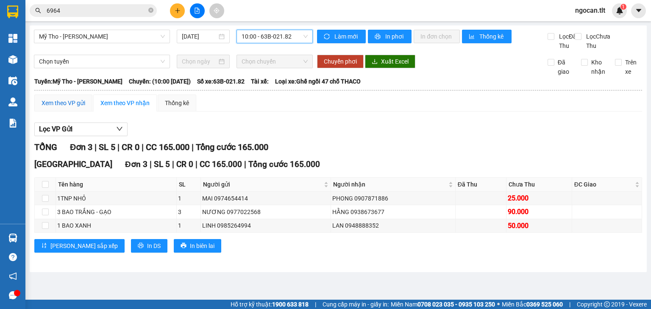
drag, startPoint x: 65, startPoint y: 112, endPoint x: 115, endPoint y: 129, distance: 52.7
click at [66, 108] on div "Xem theo VP gửi" at bounding box center [64, 102] width 44 height 9
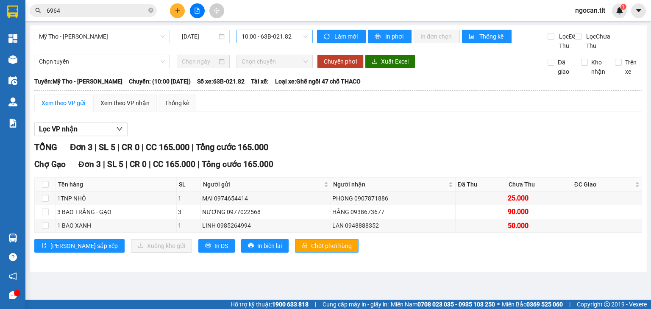
click at [311, 251] on span "Chốt phơi hàng" at bounding box center [331, 245] width 41 height 9
click at [416, 253] on div "Lưu sắp xếp Xuống kho gửi In DS In biên lai Chốt phơi hàng" at bounding box center [338, 246] width 608 height 14
click at [175, 4] on button at bounding box center [177, 10] width 15 height 15
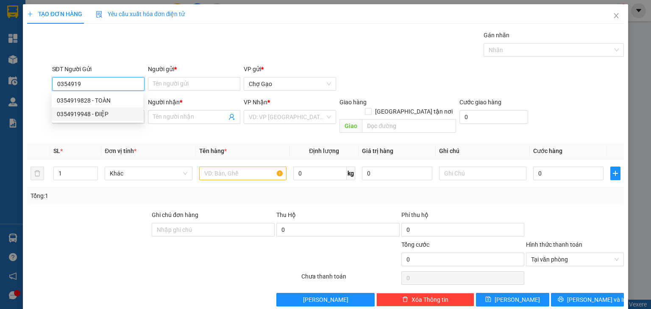
click at [122, 118] on div "0354919948 - ĐIỆP" at bounding box center [97, 113] width 81 height 9
type input "0354919948"
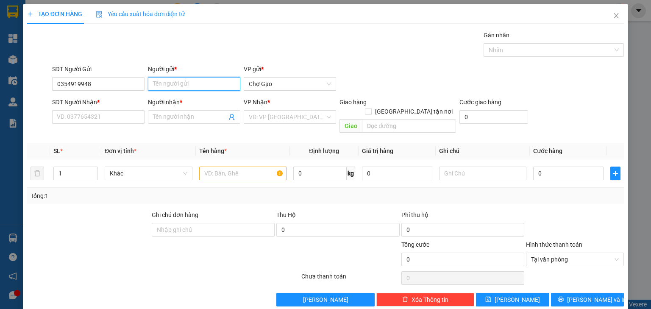
click at [178, 87] on input "Người gửi *" at bounding box center [194, 84] width 92 height 14
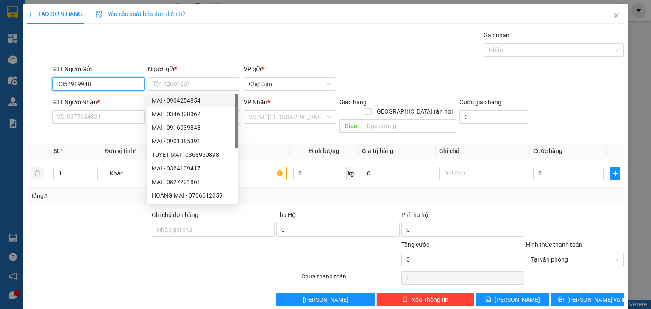
drag, startPoint x: 81, startPoint y: 79, endPoint x: 93, endPoint y: 84, distance: 12.4
click at [84, 80] on input "0354919948" at bounding box center [98, 84] width 92 height 14
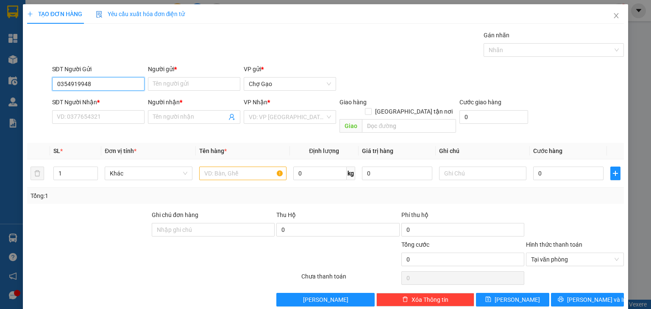
click at [93, 83] on input "0354919948" at bounding box center [98, 84] width 92 height 14
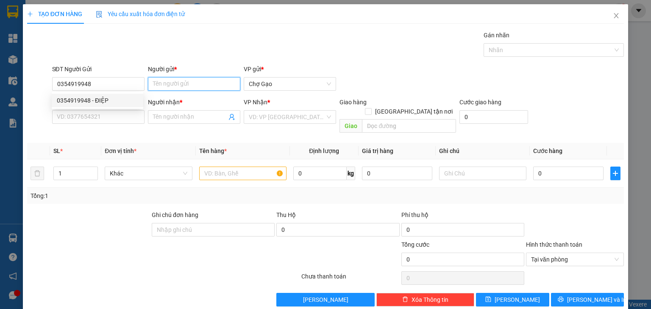
click at [208, 85] on input "Người gửi *" at bounding box center [194, 84] width 92 height 14
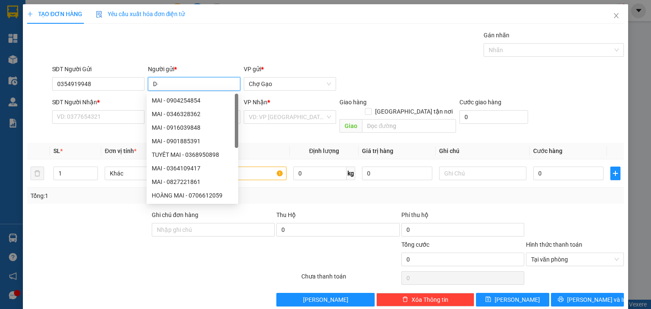
type input "D"
type input "ĐIỆP"
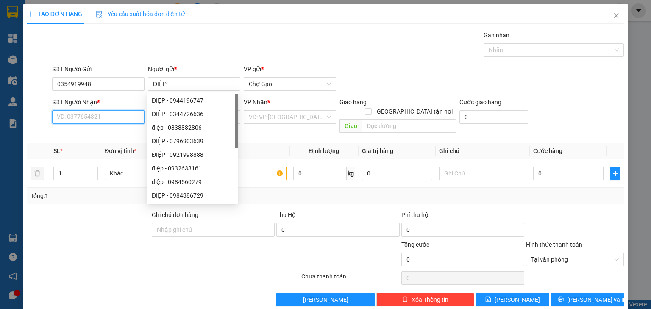
click at [112, 115] on input "SĐT Người Nhận *" at bounding box center [98, 117] width 92 height 14
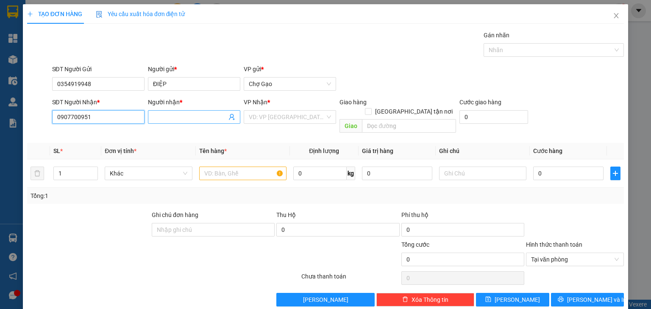
type input "0907700951"
click at [187, 113] on input "Người nhận *" at bounding box center [190, 116] width 74 height 9
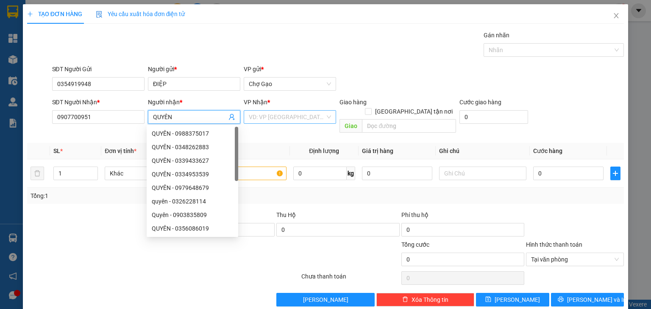
type input "QUYÊN"
click at [281, 111] on input "search" at bounding box center [287, 117] width 76 height 13
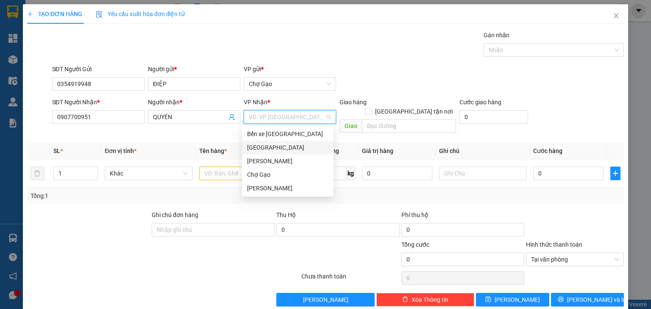
click at [268, 149] on div "[GEOGRAPHIC_DATA]" at bounding box center [287, 147] width 81 height 9
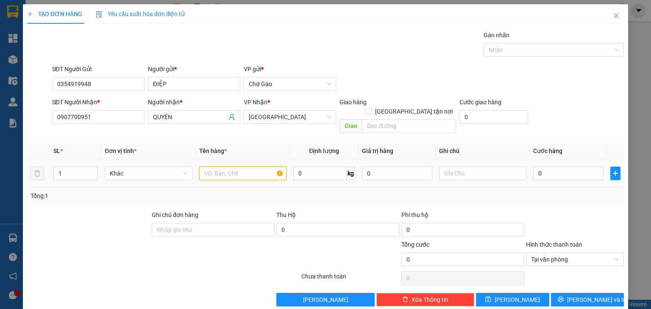
click at [230, 167] on input "text" at bounding box center [242, 174] width 87 height 14
type input "1TNP"
click at [542, 167] on input "0" at bounding box center [569, 174] width 70 height 14
type input "3"
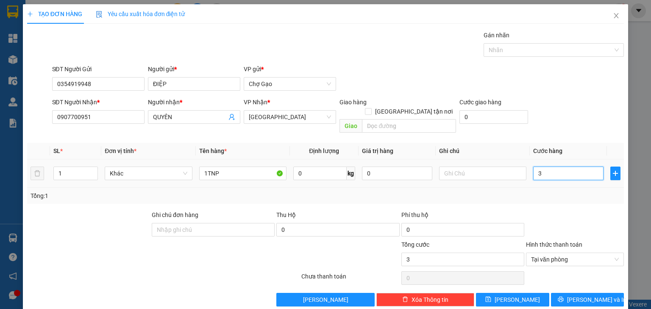
type input "30"
type input "30.000"
click at [542, 257] on span "[PERSON_NAME] và In" at bounding box center [596, 299] width 59 height 9
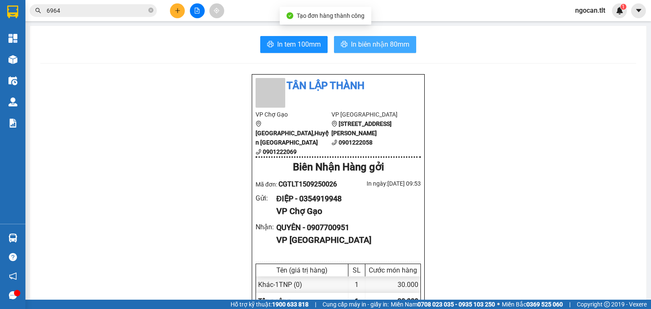
click at [373, 38] on button "In biên nhận 80mm" at bounding box center [375, 44] width 82 height 17
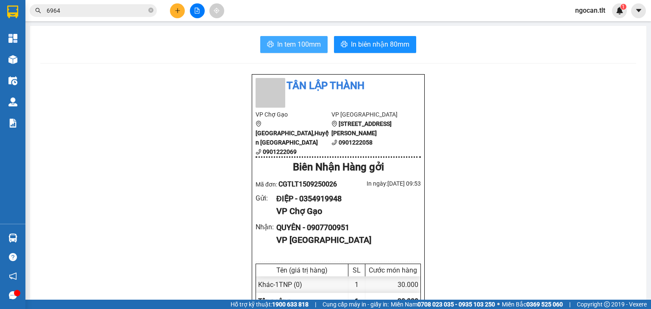
click at [299, 51] on button "In tem 100mm" at bounding box center [293, 44] width 67 height 17
click at [260, 36] on button "In tem 100mm" at bounding box center [293, 44] width 67 height 17
click at [265, 159] on div "Biên Nhận Hàng gởi" at bounding box center [338, 167] width 165 height 16
click at [173, 7] on button at bounding box center [177, 10] width 15 height 15
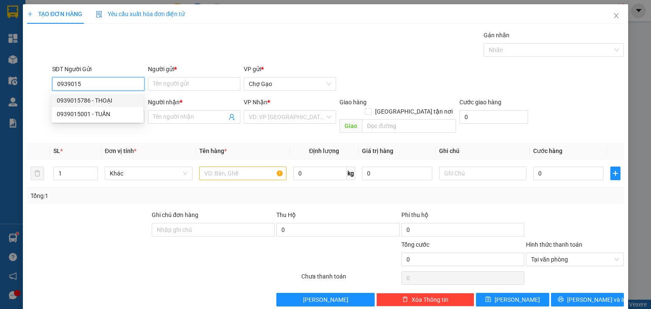
click at [95, 96] on div "0939015786 - THOẠI" at bounding box center [97, 100] width 81 height 9
type input "0939015786"
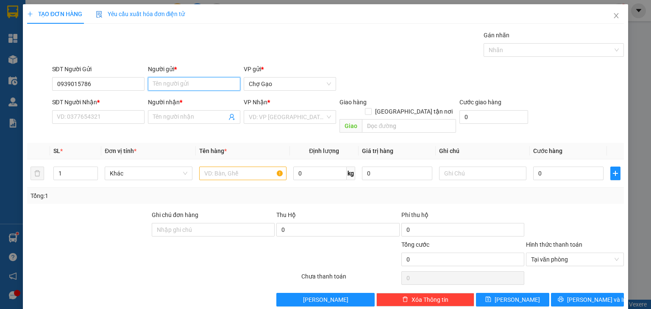
click at [195, 80] on input "Người gửi *" at bounding box center [194, 84] width 92 height 14
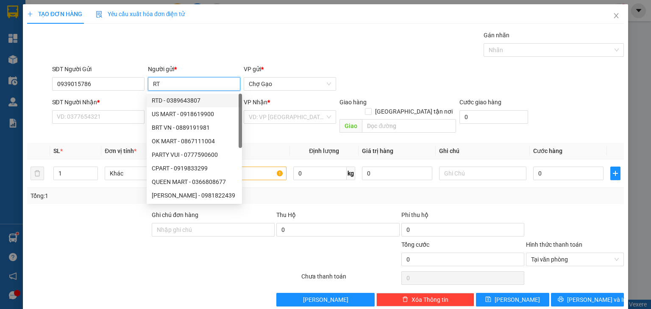
type input "R"
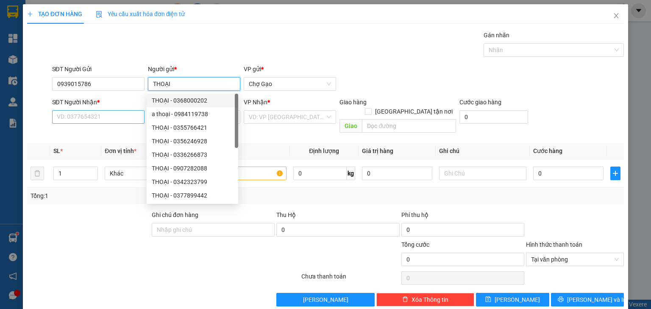
type input "THOẠI"
click at [106, 120] on input "SĐT Người Nhận *" at bounding box center [98, 117] width 92 height 14
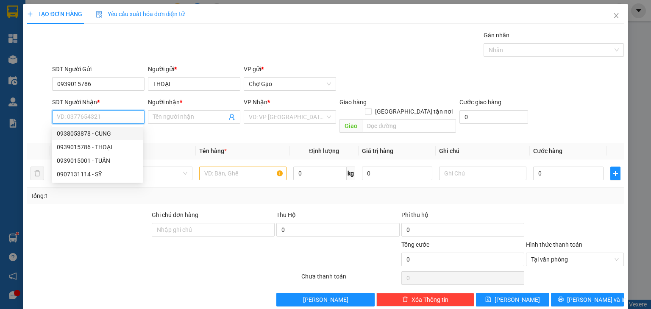
click at [126, 132] on div "0938053878 - CUNG" at bounding box center [97, 133] width 81 height 9
type input "0938053878"
type input "CUNG"
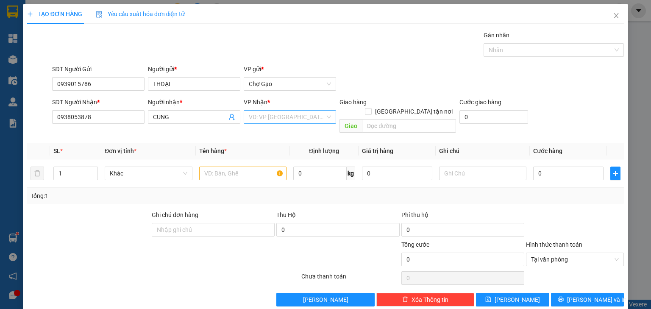
drag, startPoint x: 263, startPoint y: 117, endPoint x: 267, endPoint y: 121, distance: 6.3
click at [263, 117] on input "search" at bounding box center [287, 117] width 76 height 13
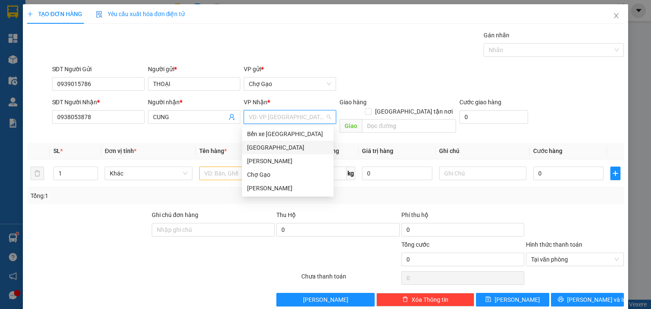
click at [257, 143] on div "[GEOGRAPHIC_DATA]" at bounding box center [287, 147] width 81 height 9
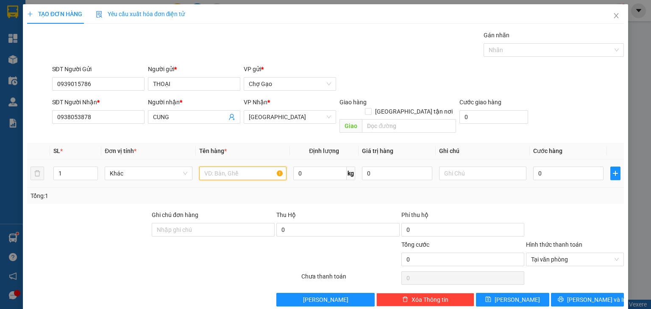
click at [229, 167] on input "text" at bounding box center [242, 174] width 87 height 14
type input "1 BAO TRẮNG + 1TNP"
click at [44, 167] on tr "1 Khác 1 BAO TRẮNG + 1TNP 0 kg 0 0" at bounding box center [325, 173] width 597 height 28
type input "2"
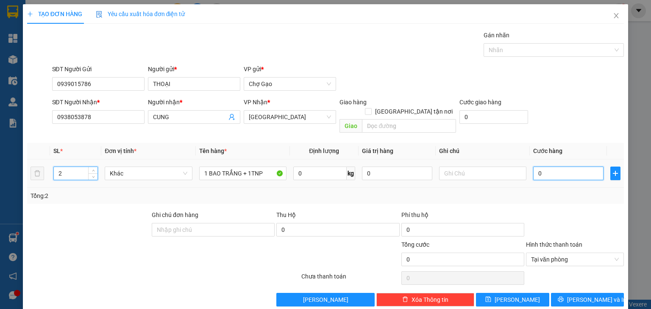
click at [542, 167] on input "0" at bounding box center [569, 174] width 70 height 14
type input "6"
type input "65"
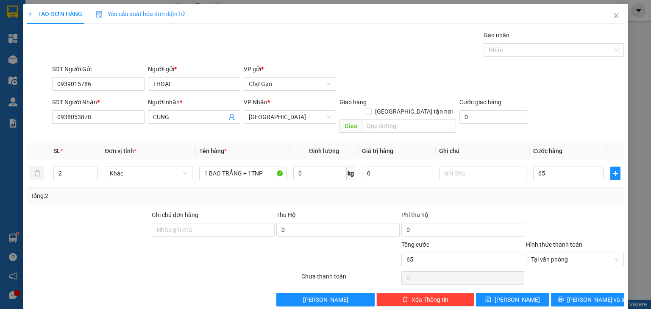
type input "65.000"
click at [542, 257] on span "[PERSON_NAME] và In" at bounding box center [596, 299] width 59 height 9
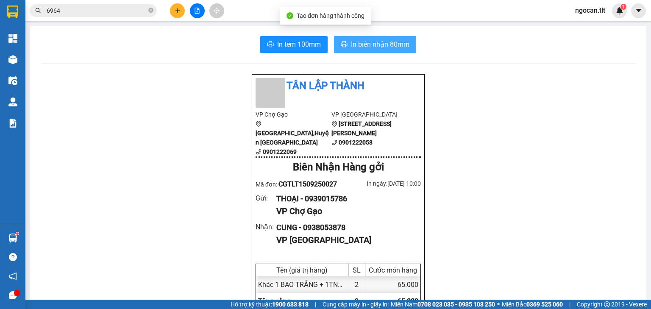
click at [368, 45] on span "In biên nhận 80mm" at bounding box center [380, 44] width 59 height 11
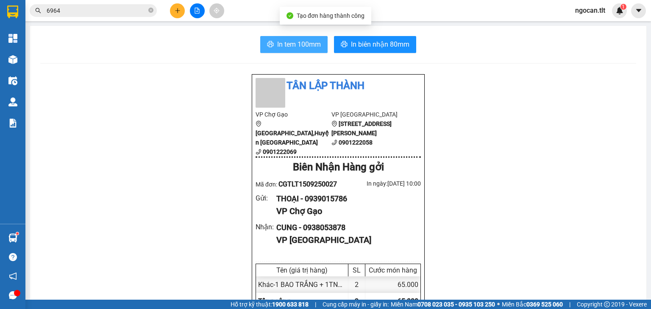
drag, startPoint x: 299, startPoint y: 40, endPoint x: 308, endPoint y: 45, distance: 10.1
click at [300, 40] on span "In tem 100mm" at bounding box center [299, 44] width 44 height 11
click at [274, 44] on button "In tem 100mm" at bounding box center [293, 44] width 67 height 17
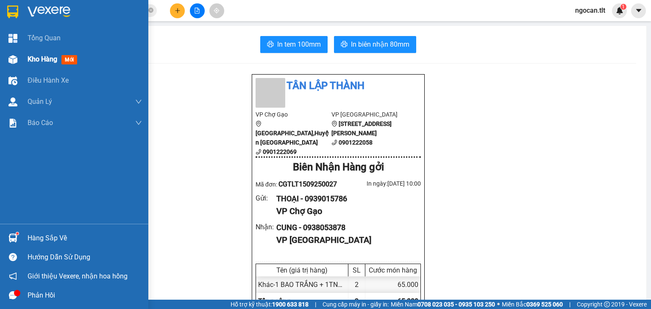
click at [37, 60] on span "Kho hàng" at bounding box center [43, 59] width 30 height 8
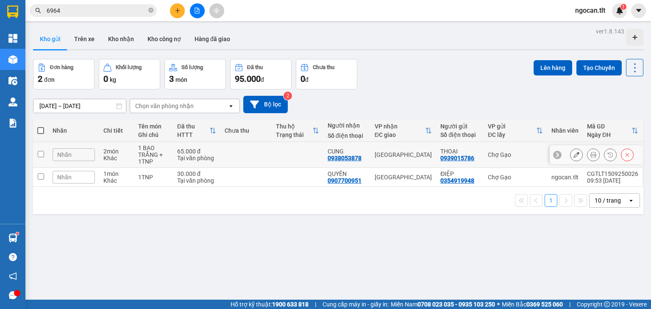
drag, startPoint x: 159, startPoint y: 149, endPoint x: 167, endPoint y: 162, distance: 14.3
click at [159, 149] on div "1 BAO TRẮNG + 1TNP" at bounding box center [153, 155] width 31 height 20
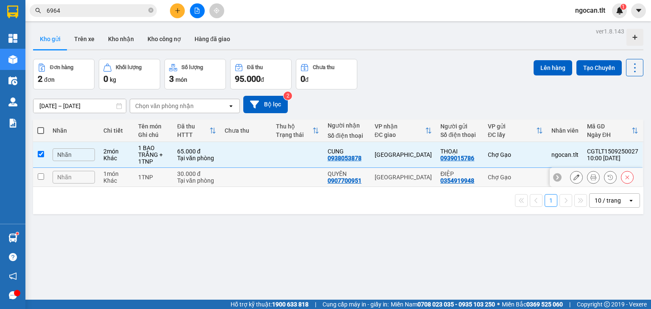
click at [172, 176] on td "1TNP" at bounding box center [153, 177] width 39 height 19
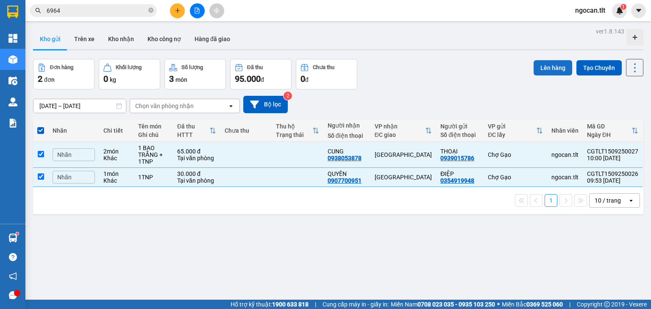
click at [542, 65] on button "Lên hàng" at bounding box center [553, 67] width 39 height 15
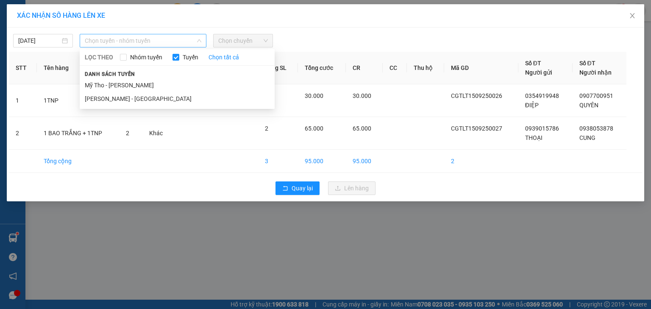
click at [107, 39] on span "Chọn tuyến - nhóm tuyến" at bounding box center [143, 40] width 117 height 13
click at [114, 86] on li "Mỹ Tho - [PERSON_NAME]" at bounding box center [177, 85] width 195 height 14
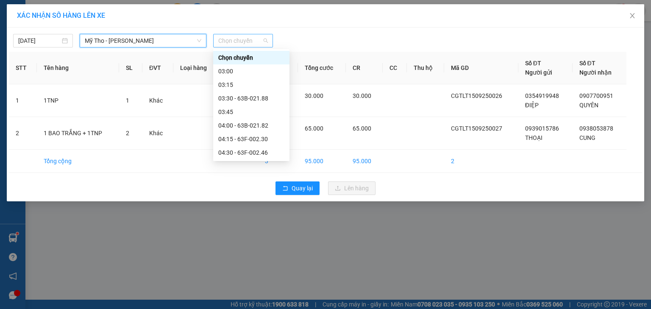
click at [246, 39] on span "Chọn chuyến" at bounding box center [243, 40] width 50 height 13
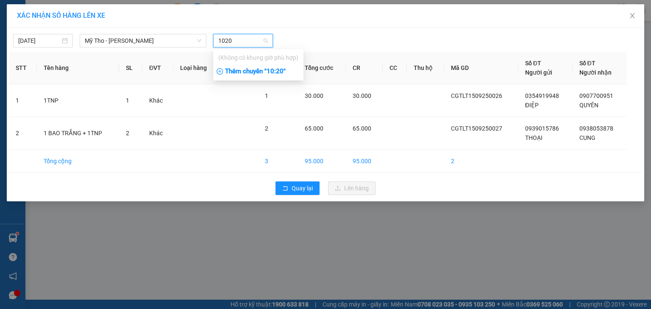
type input "1020"
click at [285, 76] on div "Thêm chuyến " 10:20 "" at bounding box center [258, 71] width 90 height 14
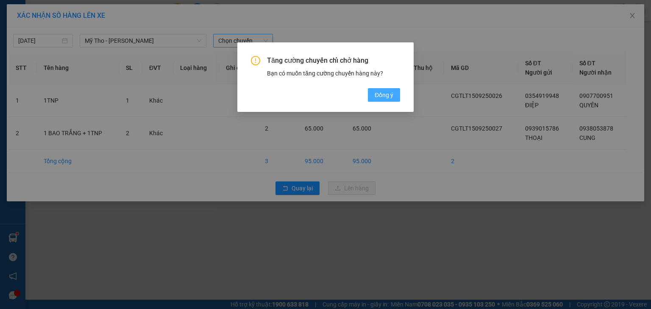
click at [374, 91] on button "Đồng ý" at bounding box center [384, 95] width 32 height 14
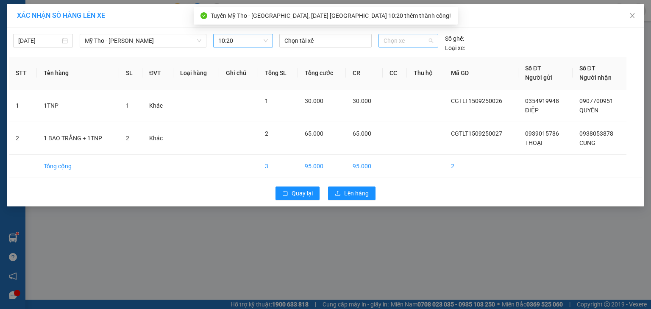
click at [411, 39] on span "Chọn xe" at bounding box center [408, 40] width 49 height 13
type input "380"
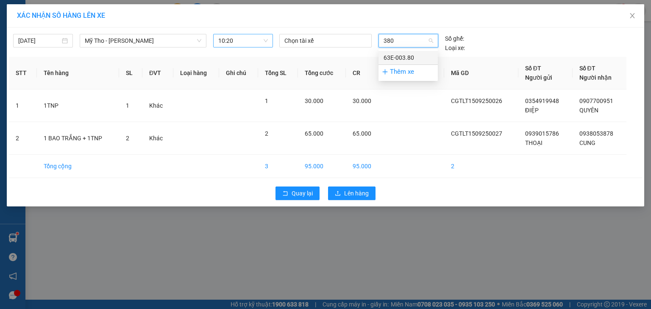
click at [406, 56] on div "63E-003.80" at bounding box center [408, 57] width 49 height 9
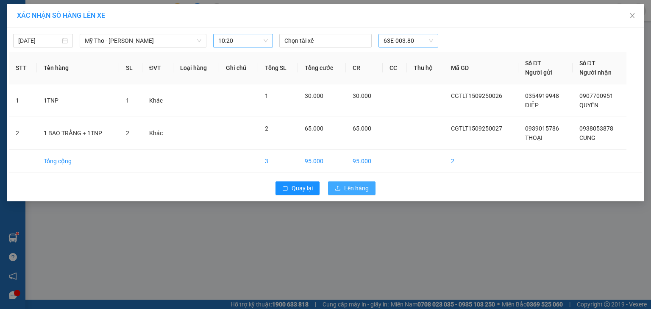
click at [349, 185] on span "Lên hàng" at bounding box center [356, 188] width 25 height 9
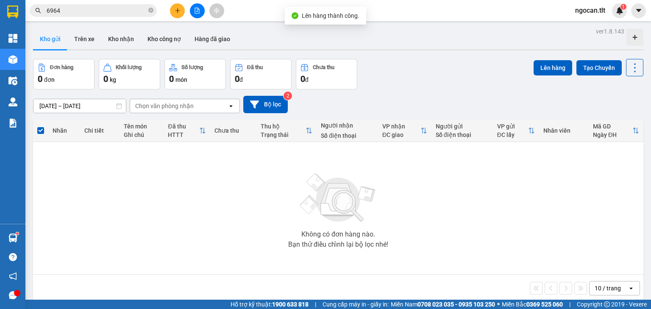
click at [190, 7] on button at bounding box center [197, 10] width 15 height 15
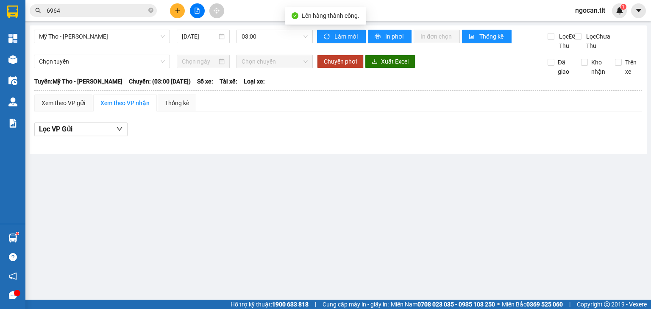
click at [266, 28] on div "Mỹ Tho - Hồ Chí Minh 15/09/2025 03:00 Làm mới In phơi In đơn chọn Thống kê Lọc …" at bounding box center [338, 89] width 617 height 129
click at [266, 42] on div "03:00" at bounding box center [275, 37] width 77 height 14
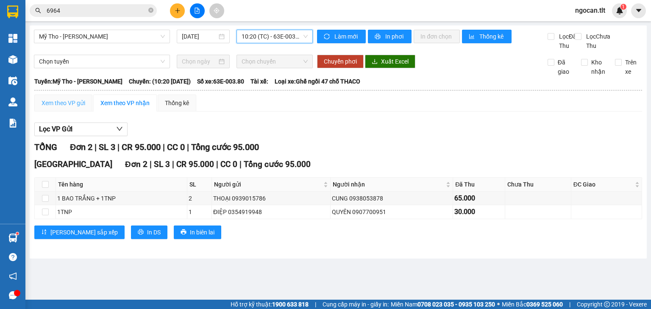
click at [87, 109] on div "Xem theo VP gửi" at bounding box center [63, 103] width 58 height 17
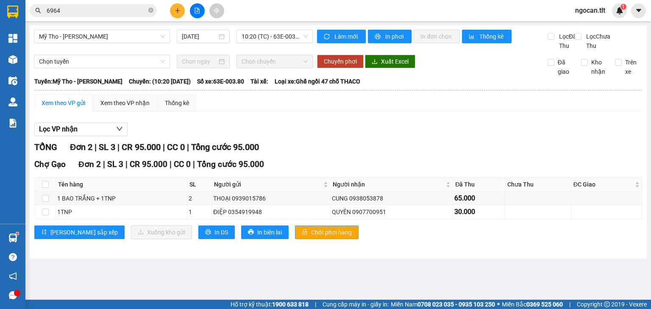
click at [311, 237] on span "Chốt phơi hàng" at bounding box center [331, 232] width 41 height 9
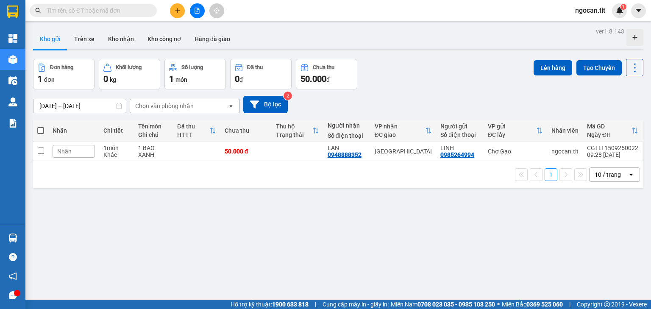
paste input "0938673677"
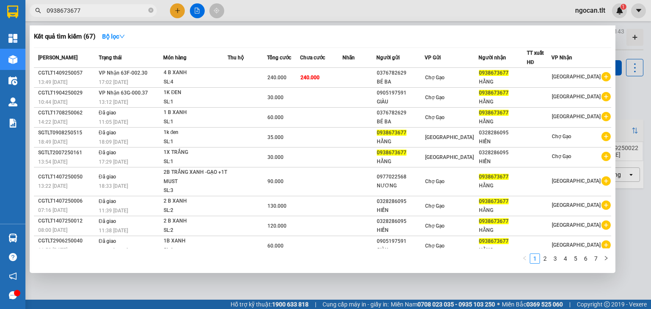
type input "0938673677"
